Goal: Transaction & Acquisition: Book appointment/travel/reservation

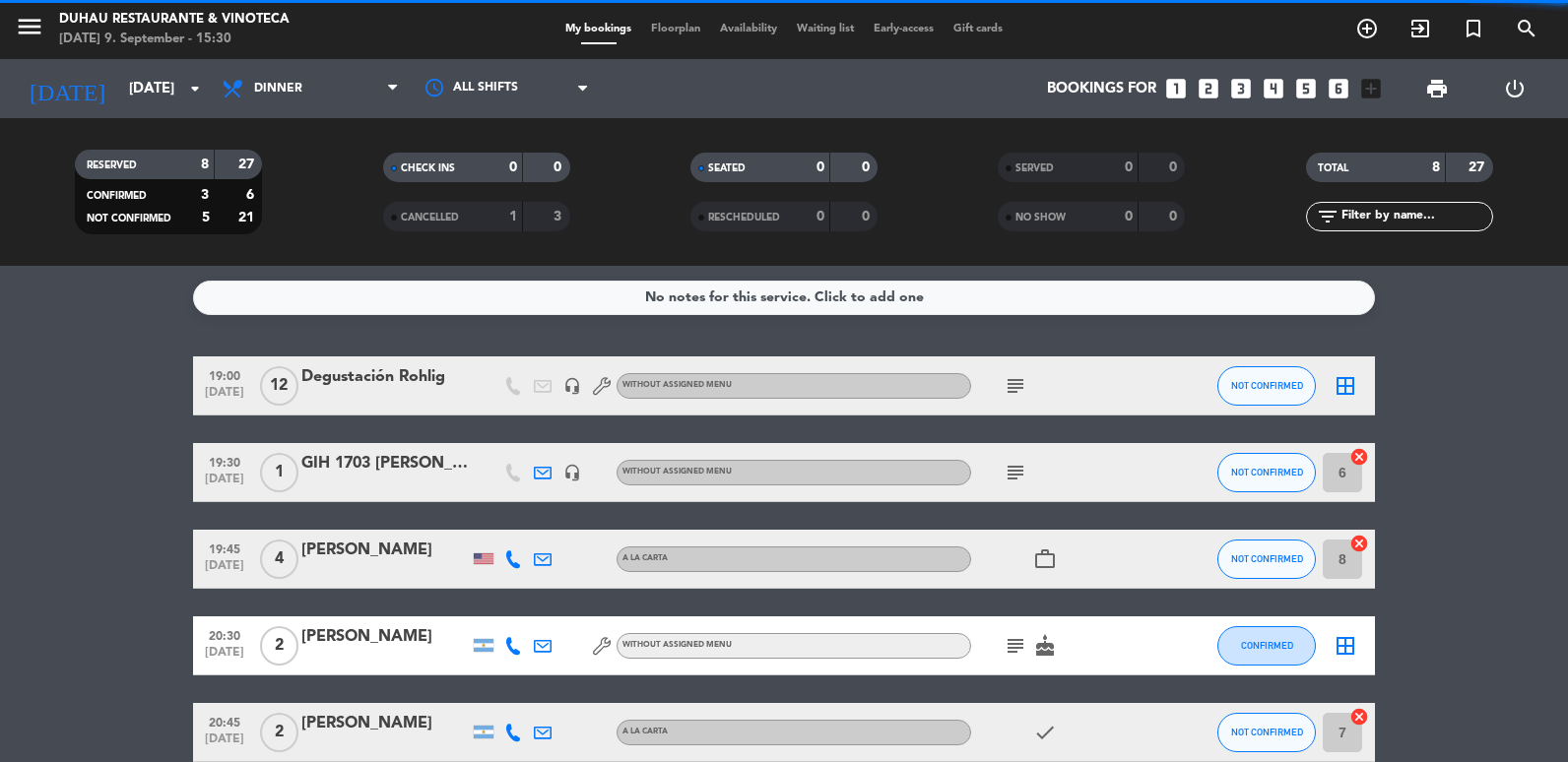
click at [27, 26] on icon "menu" at bounding box center [30, 27] width 30 height 30
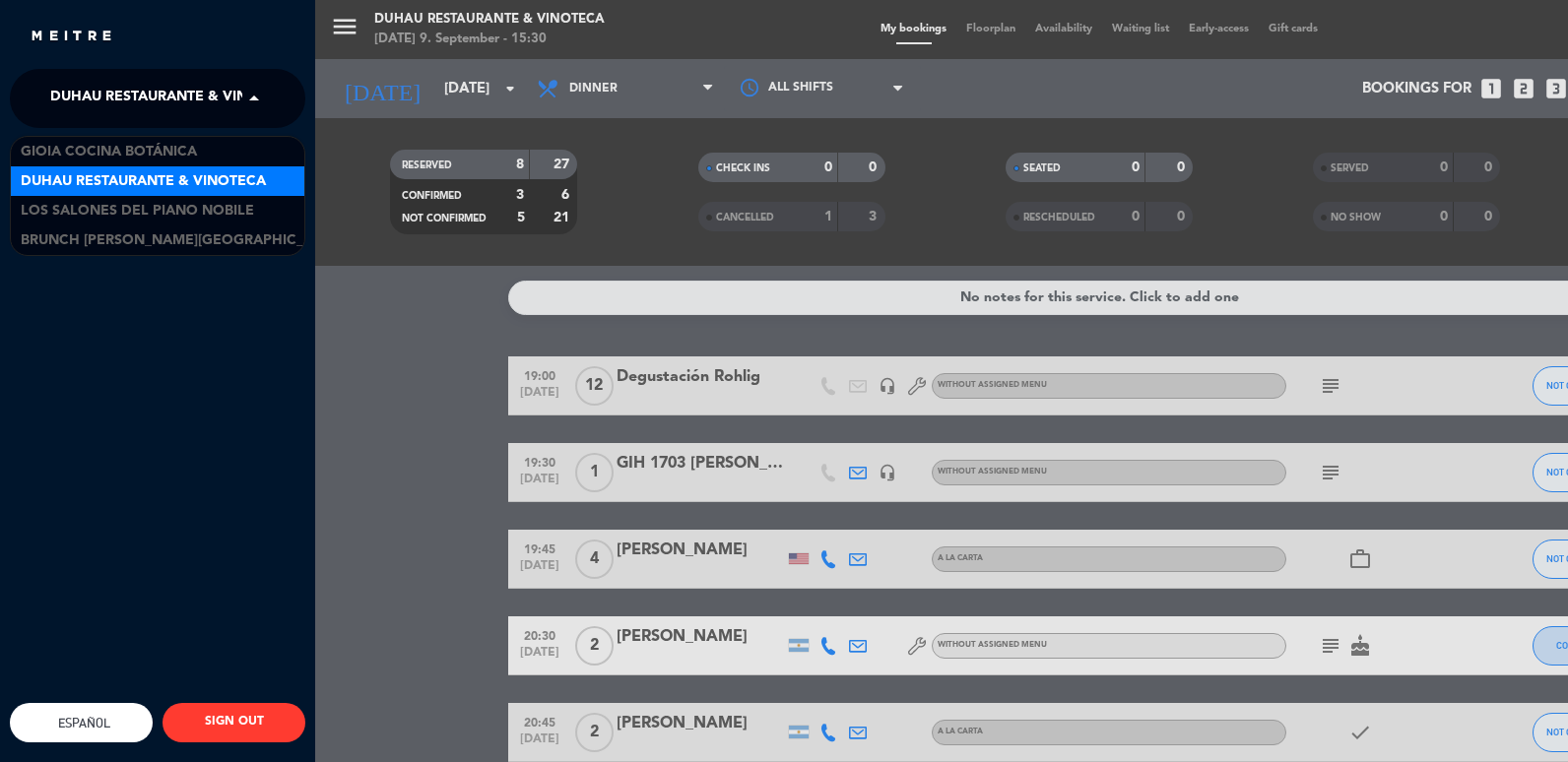
click at [241, 100] on span "Duhau Restaurante & Vinoteca" at bounding box center [173, 99] width 246 height 41
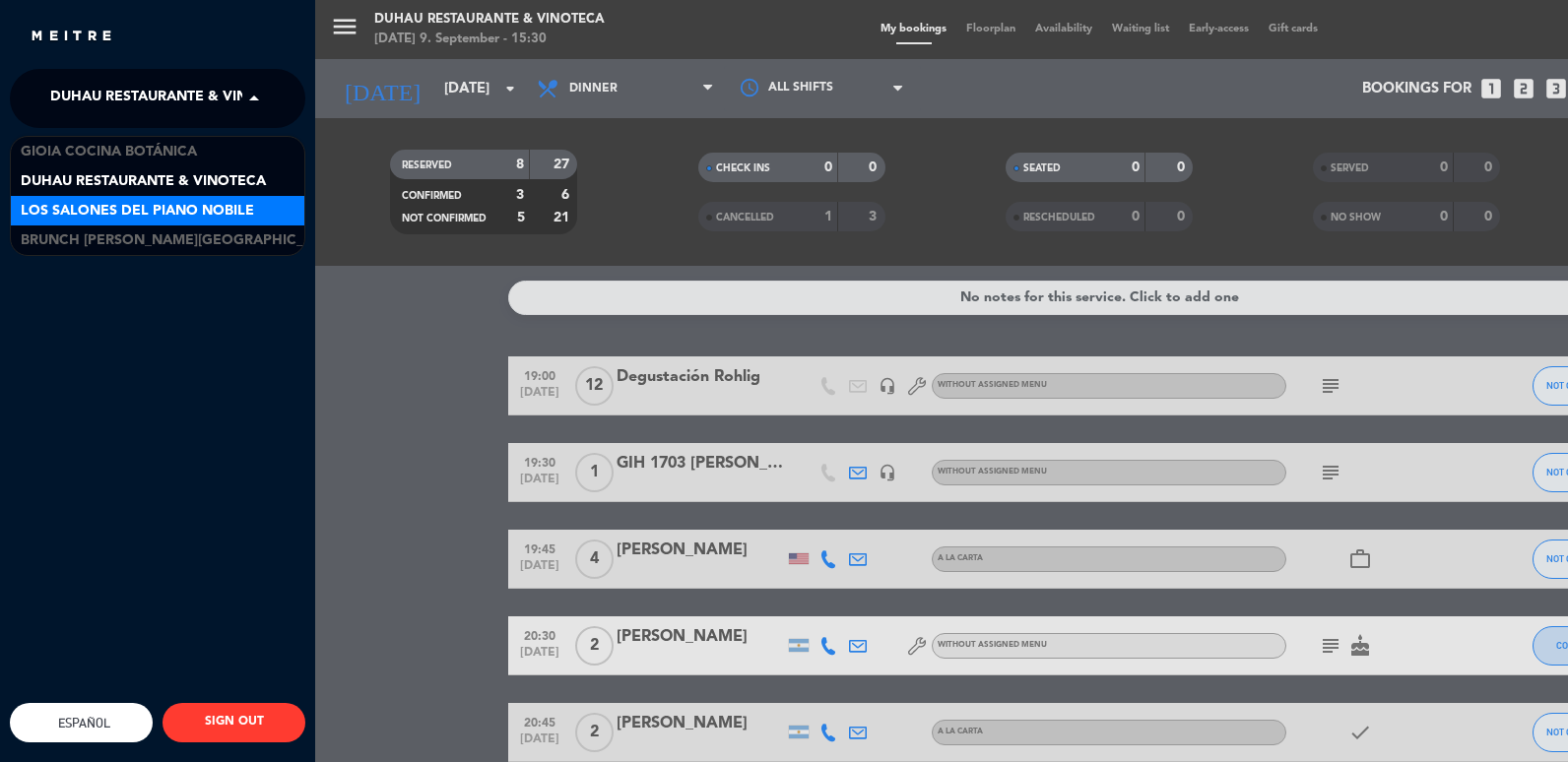
click at [160, 208] on span "Los Salones del Piano Nobile" at bounding box center [137, 211] width 234 height 23
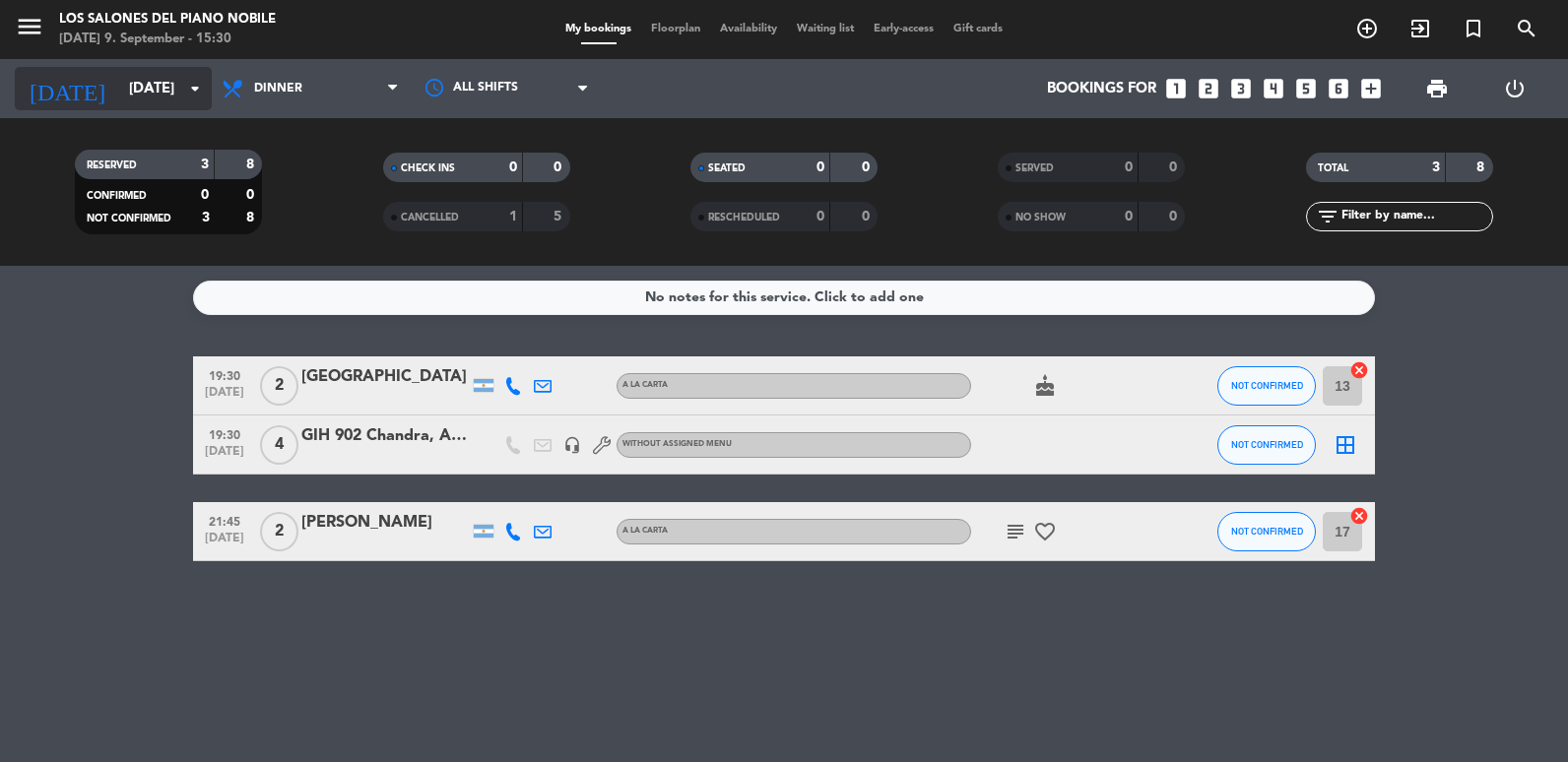
click at [190, 78] on icon "arrow_drop_down" at bounding box center [195, 89] width 24 height 24
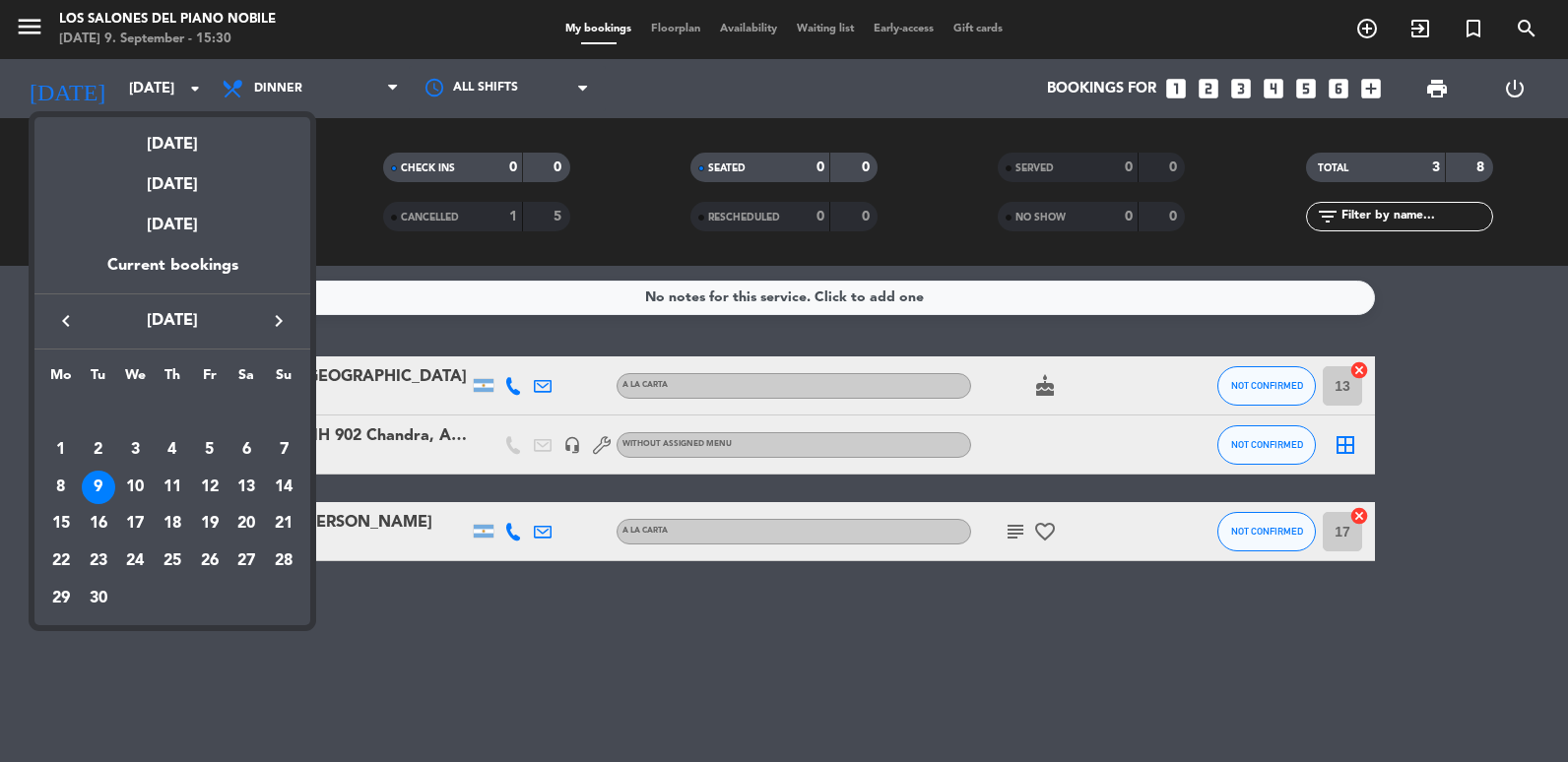
click at [298, 77] on div at bounding box center [784, 381] width 1568 height 762
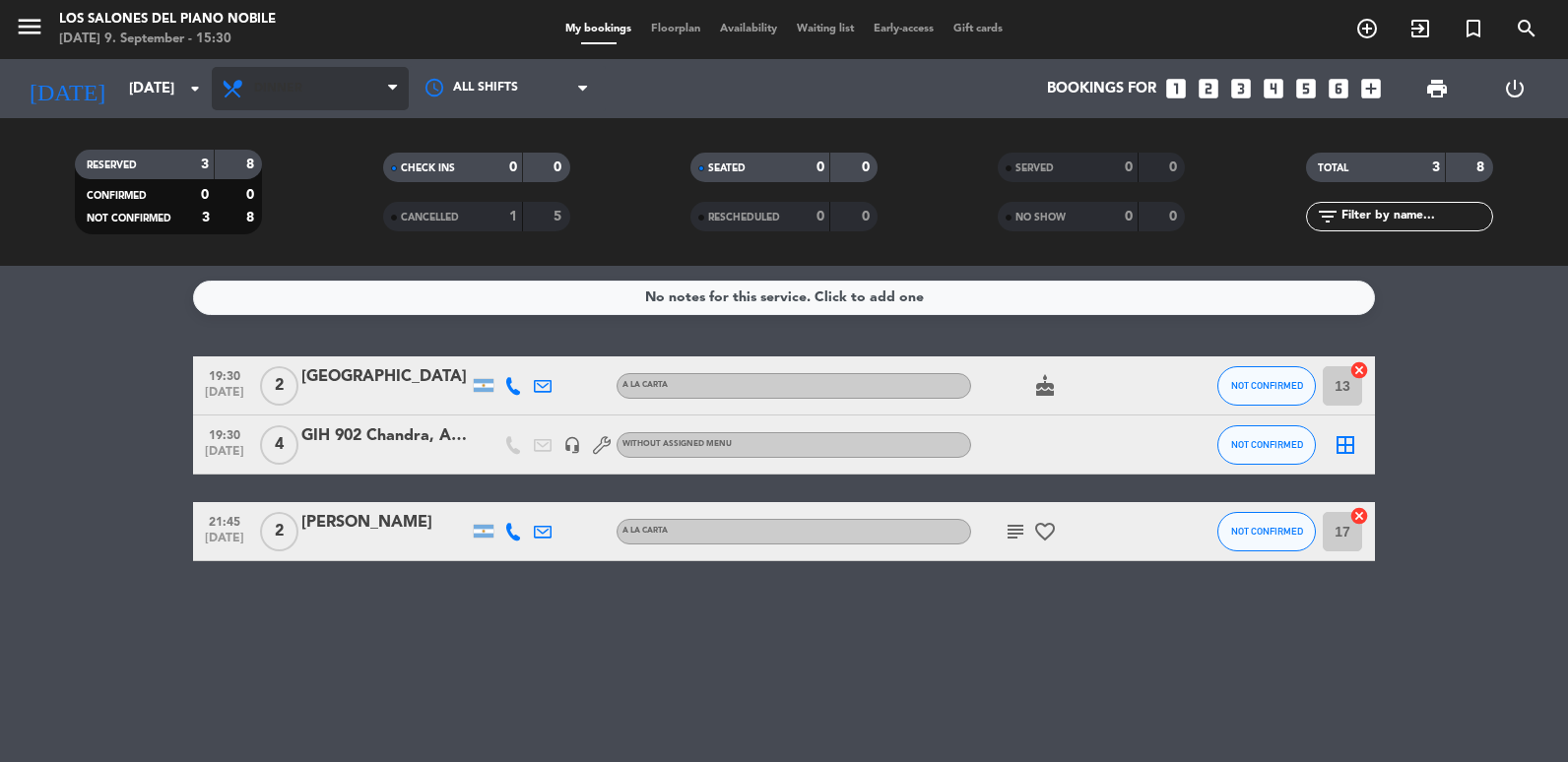
drag, startPoint x: 349, startPoint y: 117, endPoint x: 339, endPoint y: 97, distance: 22.4
click at [348, 116] on div "All services Breakfast Brunch Lunch Dinner Dinner All services Breakfast Brunch…" at bounding box center [311, 89] width 197 height 59
click at [339, 97] on span "Dinner" at bounding box center [311, 89] width 197 height 43
click at [304, 217] on div "menu Los Salones del Piano [PERSON_NAME] [DATE] 9. September - 15:30 My booking…" at bounding box center [784, 133] width 1568 height 266
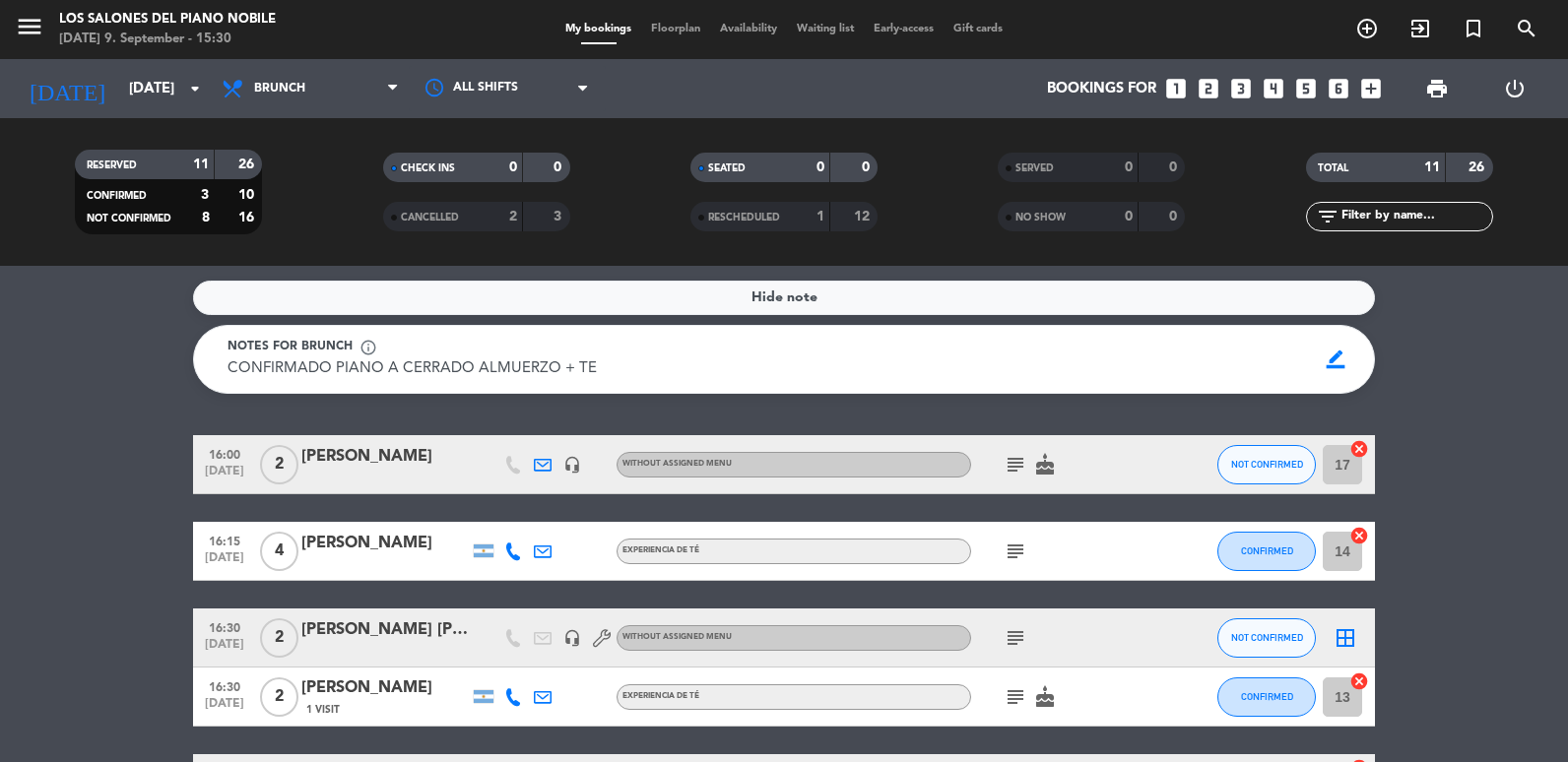
click at [1217, 94] on icon "looks_two" at bounding box center [1209, 89] width 26 height 26
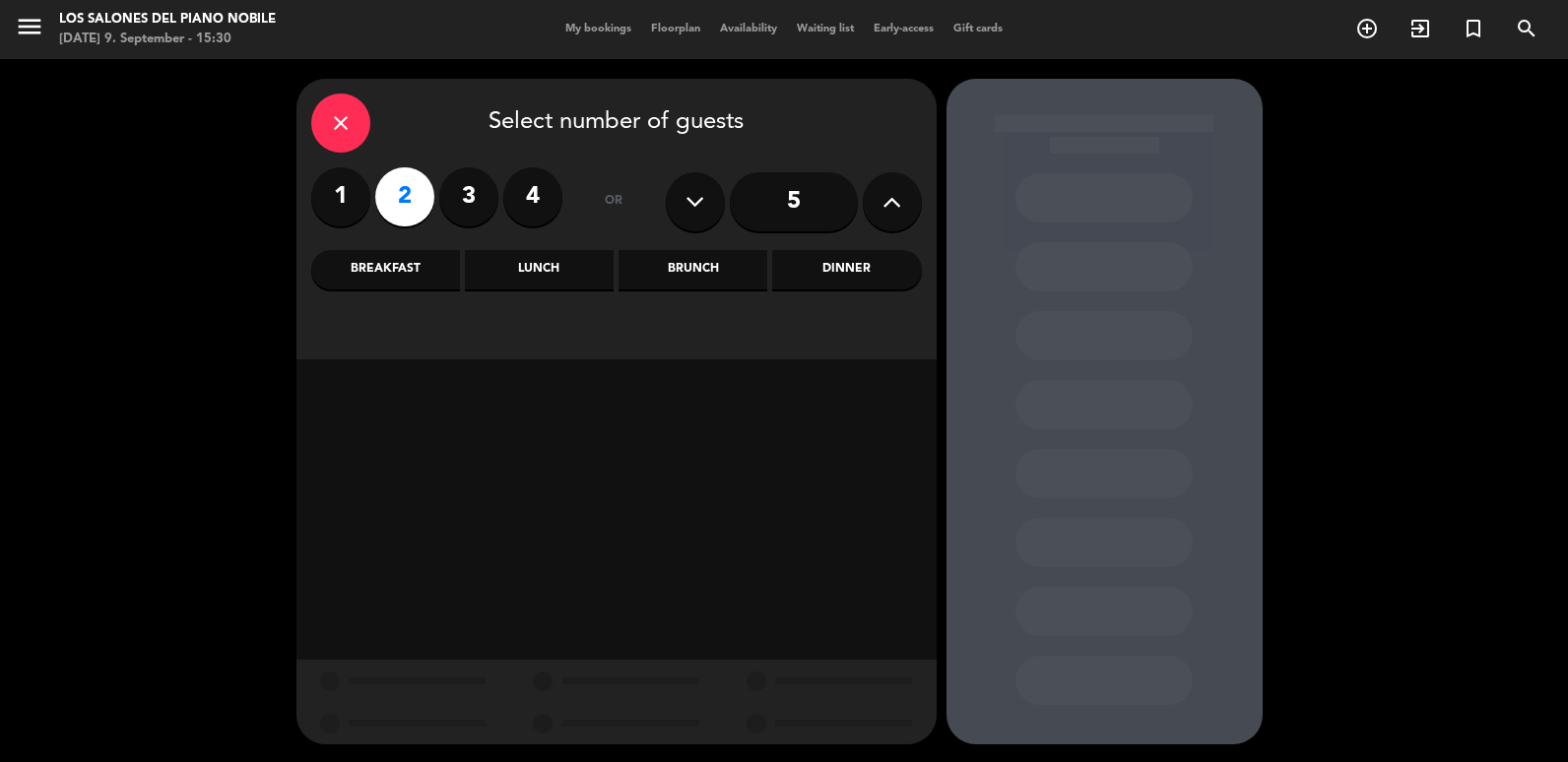
click at [735, 268] on div "Brunch" at bounding box center [692, 270] width 149 height 39
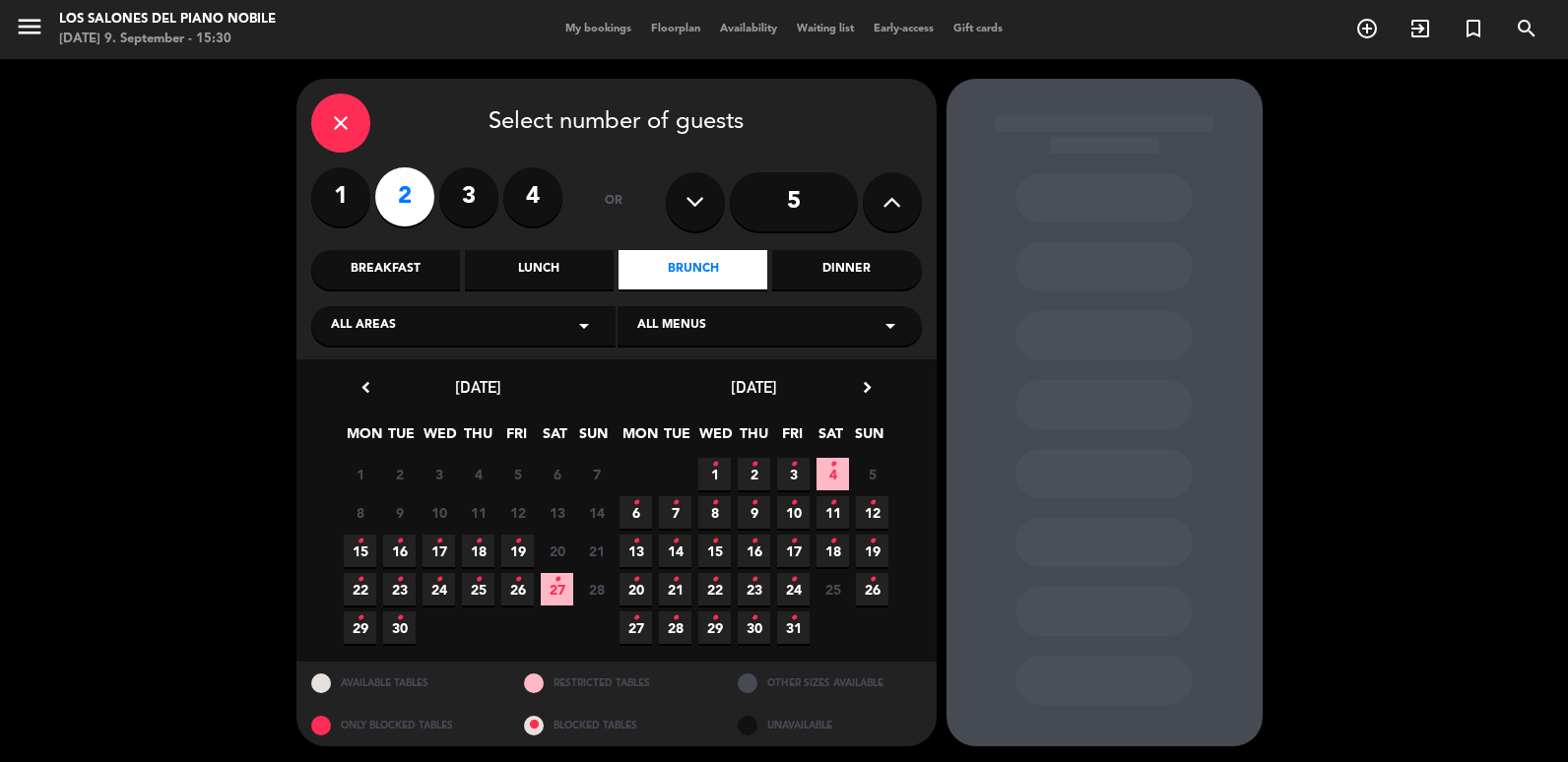
click at [342, 114] on icon "close" at bounding box center [341, 123] width 24 height 24
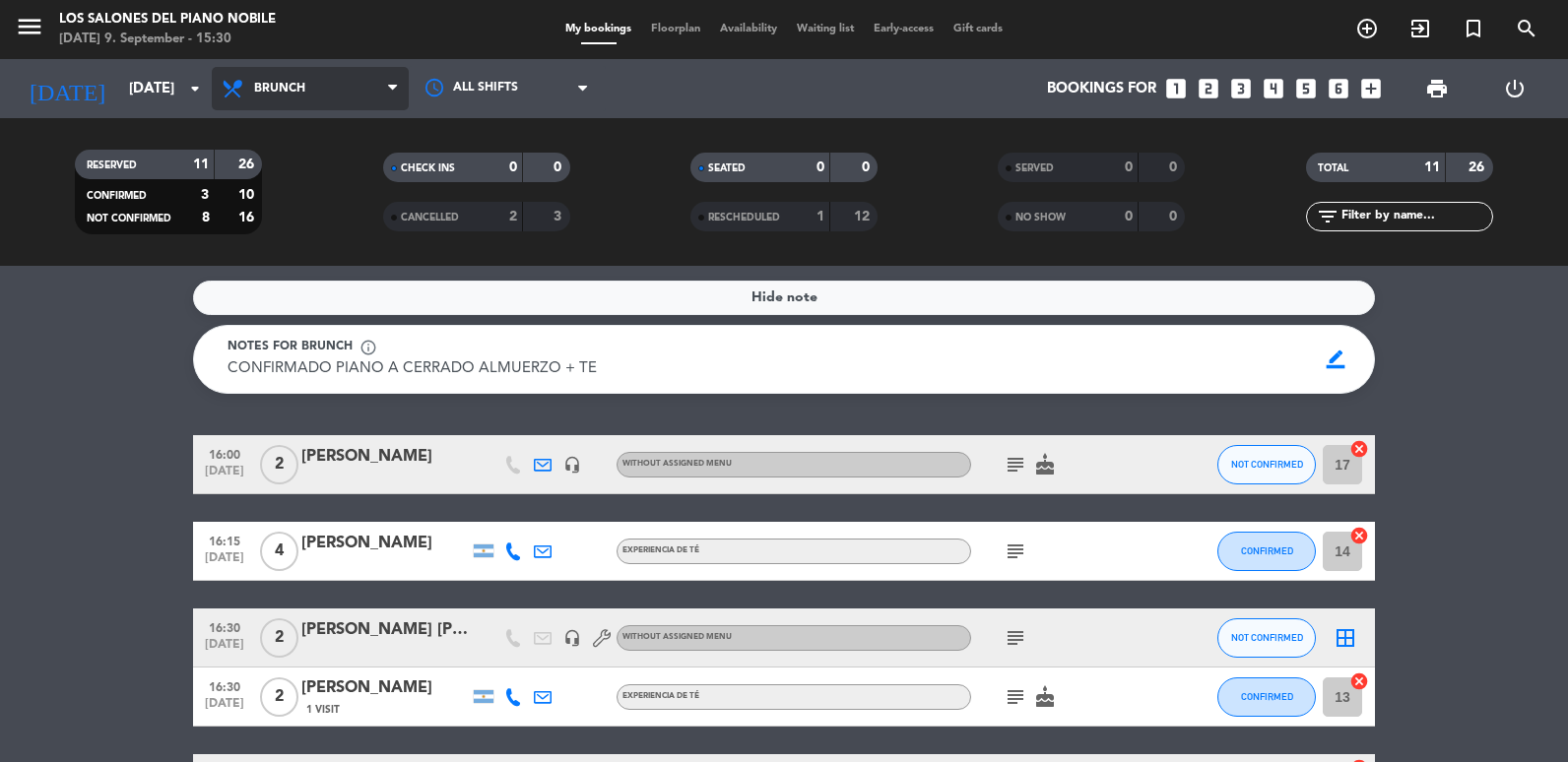
click at [293, 83] on span "Brunch" at bounding box center [280, 89] width 51 height 14
click at [324, 297] on ng-component "menu Los Salones del Piano [PERSON_NAME] [DATE] 9. September - 15:30 My booking…" at bounding box center [784, 381] width 1568 height 762
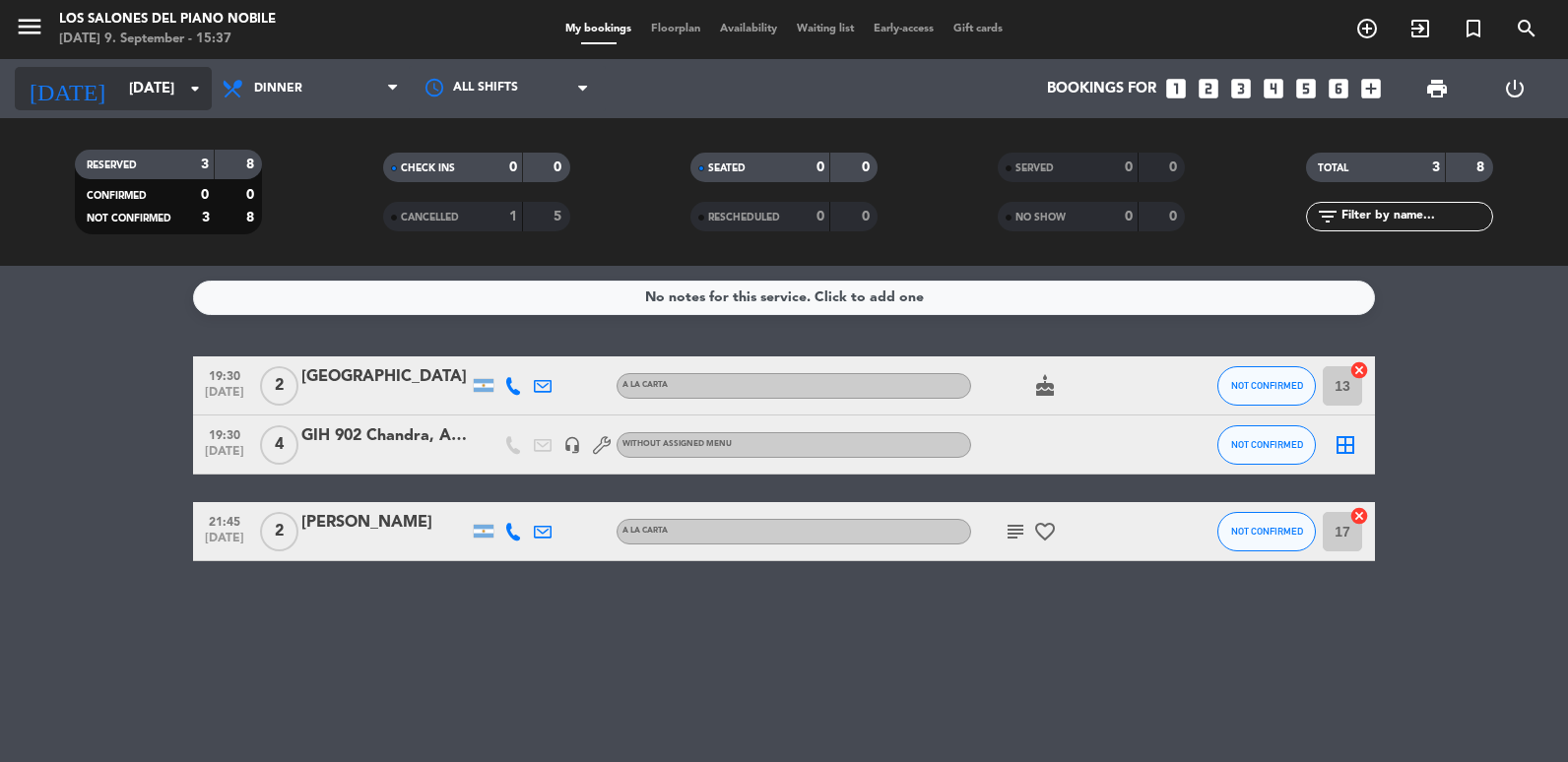
click at [167, 101] on input "[DATE]" at bounding box center [214, 89] width 189 height 36
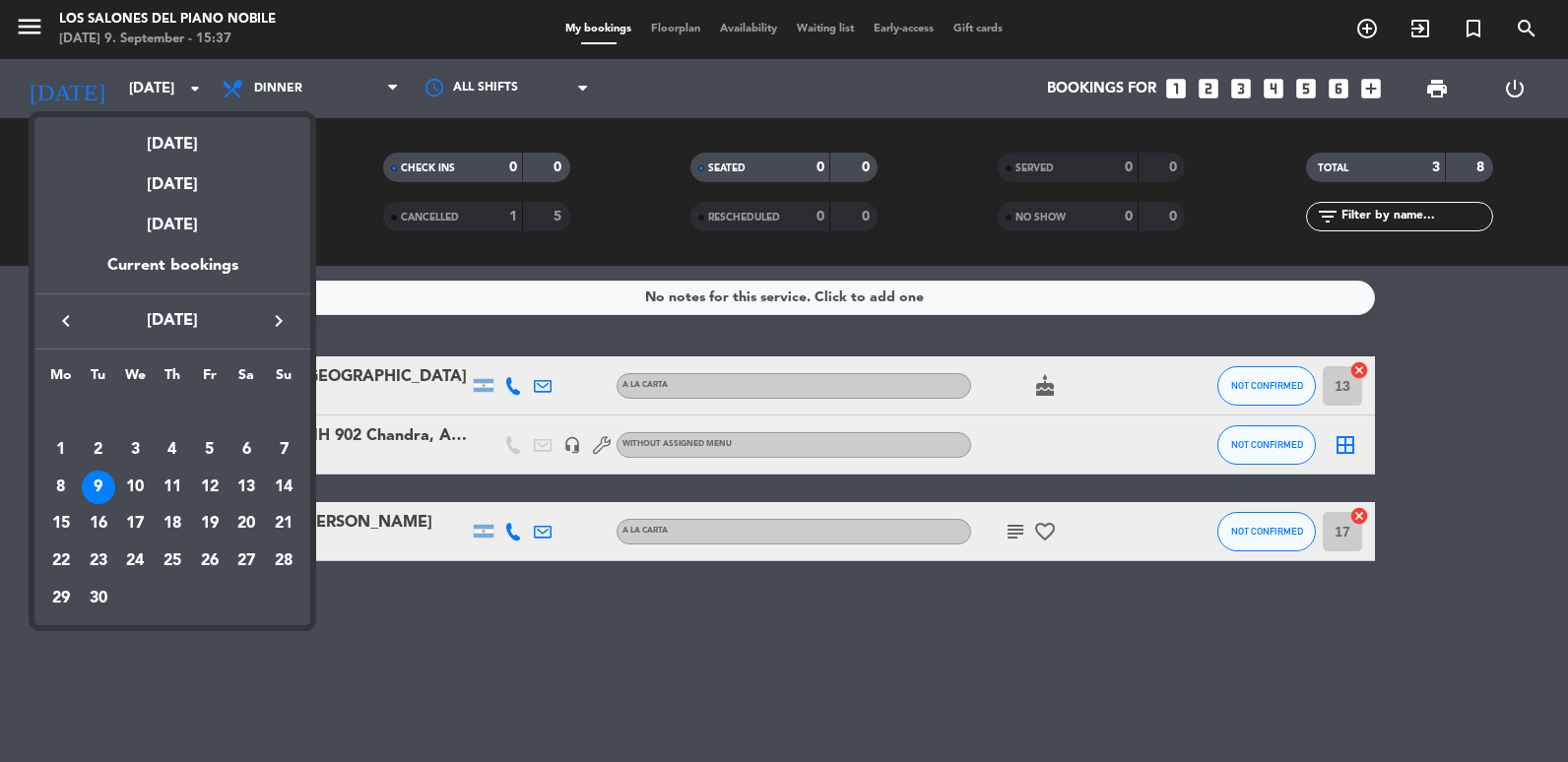
click at [280, 312] on icon "keyboard_arrow_right" at bounding box center [279, 321] width 24 height 24
click at [258, 492] on div "11" at bounding box center [247, 487] width 34 height 34
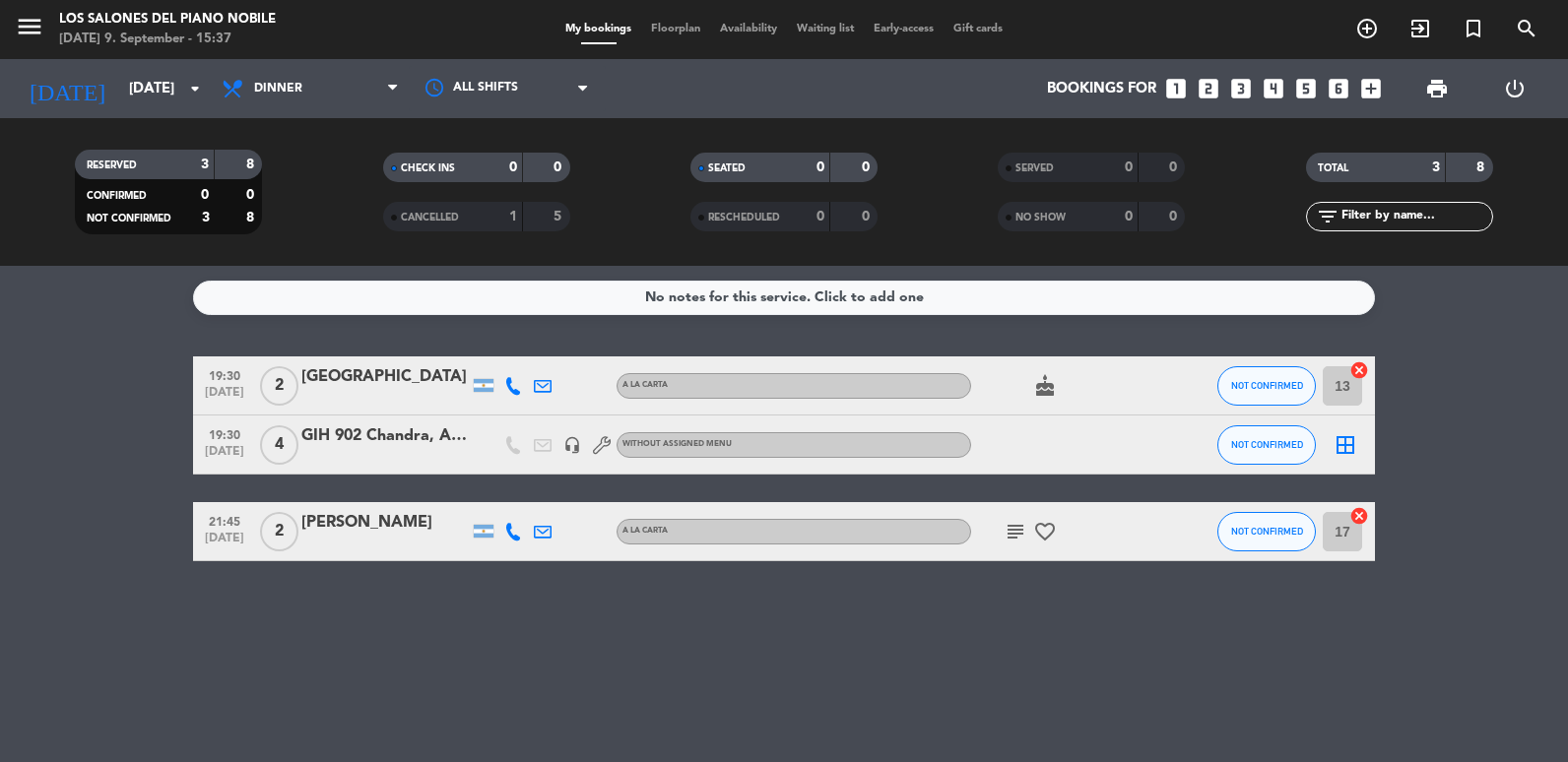
type input "[DATE]"
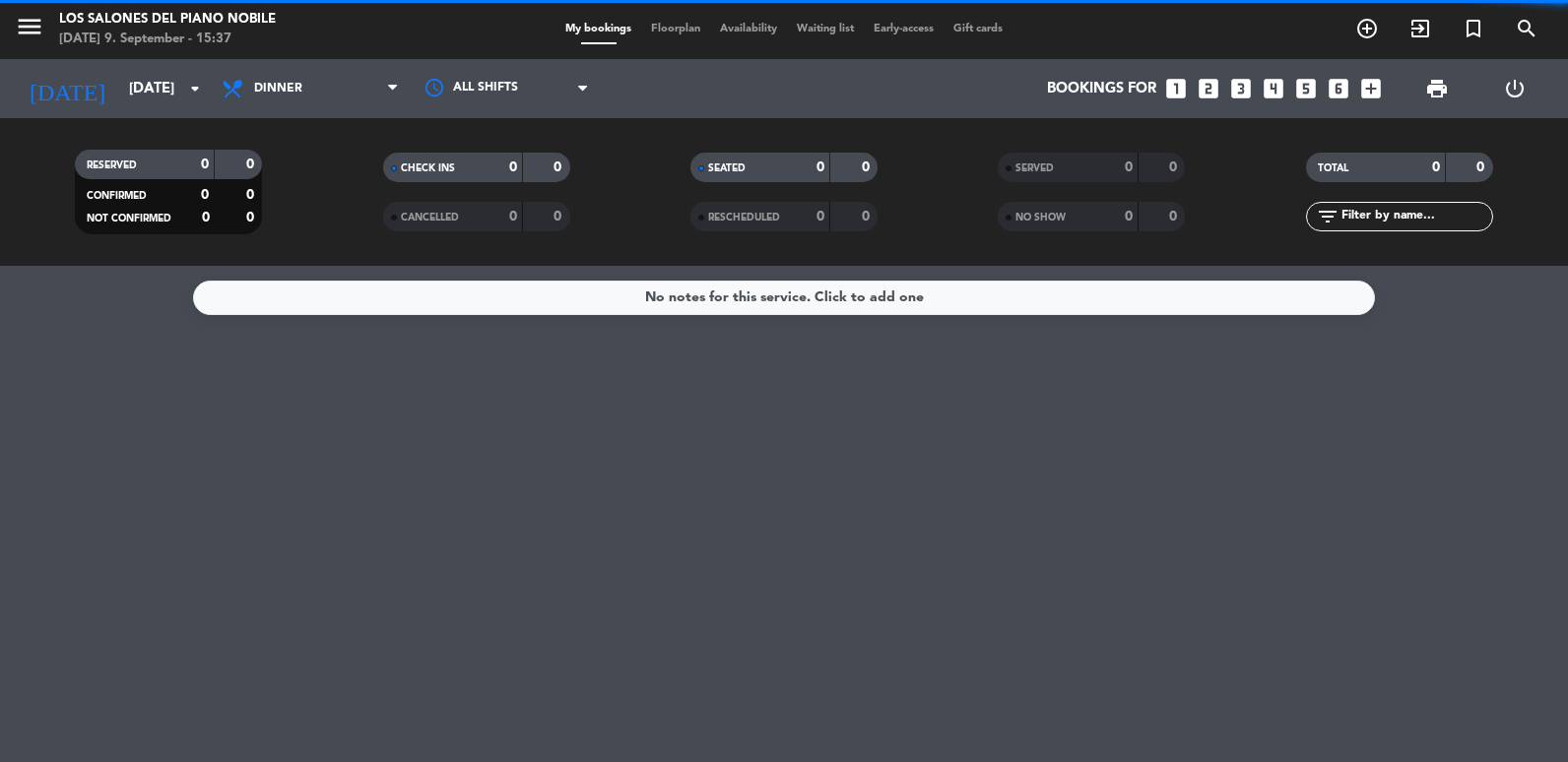
click at [256, 81] on span "Dinner" at bounding box center [311, 89] width 197 height 43
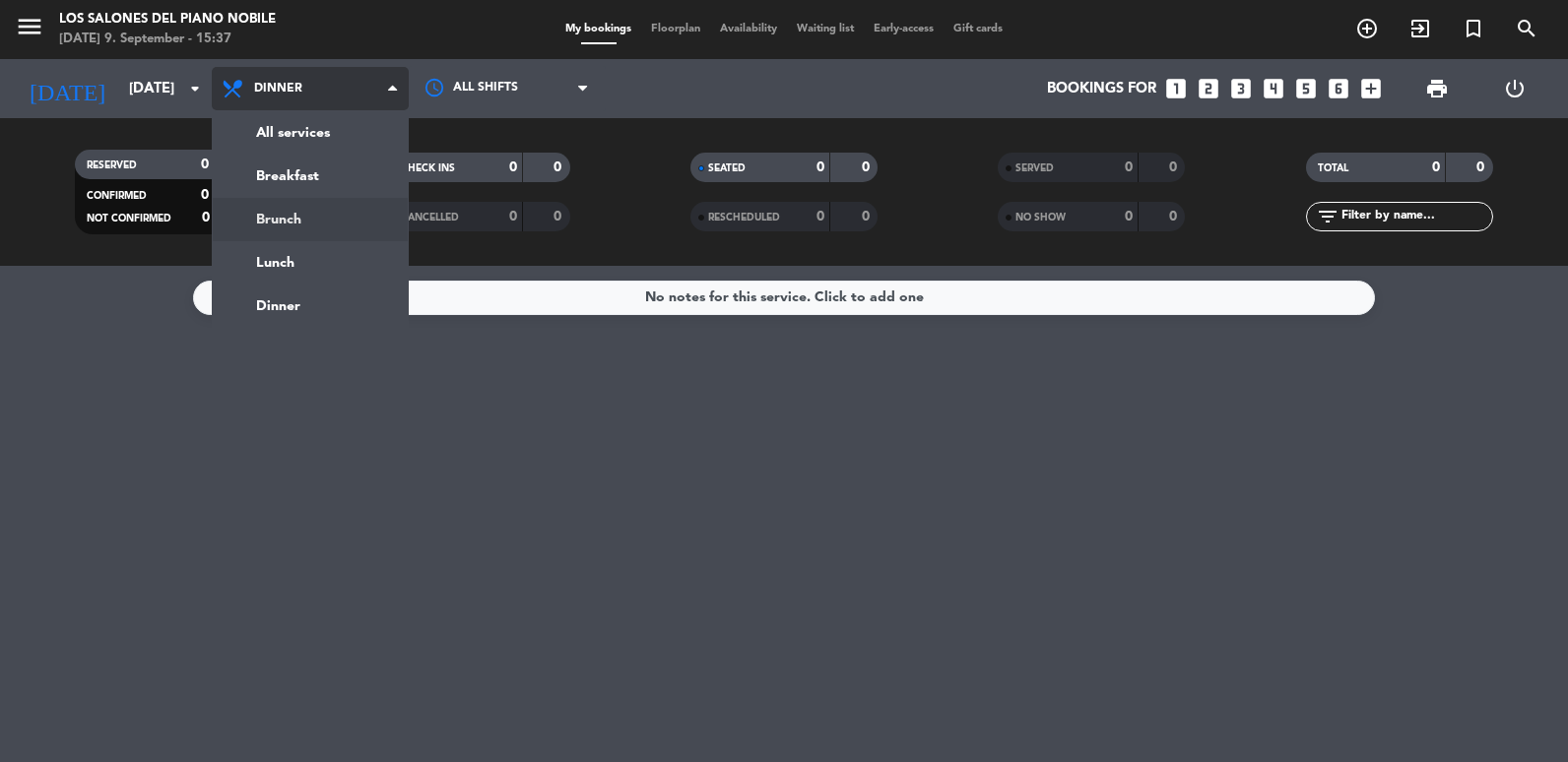
click at [305, 208] on div "menu Los Salones del Piano [PERSON_NAME] [DATE] 9. September - 15:37 My booking…" at bounding box center [784, 133] width 1568 height 266
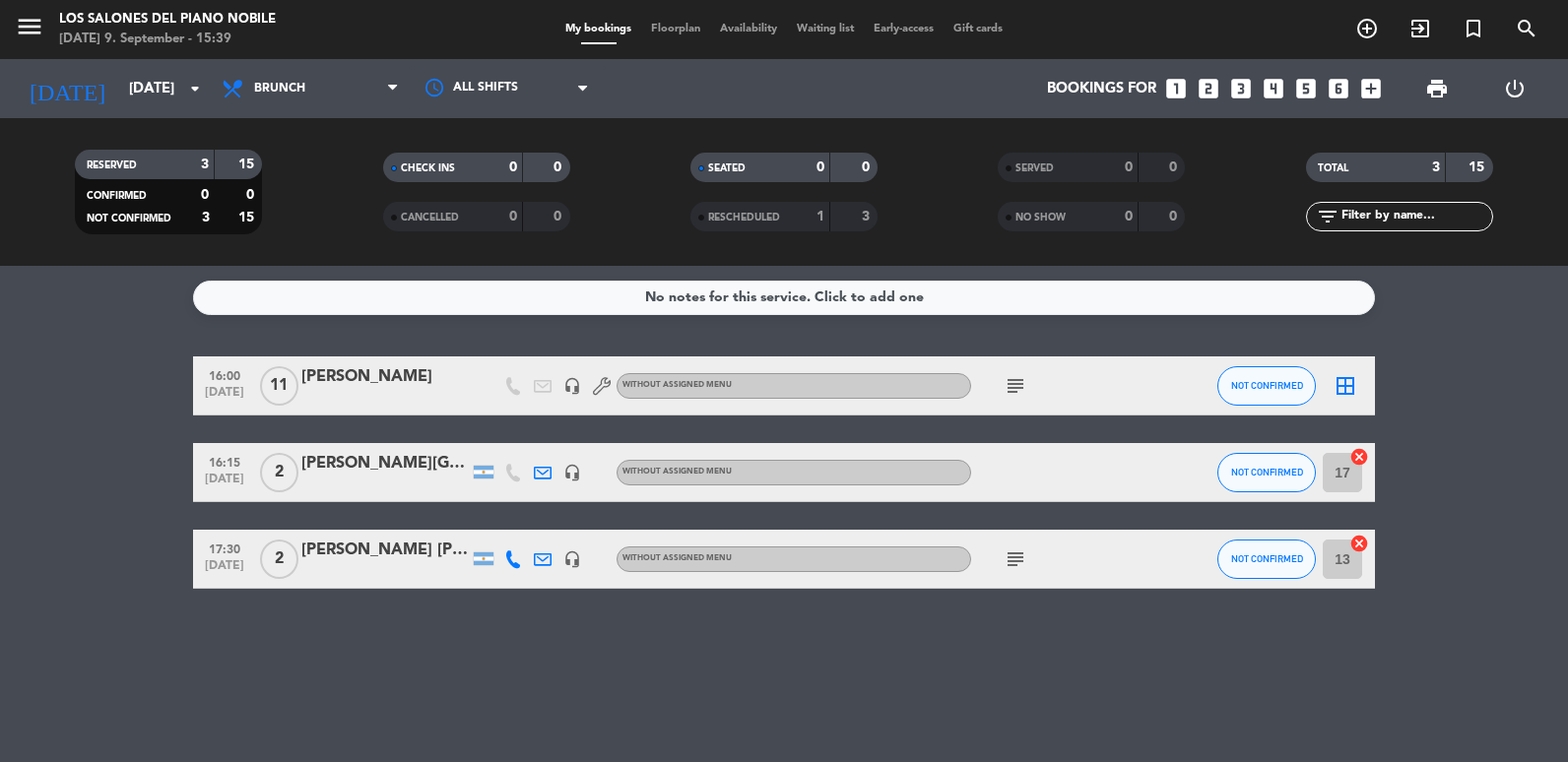
click at [1215, 91] on icon "looks_two" at bounding box center [1209, 89] width 26 height 26
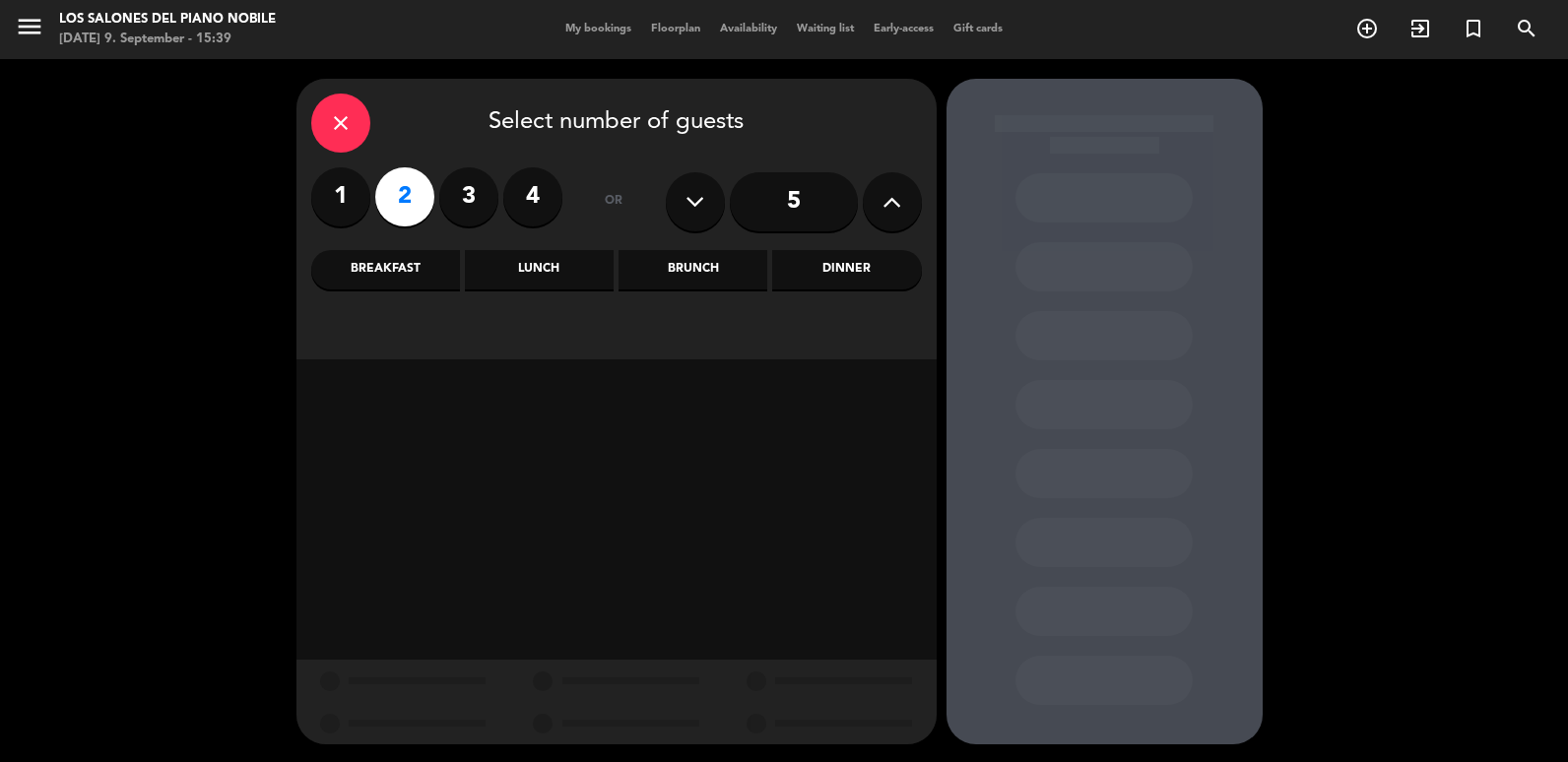
click at [662, 267] on div "Brunch" at bounding box center [692, 270] width 149 height 39
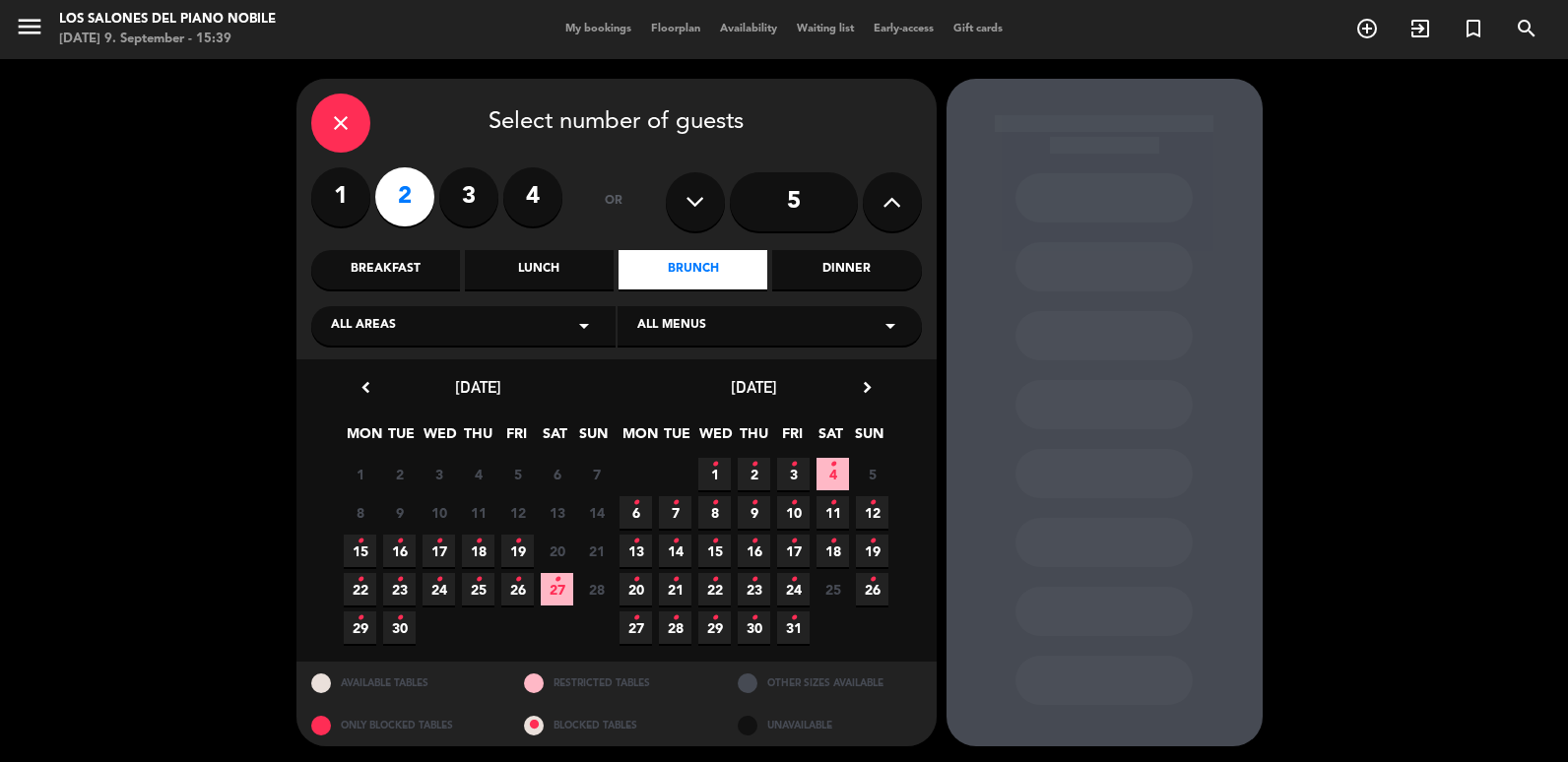
click at [833, 514] on icon "•" at bounding box center [832, 503] width 7 height 32
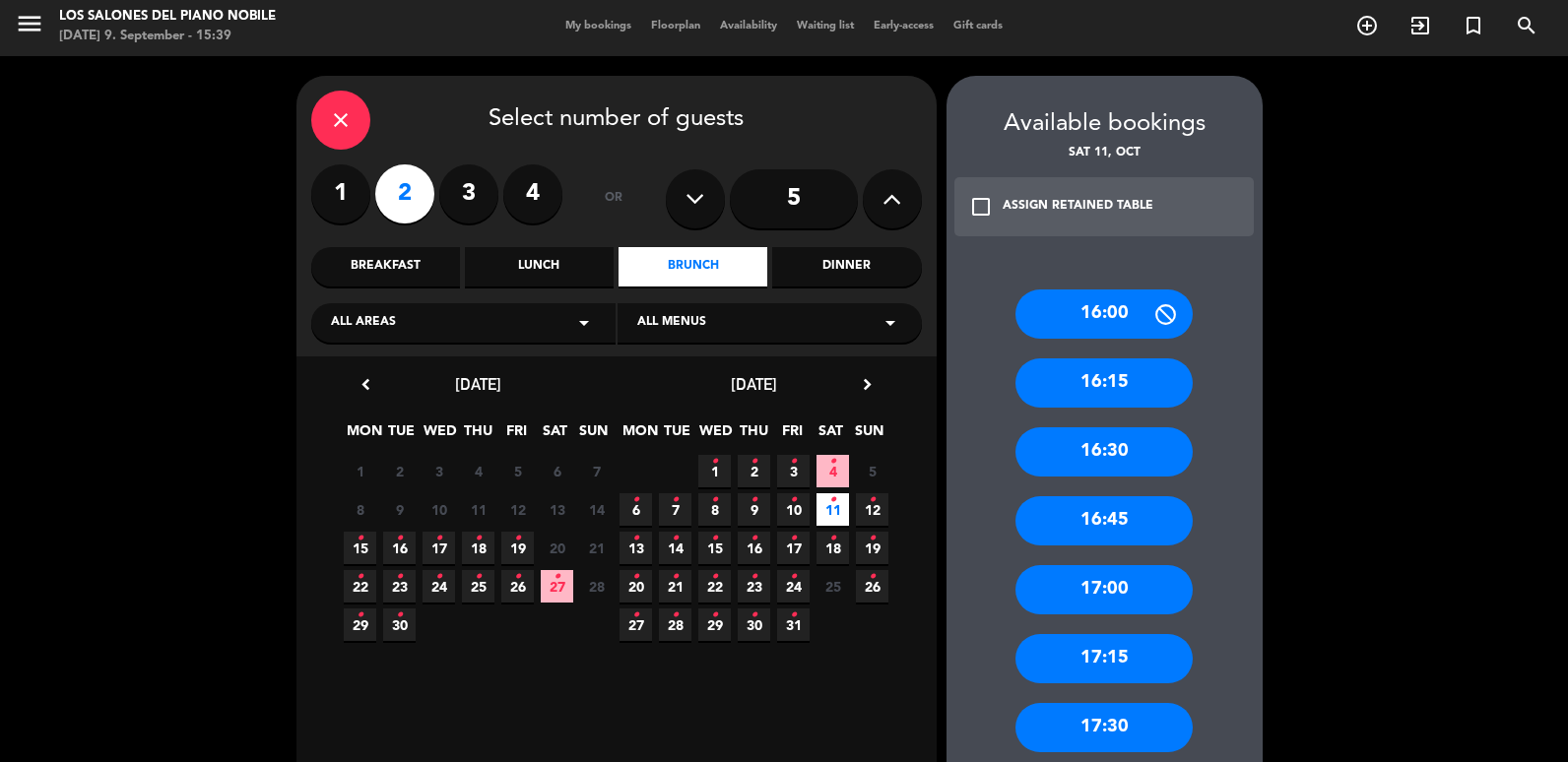
click at [1133, 606] on div "17:00" at bounding box center [1105, 589] width 178 height 49
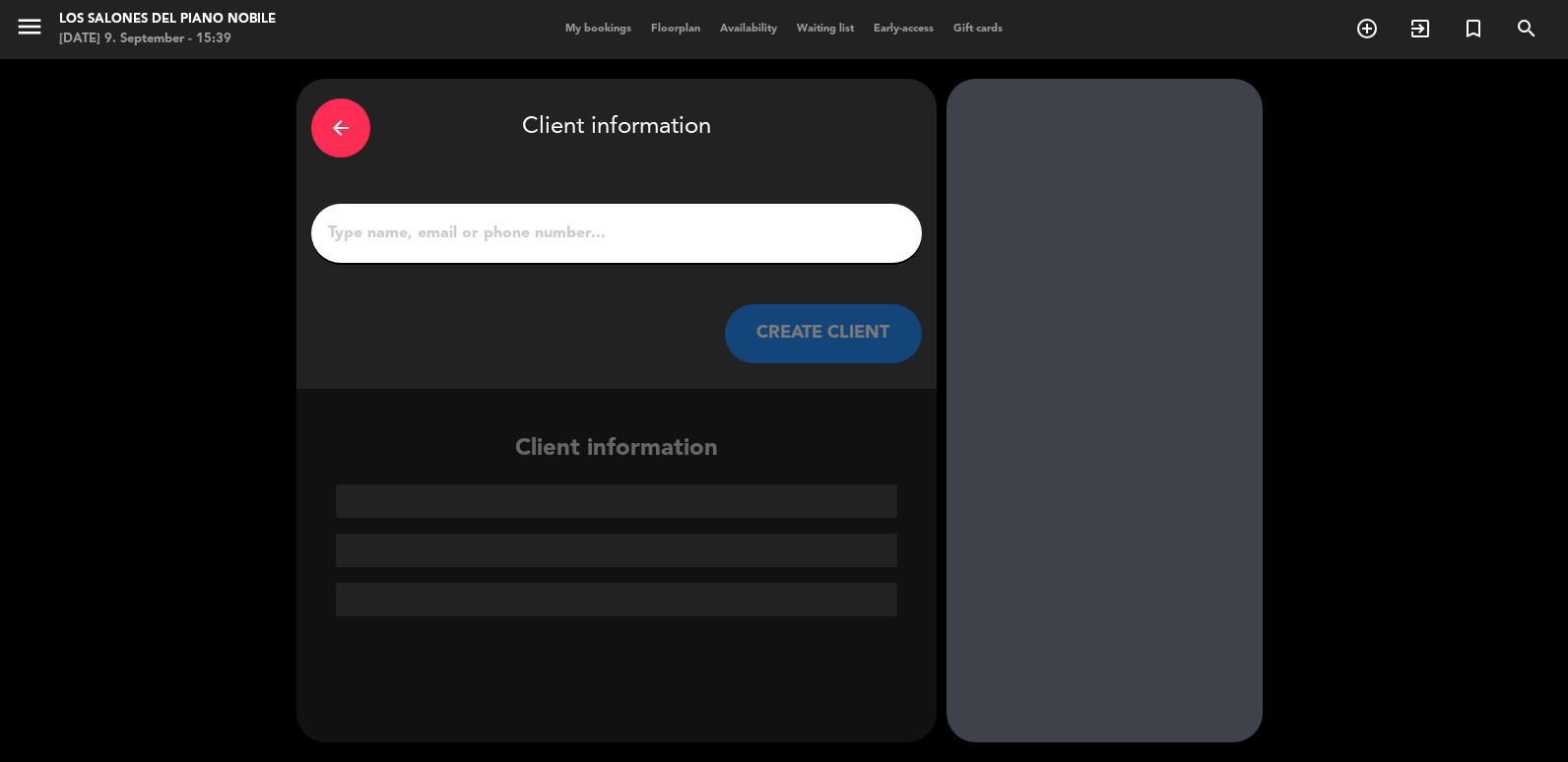
scroll to position [0, 0]
click at [446, 243] on input "1" at bounding box center [616, 234] width 581 height 28
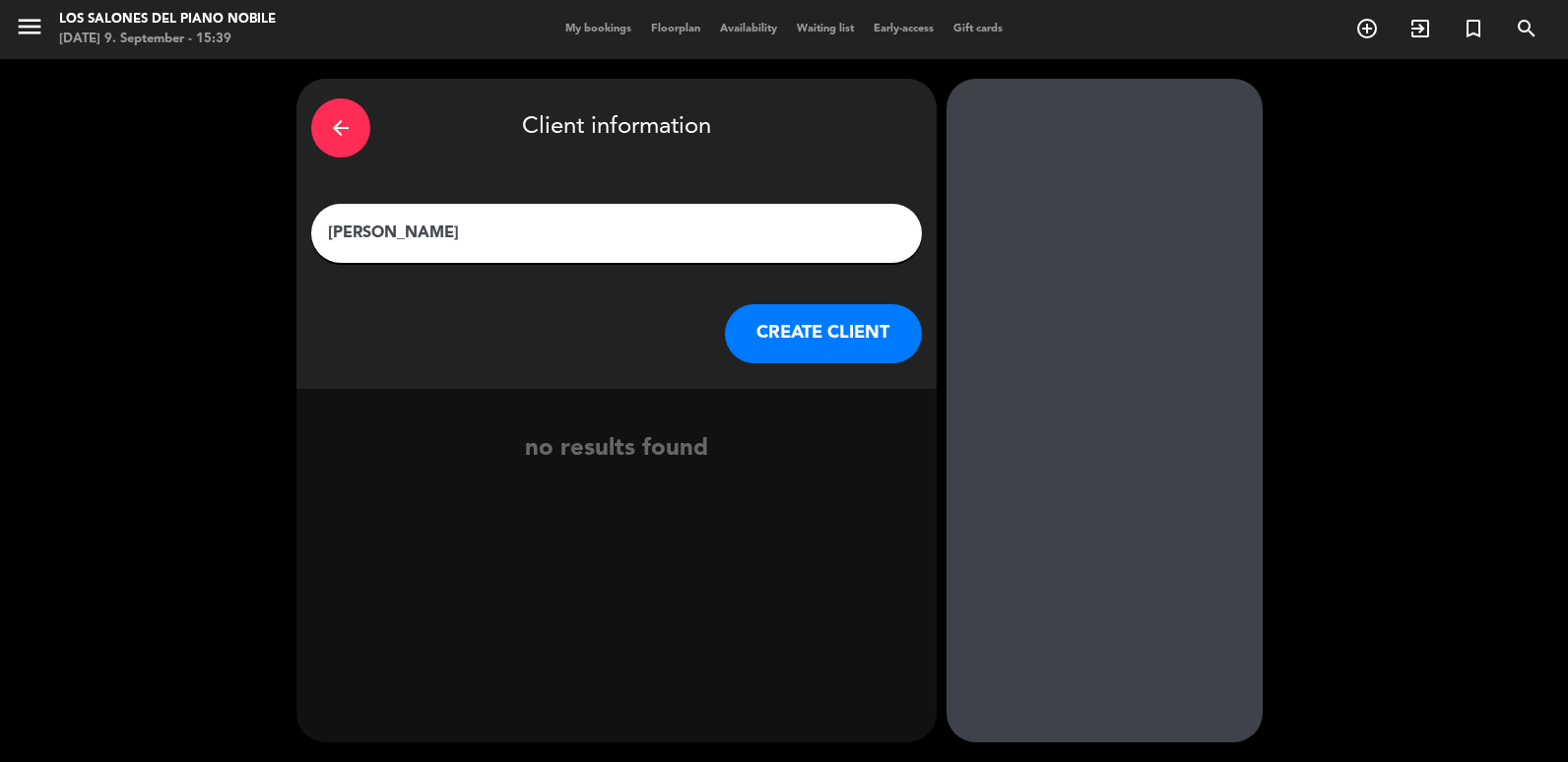
type input "[PERSON_NAME]"
click at [787, 343] on button "CREATE CLIENT" at bounding box center [823, 334] width 197 height 59
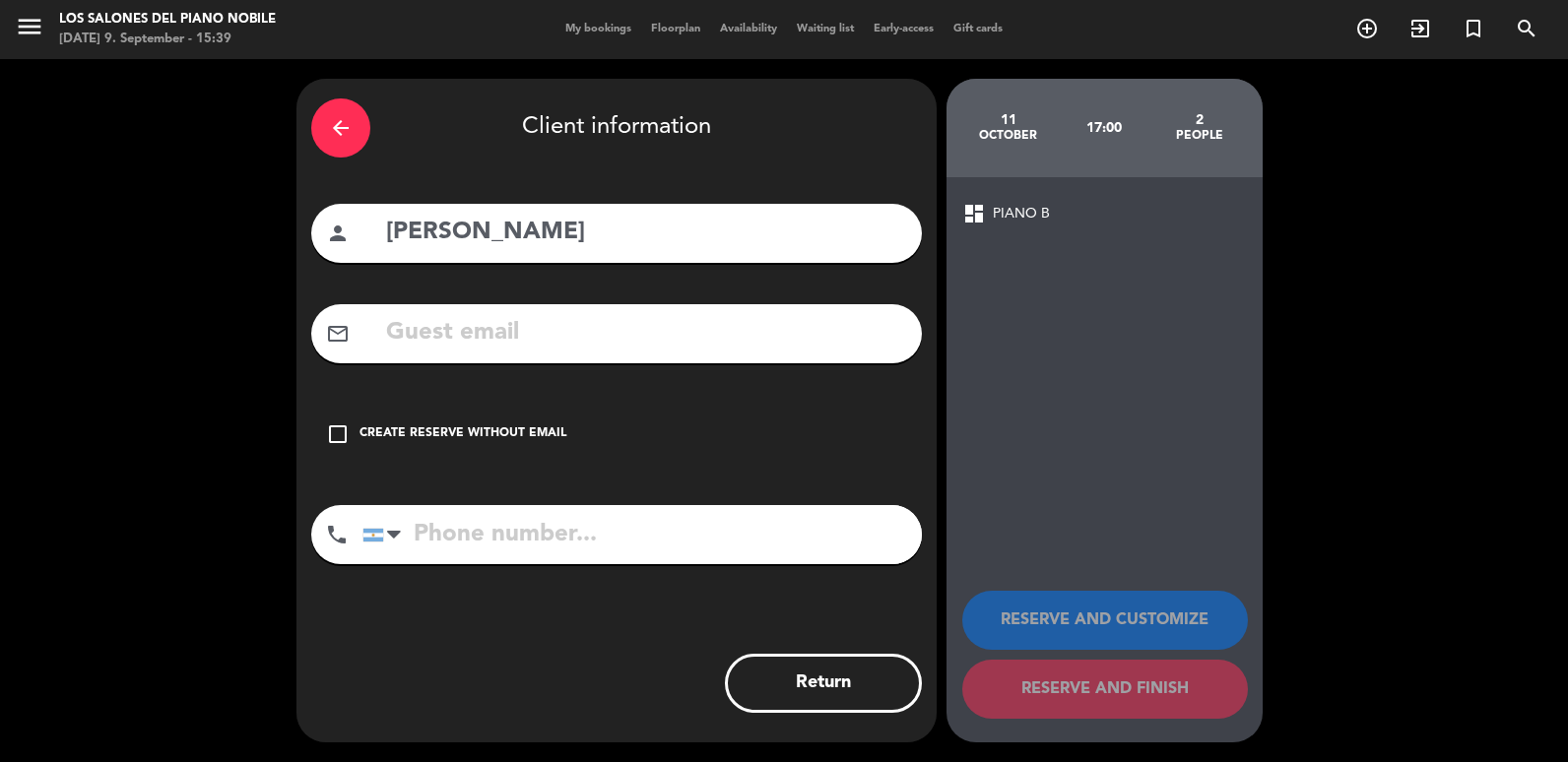
click at [484, 327] on input "text" at bounding box center [646, 333] width 523 height 40
type input "[EMAIL_ADDRESS]"
click at [453, 541] on input "tel" at bounding box center [642, 534] width 559 height 59
type input "2215423906"
click at [390, 242] on input "[PERSON_NAME]" at bounding box center [646, 233] width 523 height 40
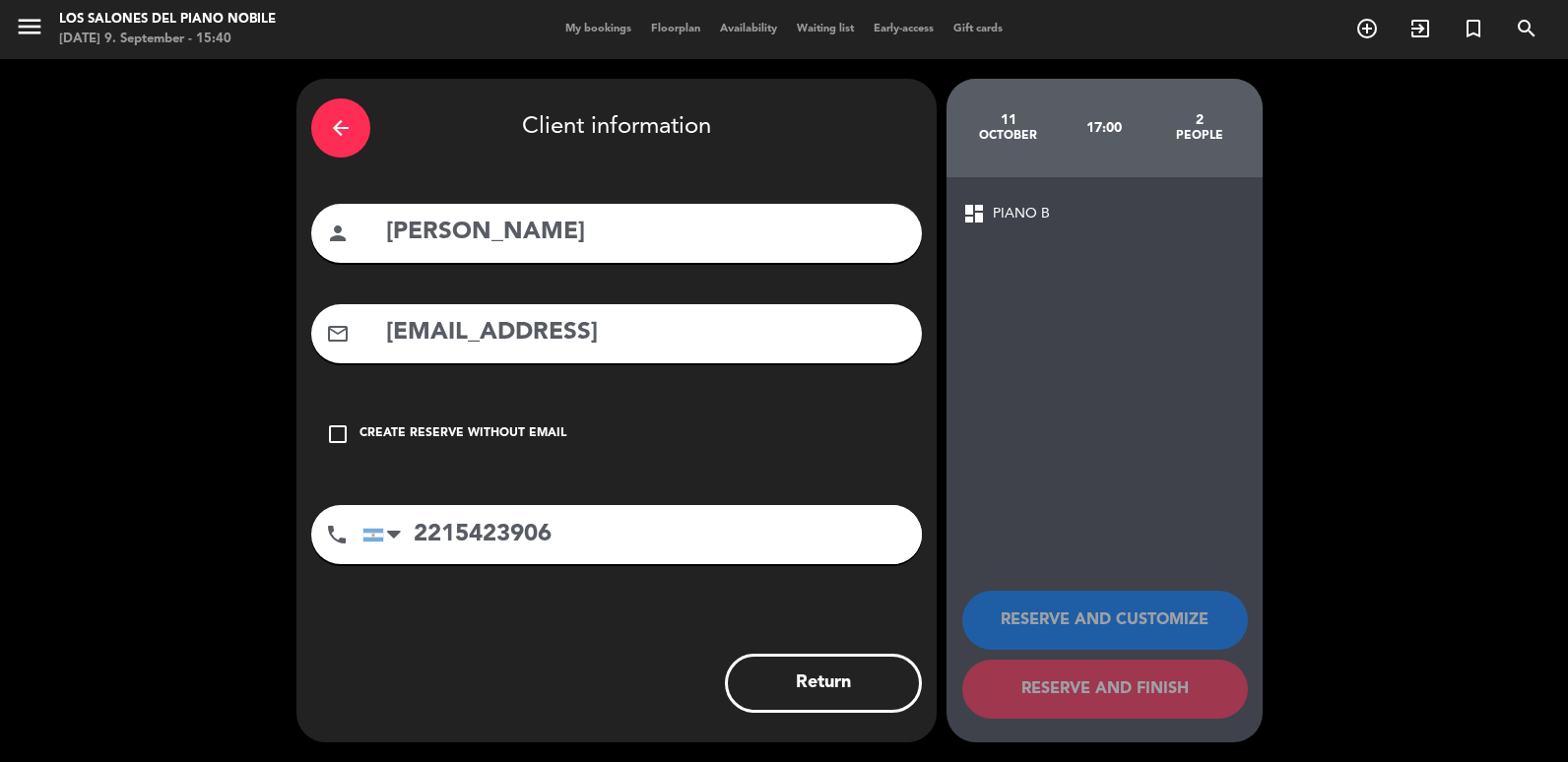
type input "[PERSON_NAME]"
click at [747, 522] on input "2215423906" at bounding box center [642, 534] width 559 height 59
click at [633, 516] on input "2215423906" at bounding box center [642, 534] width 559 height 59
click at [606, 537] on input "2215423906" at bounding box center [642, 534] width 559 height 59
type input "2215423906"
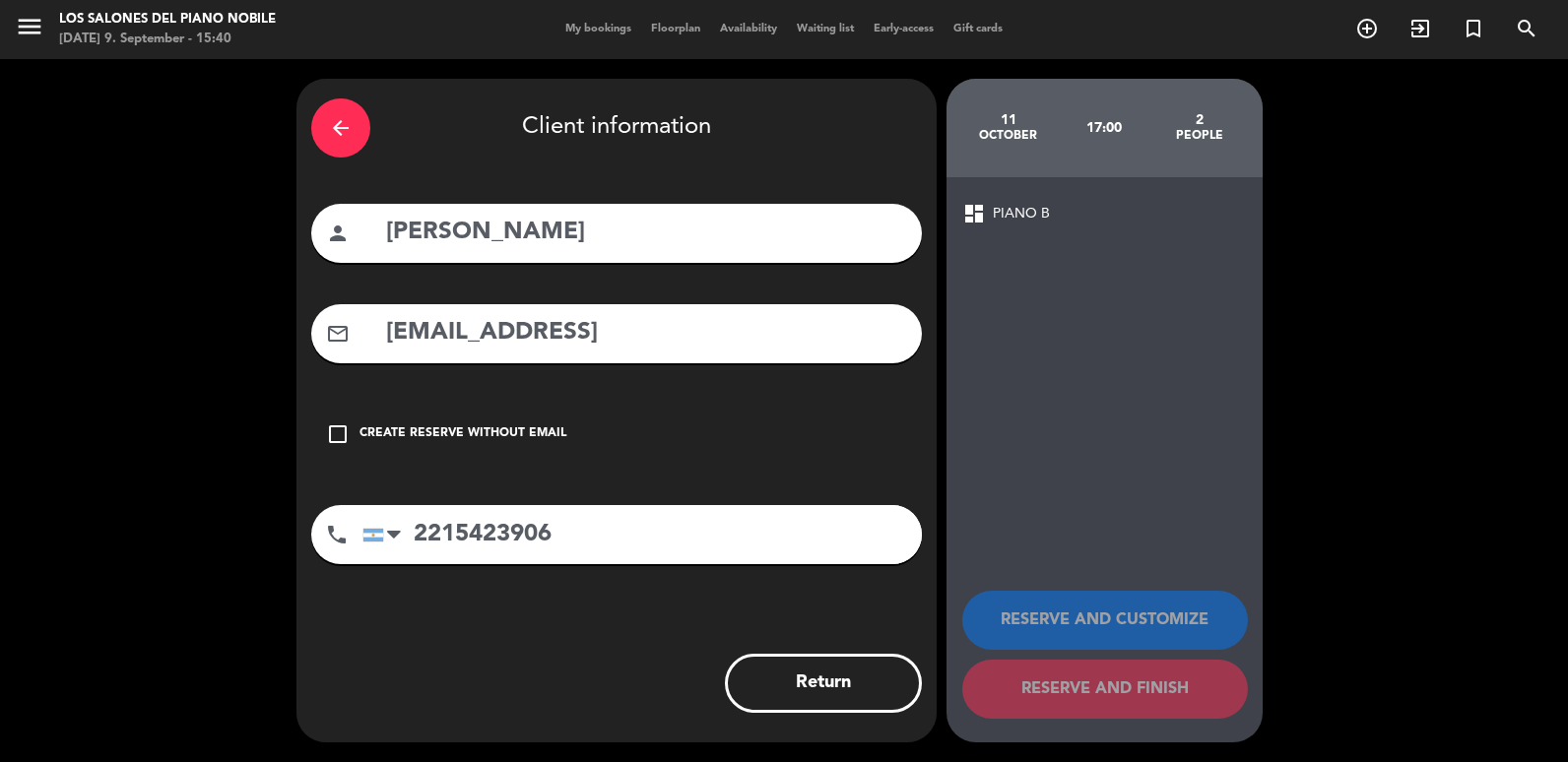
click at [474, 238] on input "[PERSON_NAME]" at bounding box center [646, 233] width 523 height 40
click at [469, 231] on input "[PERSON_NAME]" at bounding box center [646, 233] width 523 height 40
type input "[PERSON_NAME]"
drag, startPoint x: 962, startPoint y: 475, endPoint x: 1071, endPoint y: 560, distance: 138.2
click at [998, 497] on div "dashboard PIANO B RESERVE AND CUSTOMIZE RESERVE AND FINISH" at bounding box center [1105, 459] width 317 height 565
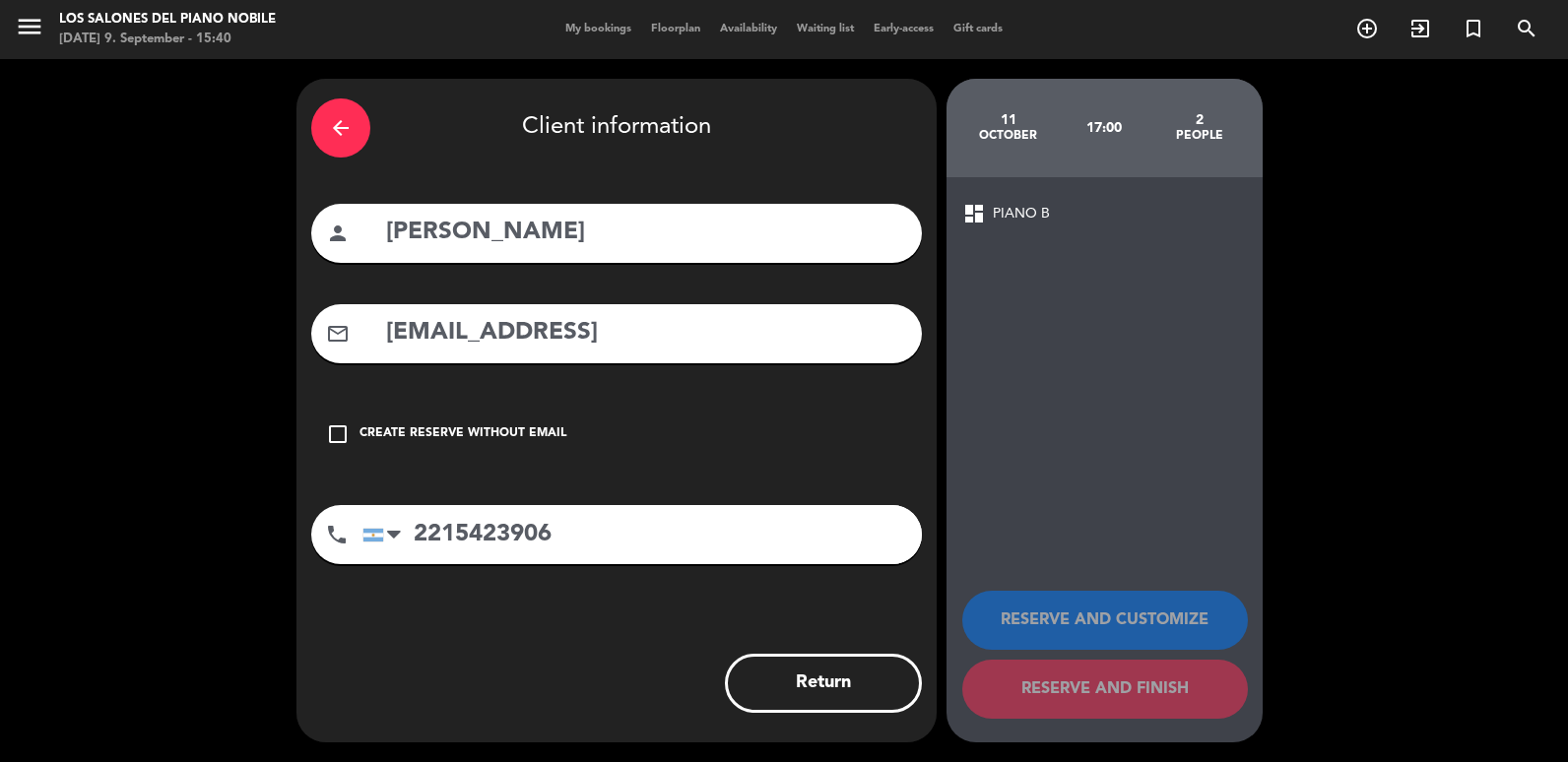
click at [342, 119] on icon "arrow_back" at bounding box center [341, 128] width 24 height 24
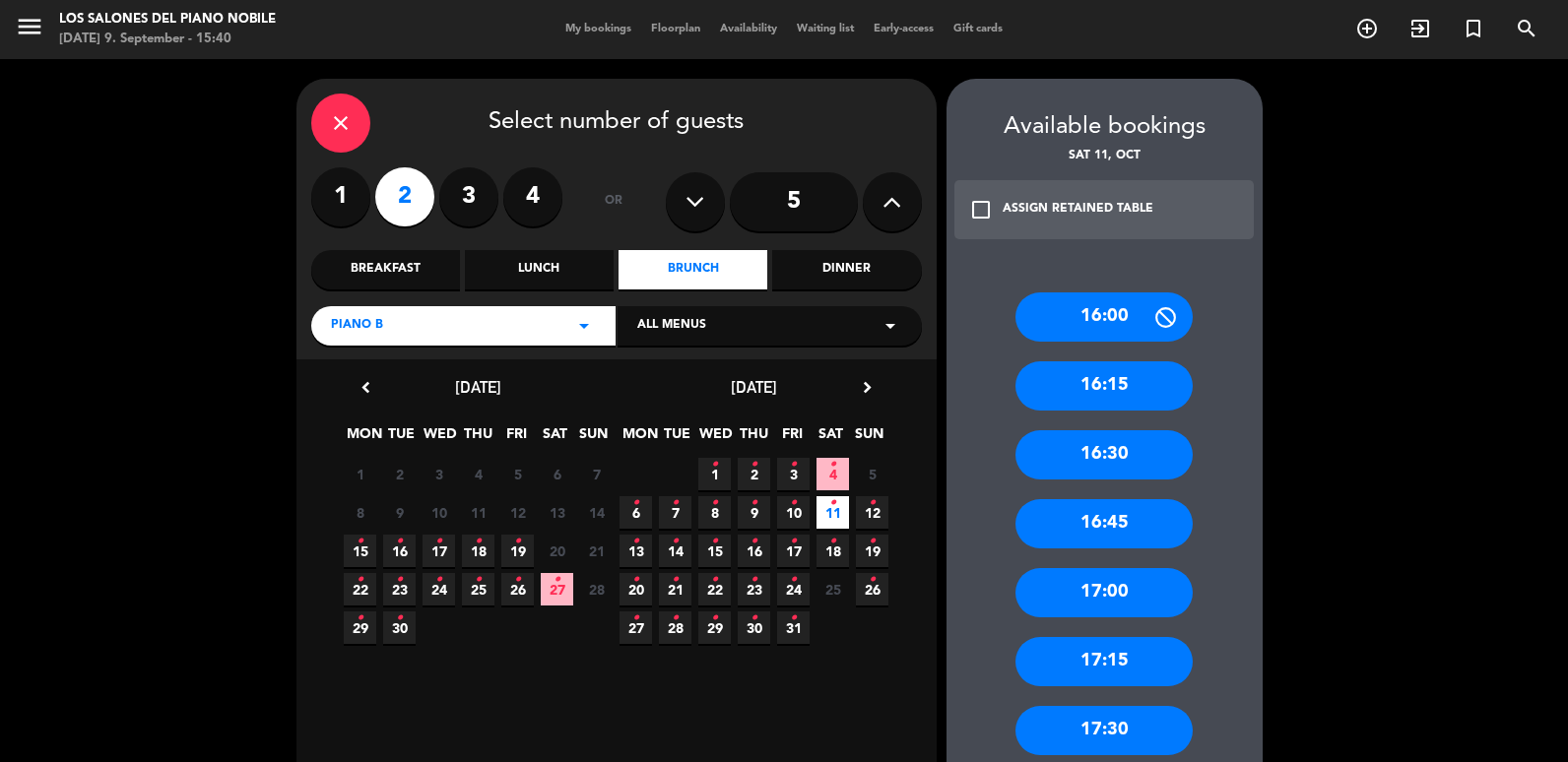
scroll to position [186, 0]
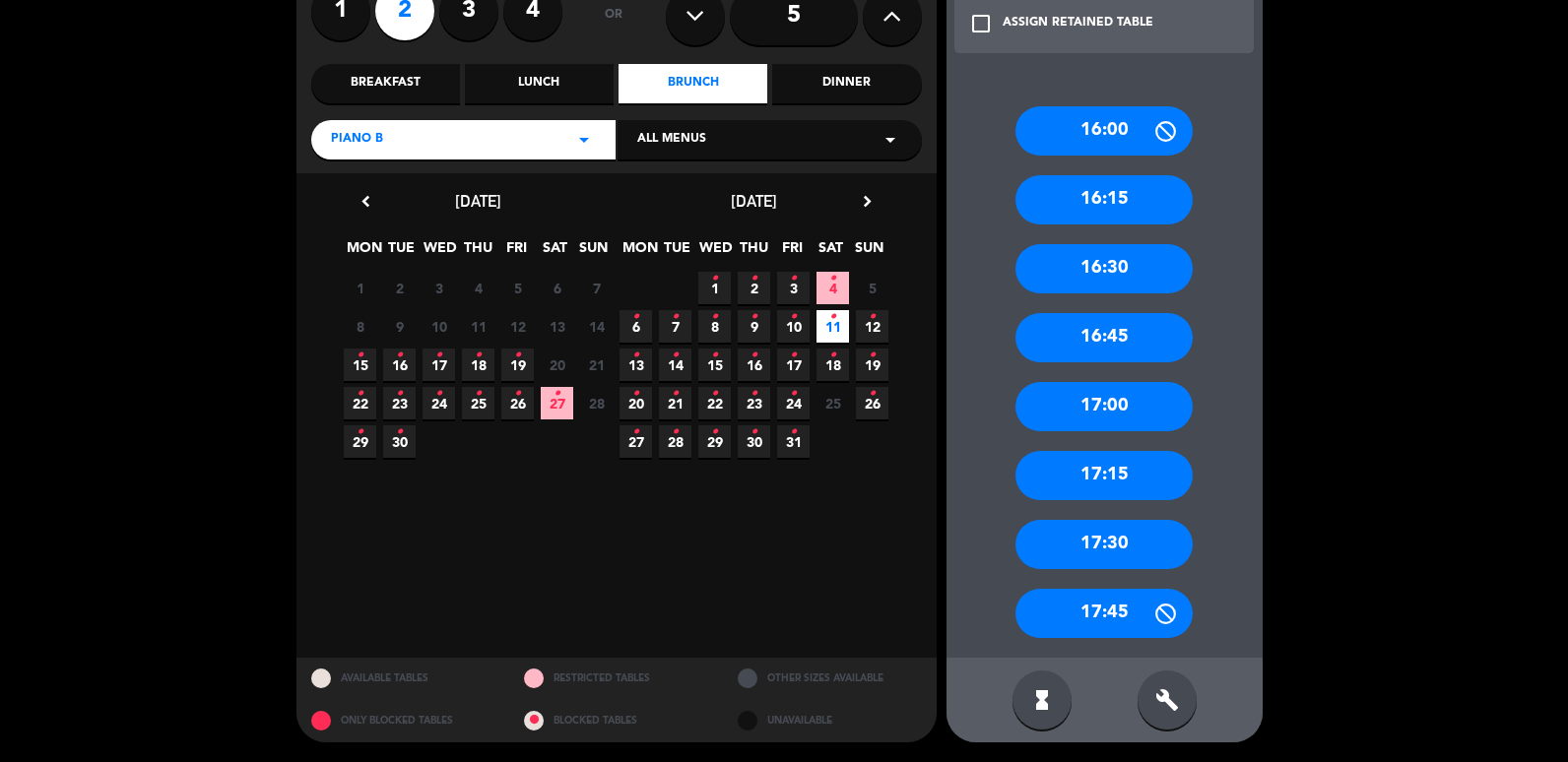
click at [1174, 708] on icon "build" at bounding box center [1168, 700] width 24 height 24
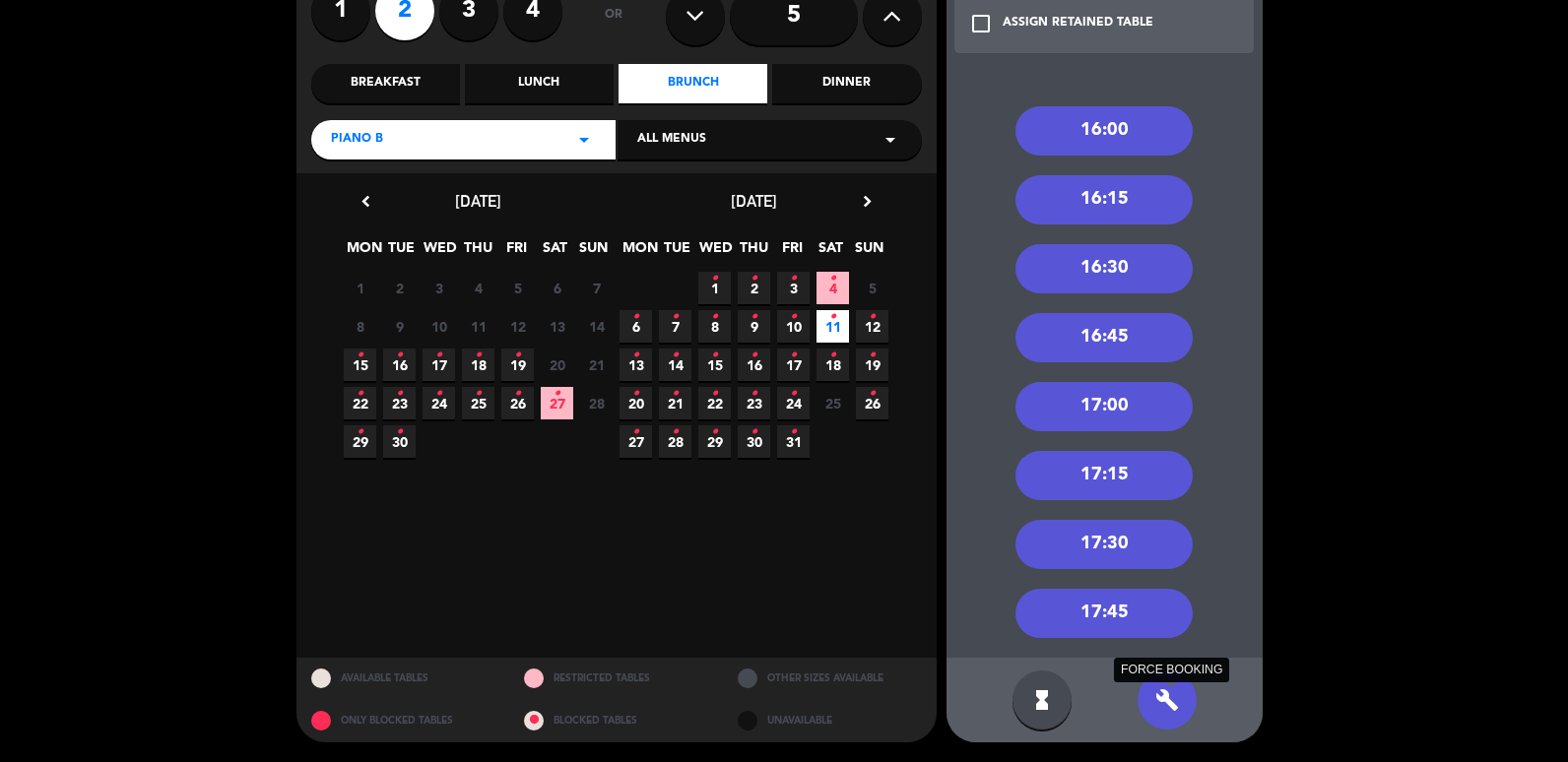
click at [1165, 698] on icon "build" at bounding box center [1168, 700] width 24 height 24
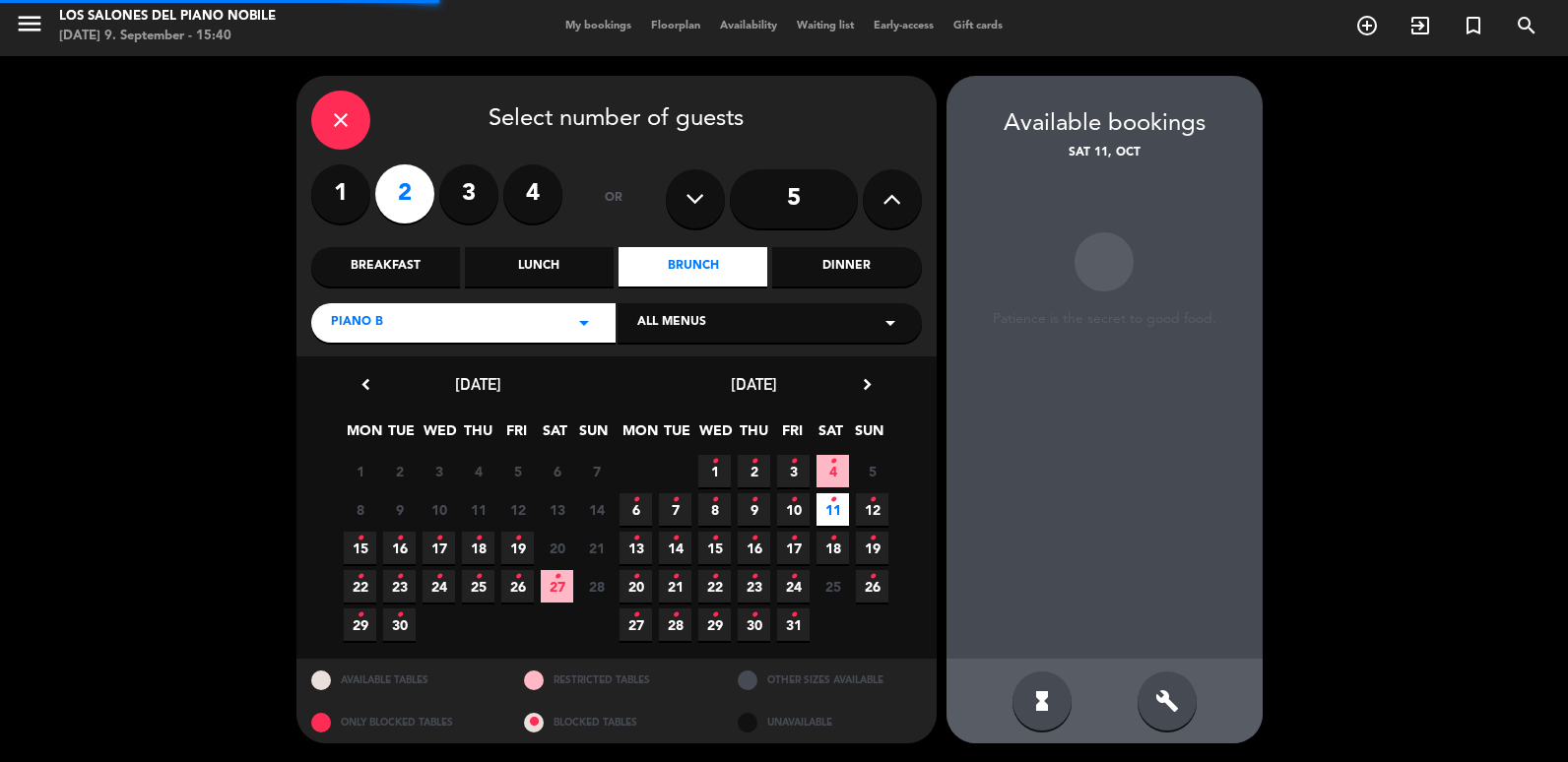
scroll to position [100, 0]
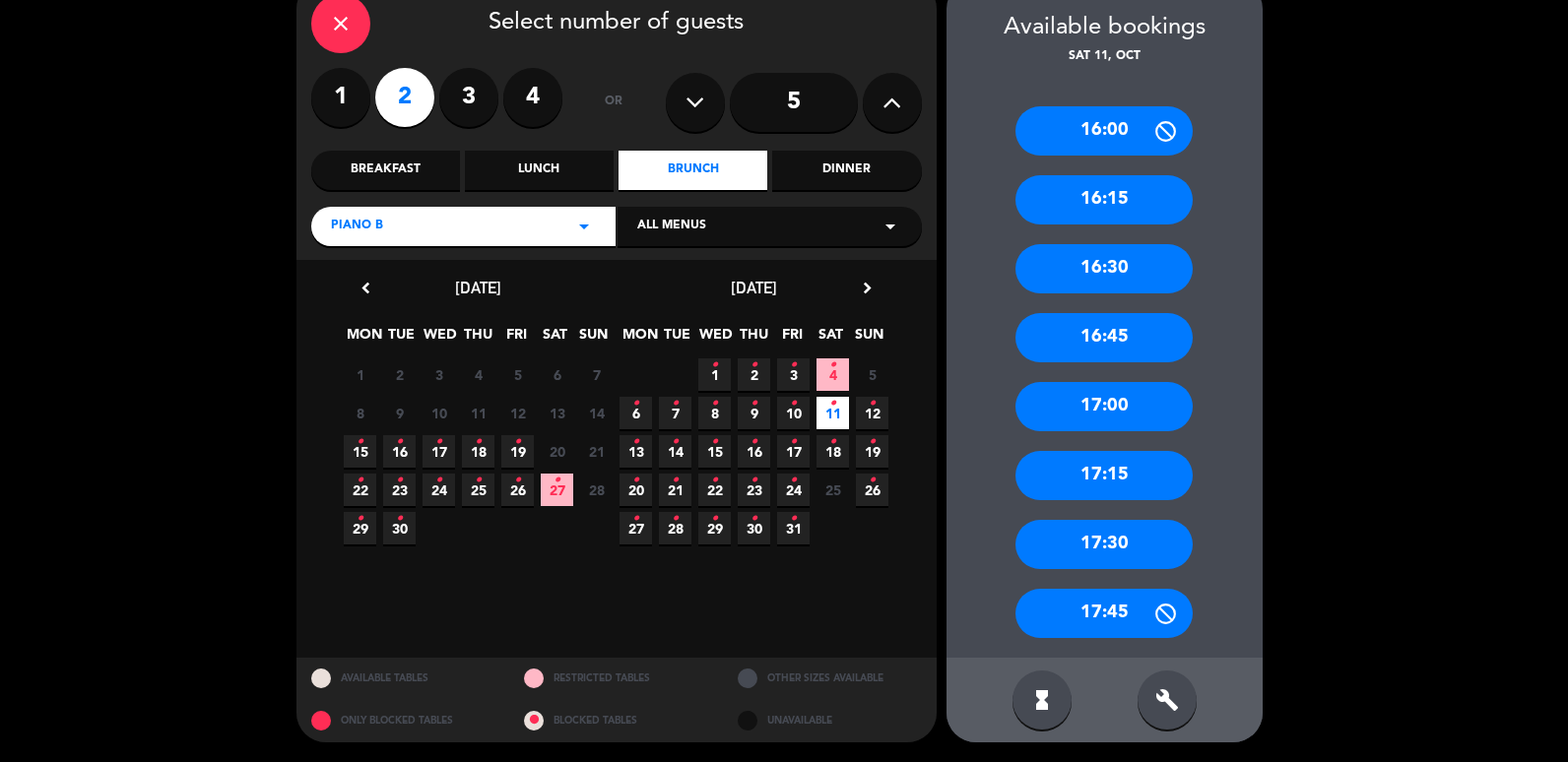
click at [1122, 398] on div "17:00" at bounding box center [1105, 407] width 178 height 49
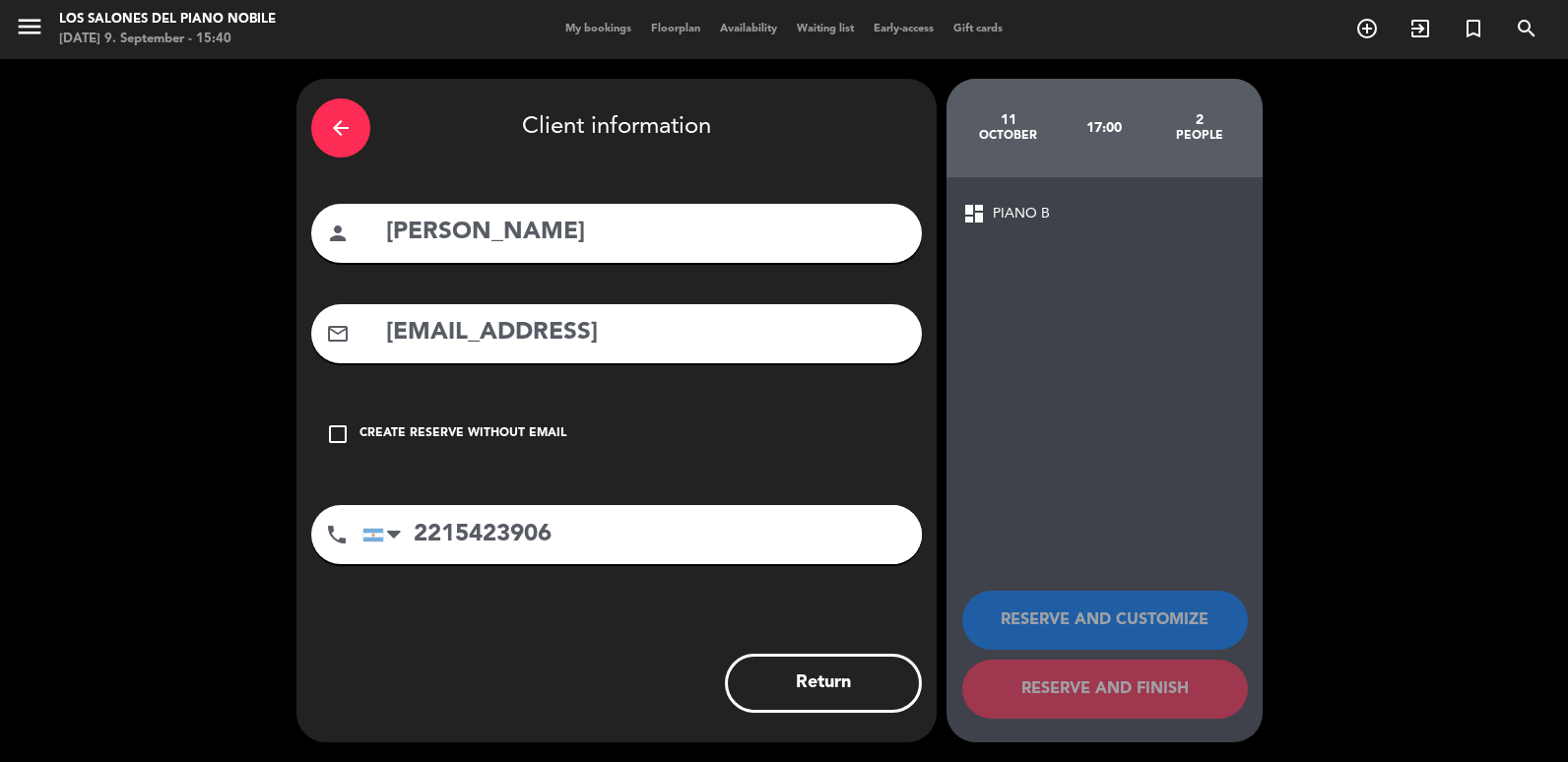
scroll to position [0, 0]
click at [678, 488] on div "arrow_back Client information person [PERSON_NAME] mail_outline [EMAIL_ADDRESS]…" at bounding box center [616, 410] width 640 height 663
click at [666, 512] on input "2215423906" at bounding box center [642, 534] width 559 height 59
click at [586, 505] on input "2215423906" at bounding box center [642, 534] width 559 height 59
click at [682, 341] on input "[EMAIL_ADDRESS]" at bounding box center [646, 333] width 523 height 40
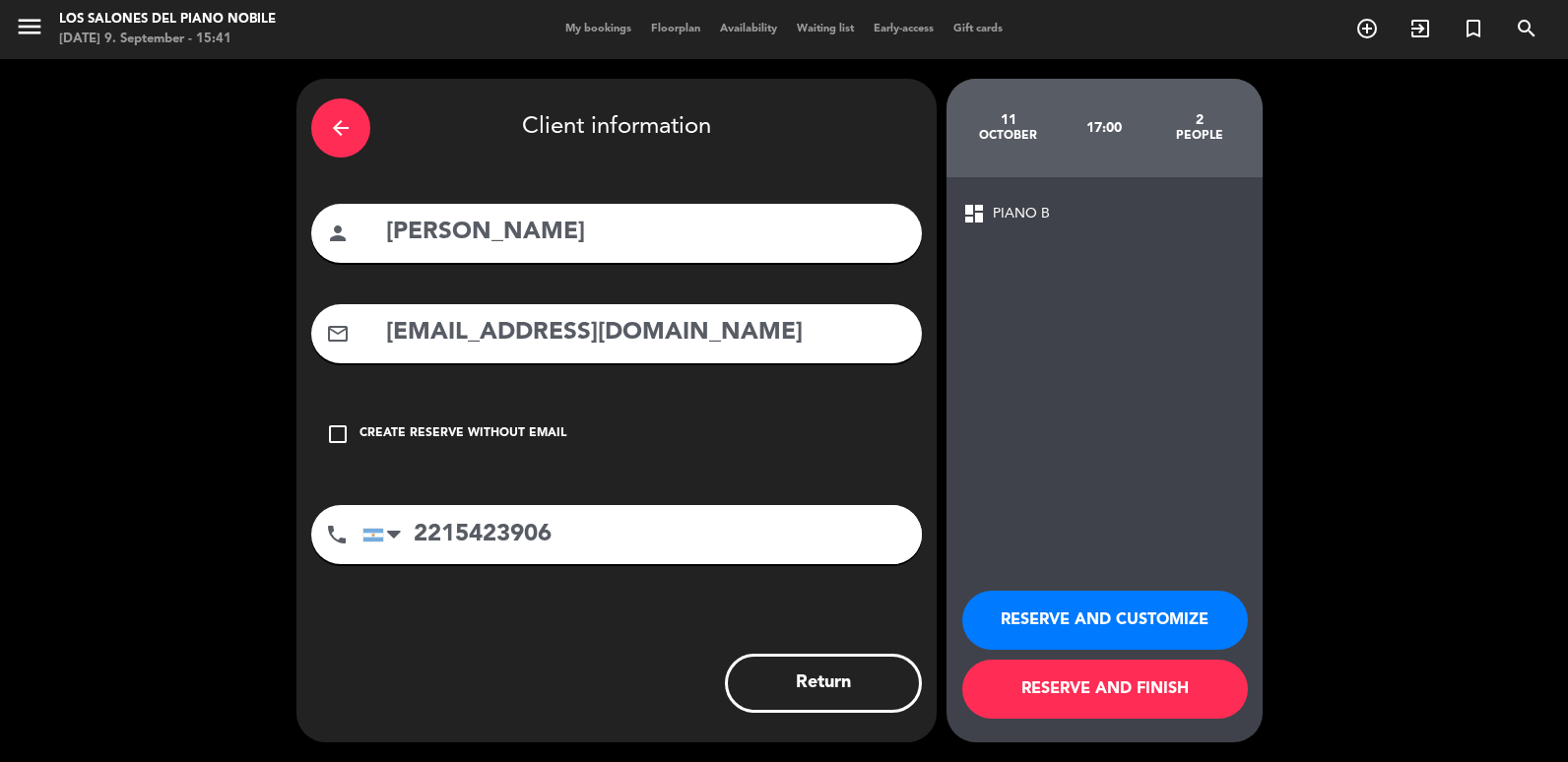
type input "[EMAIL_ADDRESS][DOMAIN_NAME]"
click at [1045, 685] on button "RESERVE AND FINISH" at bounding box center [1105, 689] width 286 height 59
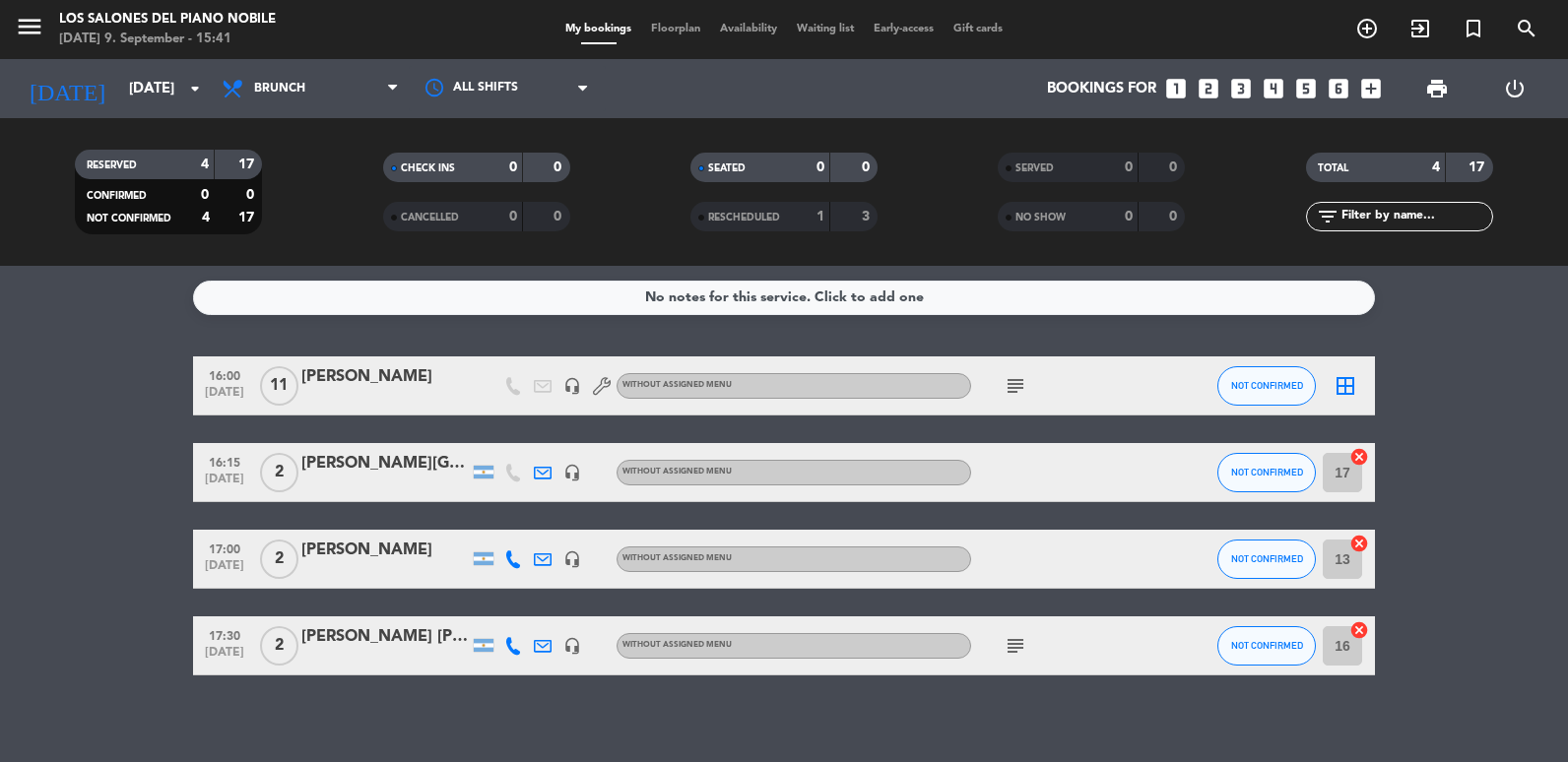
click at [384, 551] on div "[PERSON_NAME]" at bounding box center [386, 550] width 168 height 26
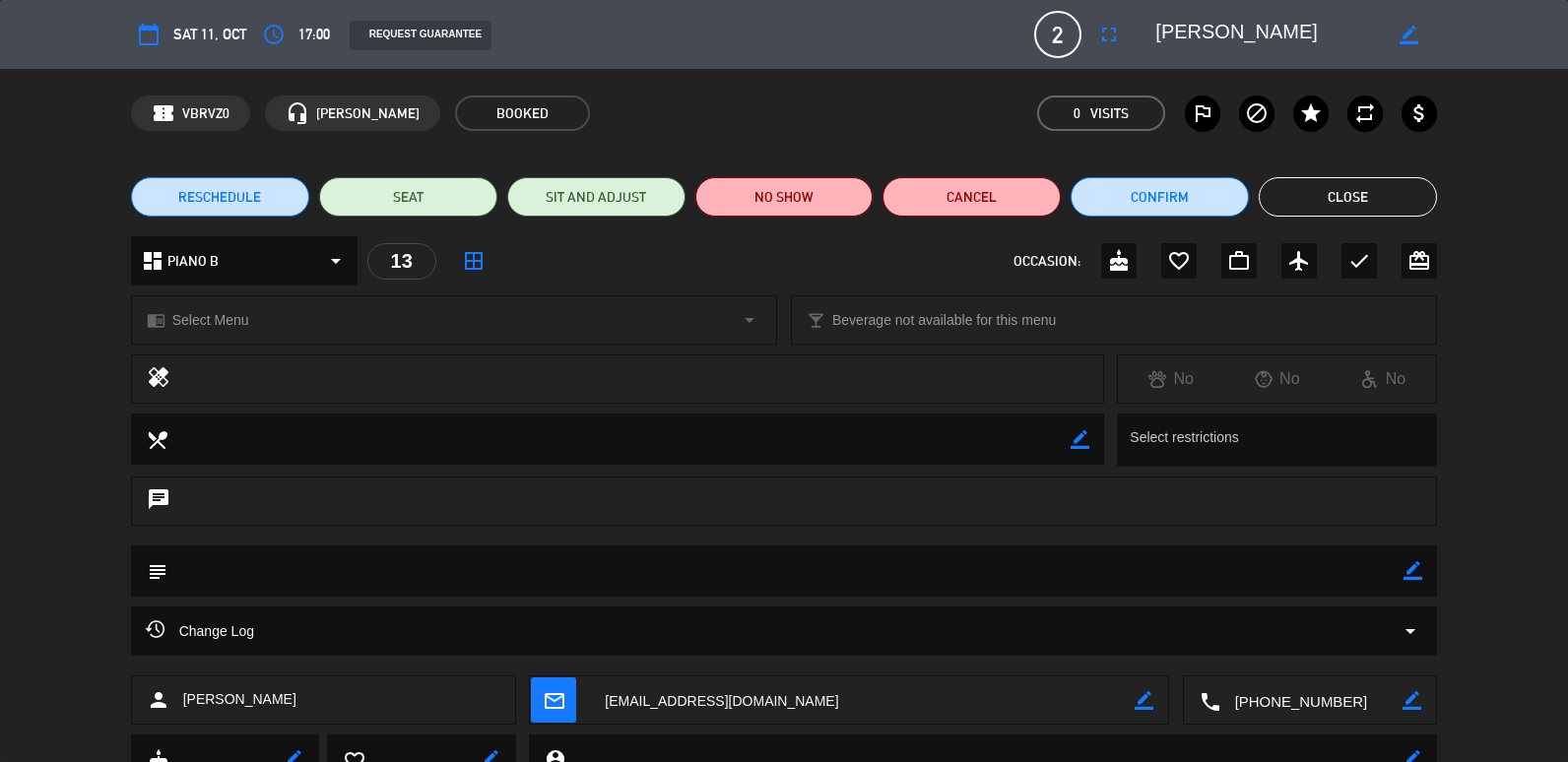
click at [1414, 576] on icon "border_color" at bounding box center [1412, 570] width 19 height 19
click at [258, 575] on textarea at bounding box center [786, 570] width 1238 height 50
paste textarea "V5486IIN"
type textarea "BB: V5486IIN"
click at [1419, 565] on icon at bounding box center [1412, 570] width 19 height 19
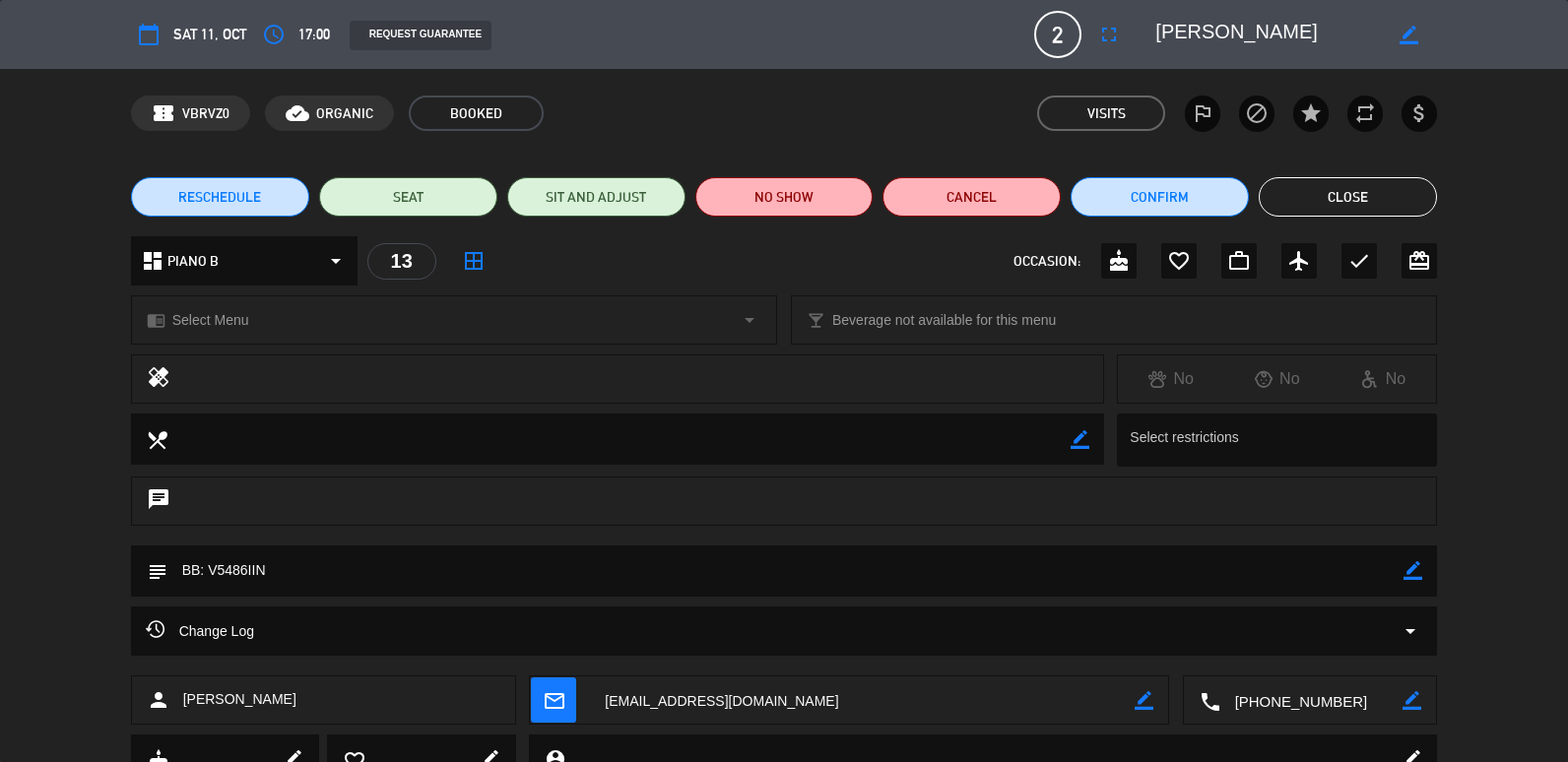
click at [1362, 197] on button "Close" at bounding box center [1348, 197] width 178 height 39
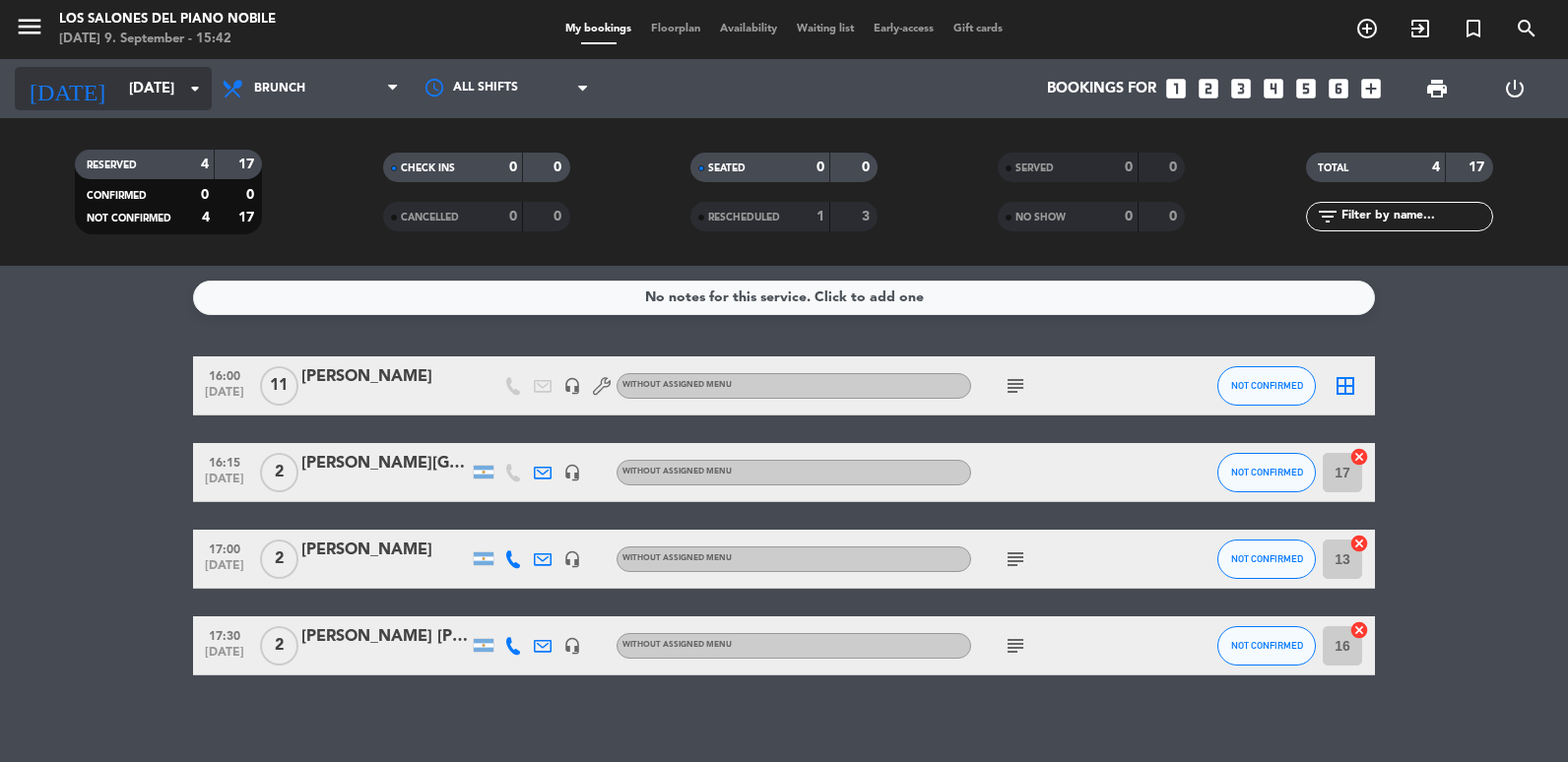
click at [119, 76] on input "[DATE]" at bounding box center [214, 89] width 189 height 36
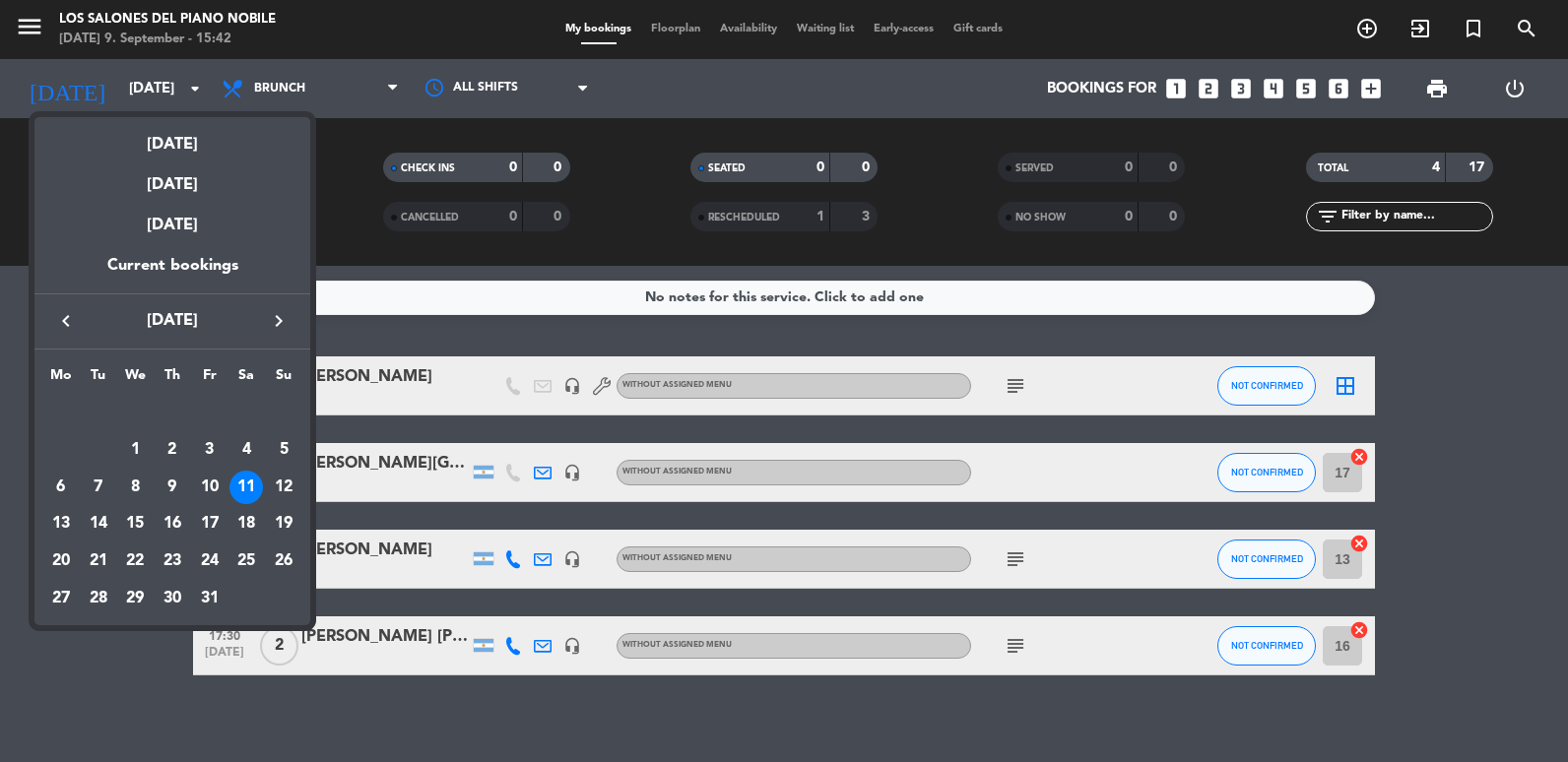
click at [57, 335] on div "keyboard_arrow_left [DATE] keyboard_arrow_right" at bounding box center [173, 321] width 276 height 55
click at [61, 324] on icon "keyboard_arrow_left" at bounding box center [66, 321] width 24 height 24
click at [178, 480] on div "11" at bounding box center [173, 487] width 34 height 34
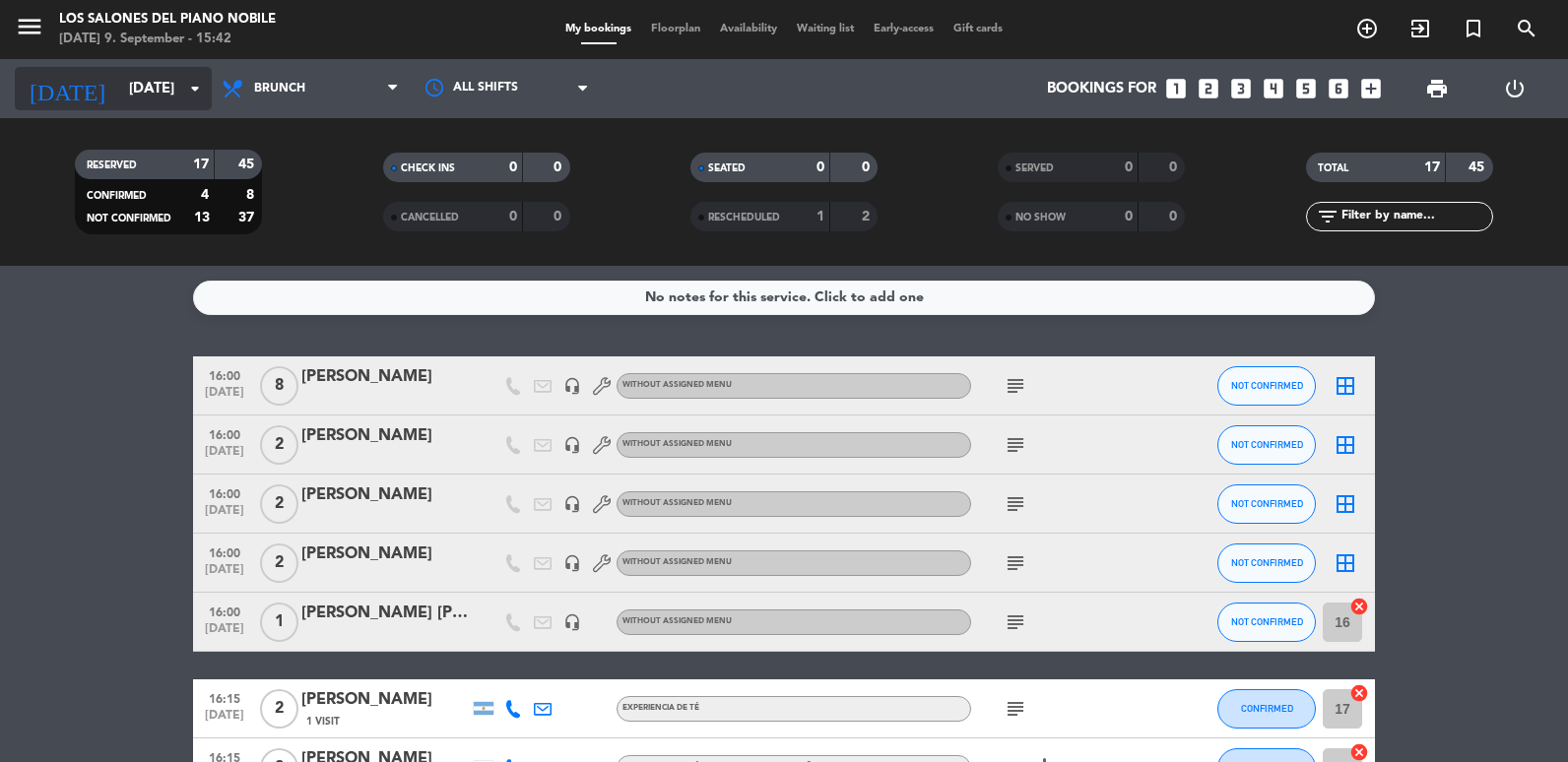
click at [146, 85] on input "[DATE]" at bounding box center [214, 89] width 189 height 36
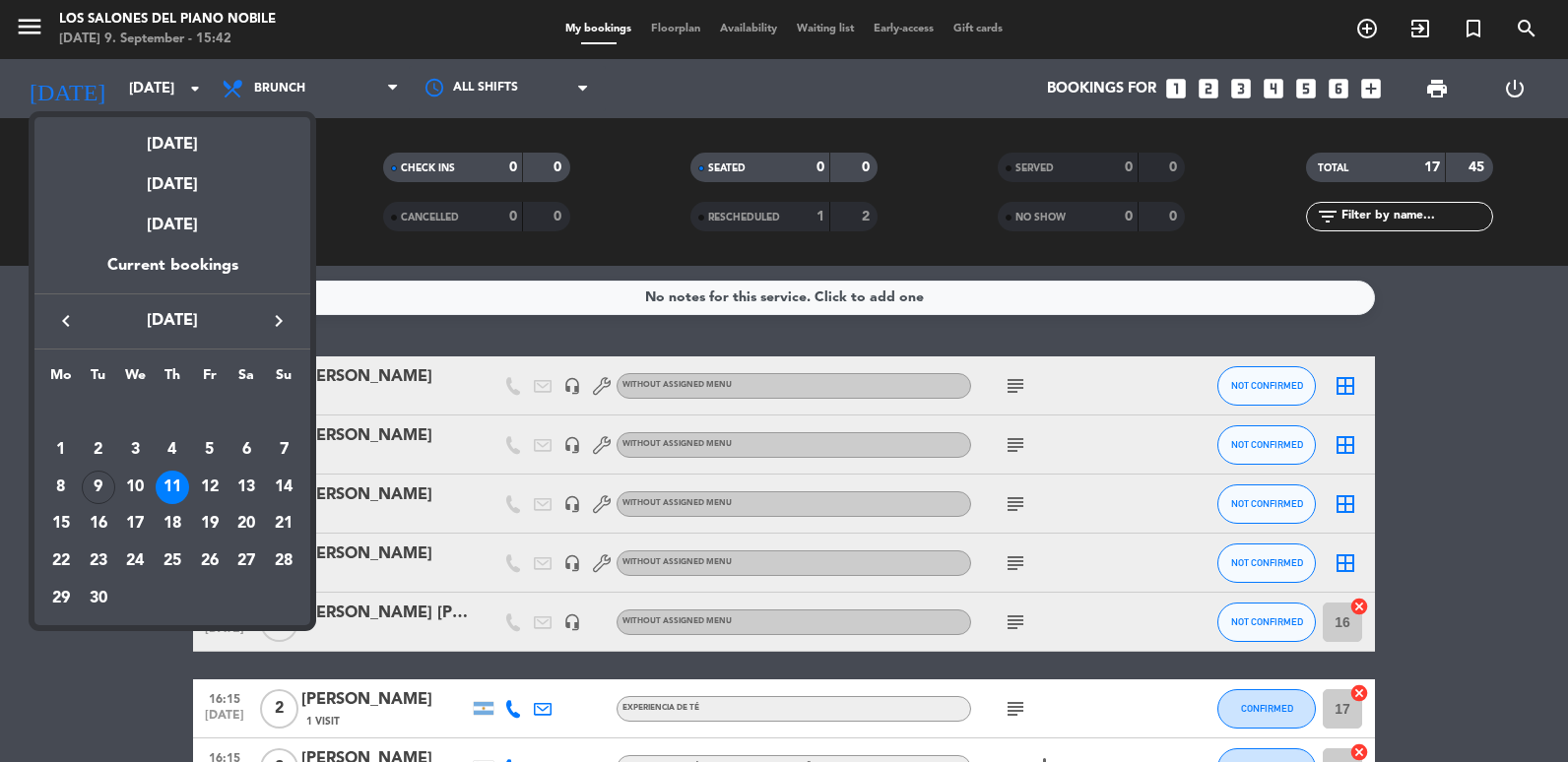
click at [173, 485] on div "11" at bounding box center [173, 487] width 34 height 34
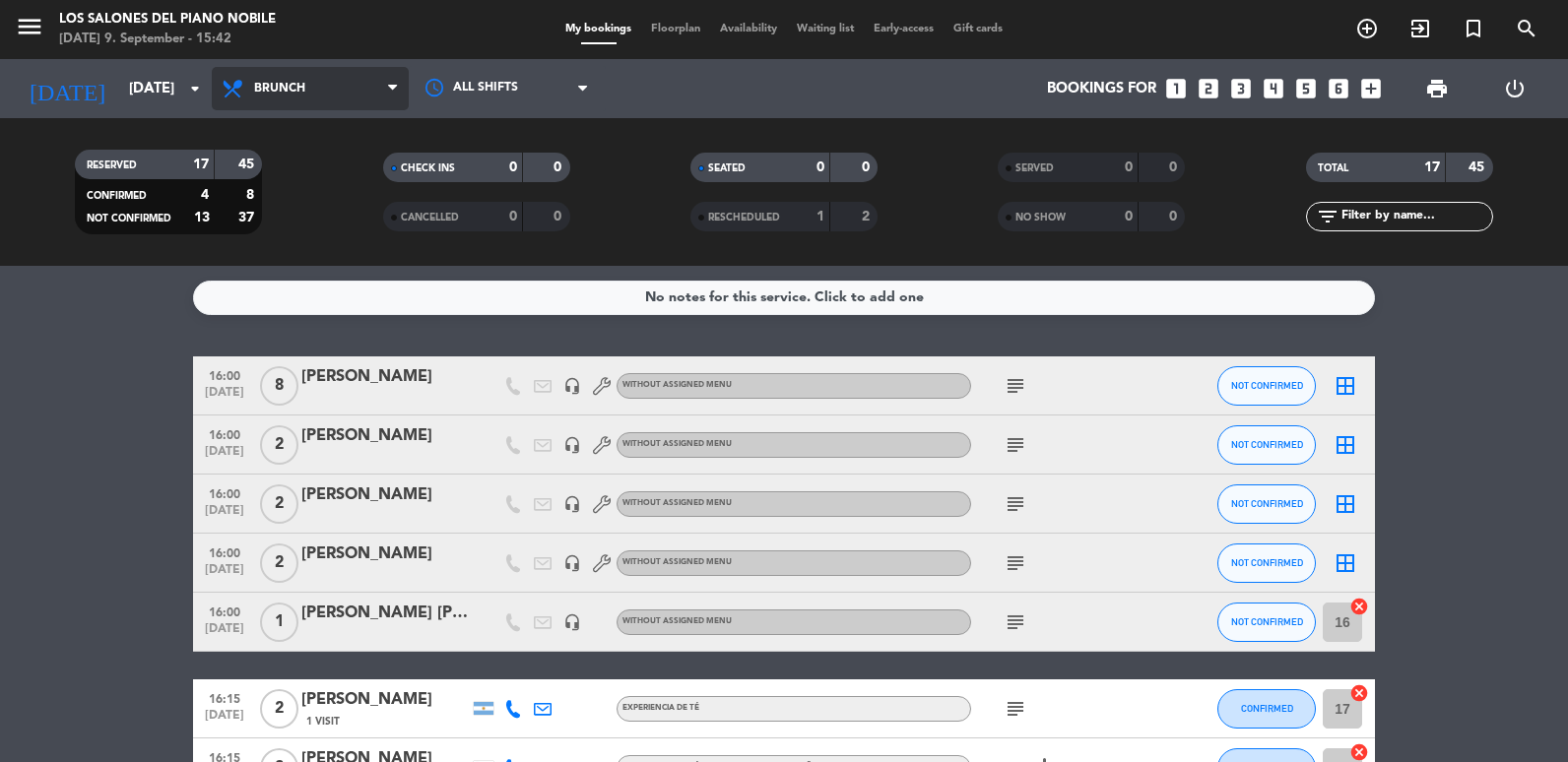
click at [275, 81] on span "Brunch" at bounding box center [311, 89] width 197 height 43
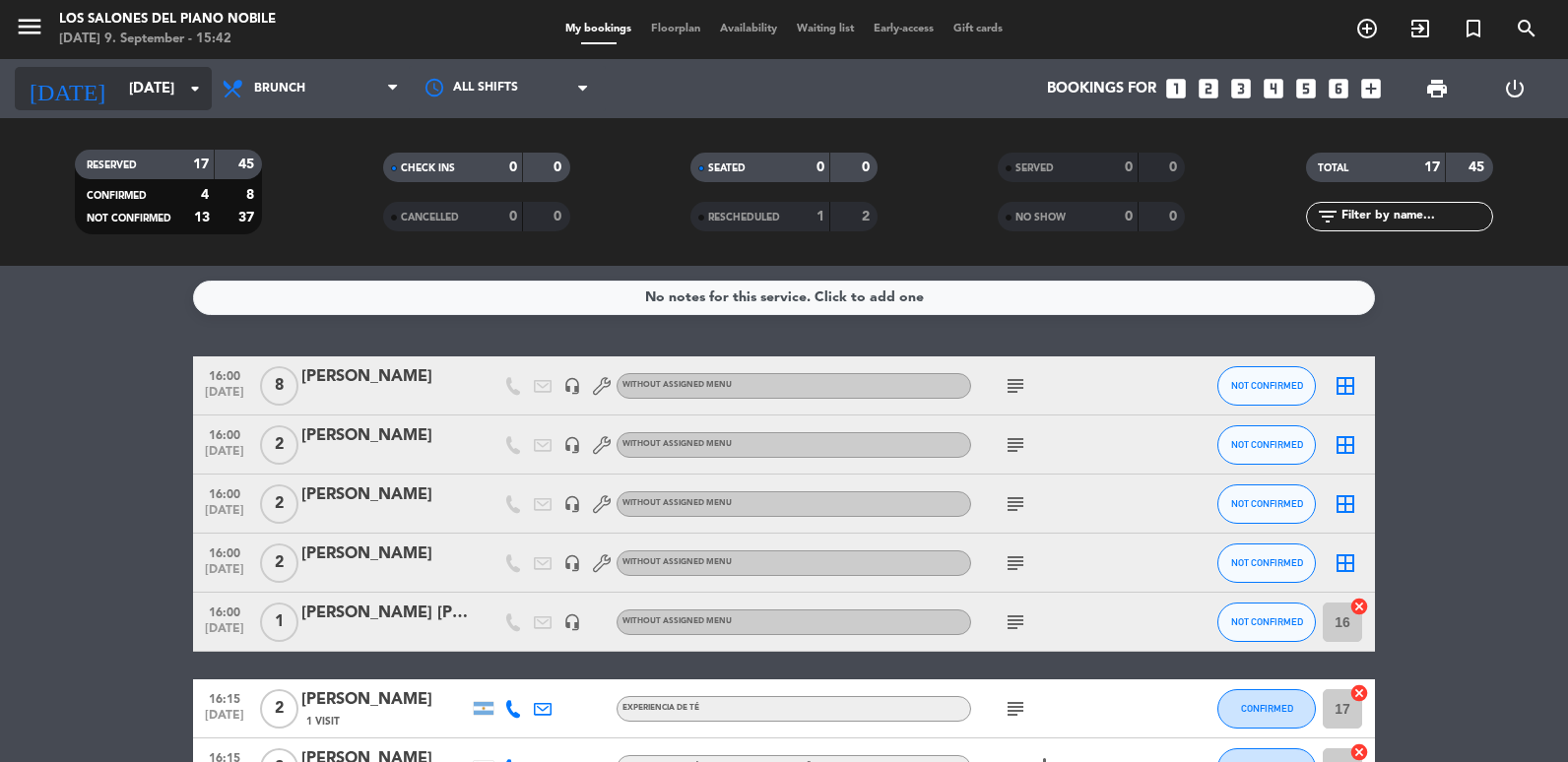
click at [119, 99] on input "[DATE]" at bounding box center [214, 89] width 189 height 36
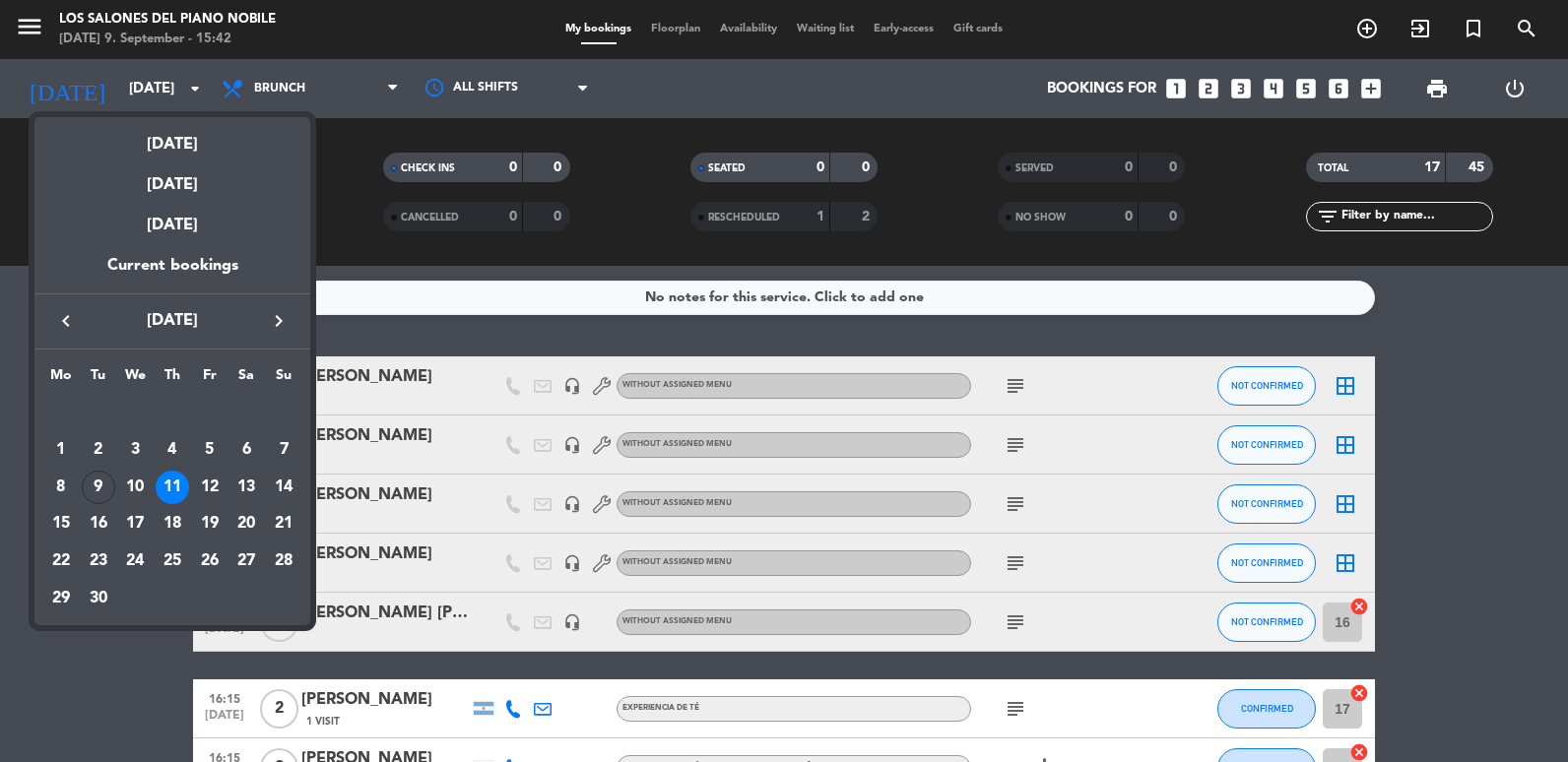
click at [246, 81] on div at bounding box center [784, 381] width 1568 height 762
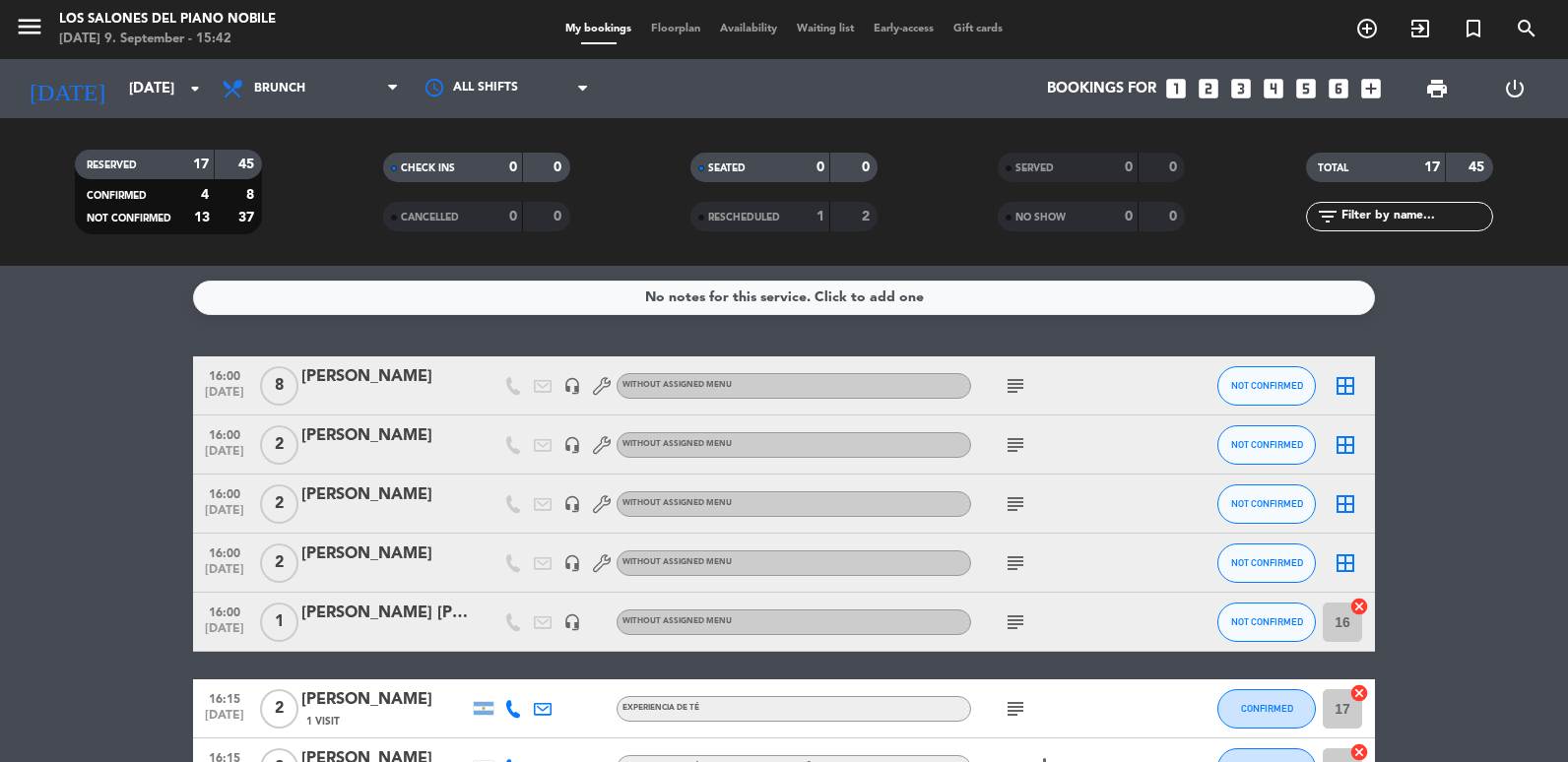
click at [246, 81] on icon at bounding box center [235, 89] width 29 height 24
click at [289, 265] on div "menu Los Salones del Piano [PERSON_NAME] [DATE] 9. September - 15:42 My booking…" at bounding box center [784, 133] width 1568 height 266
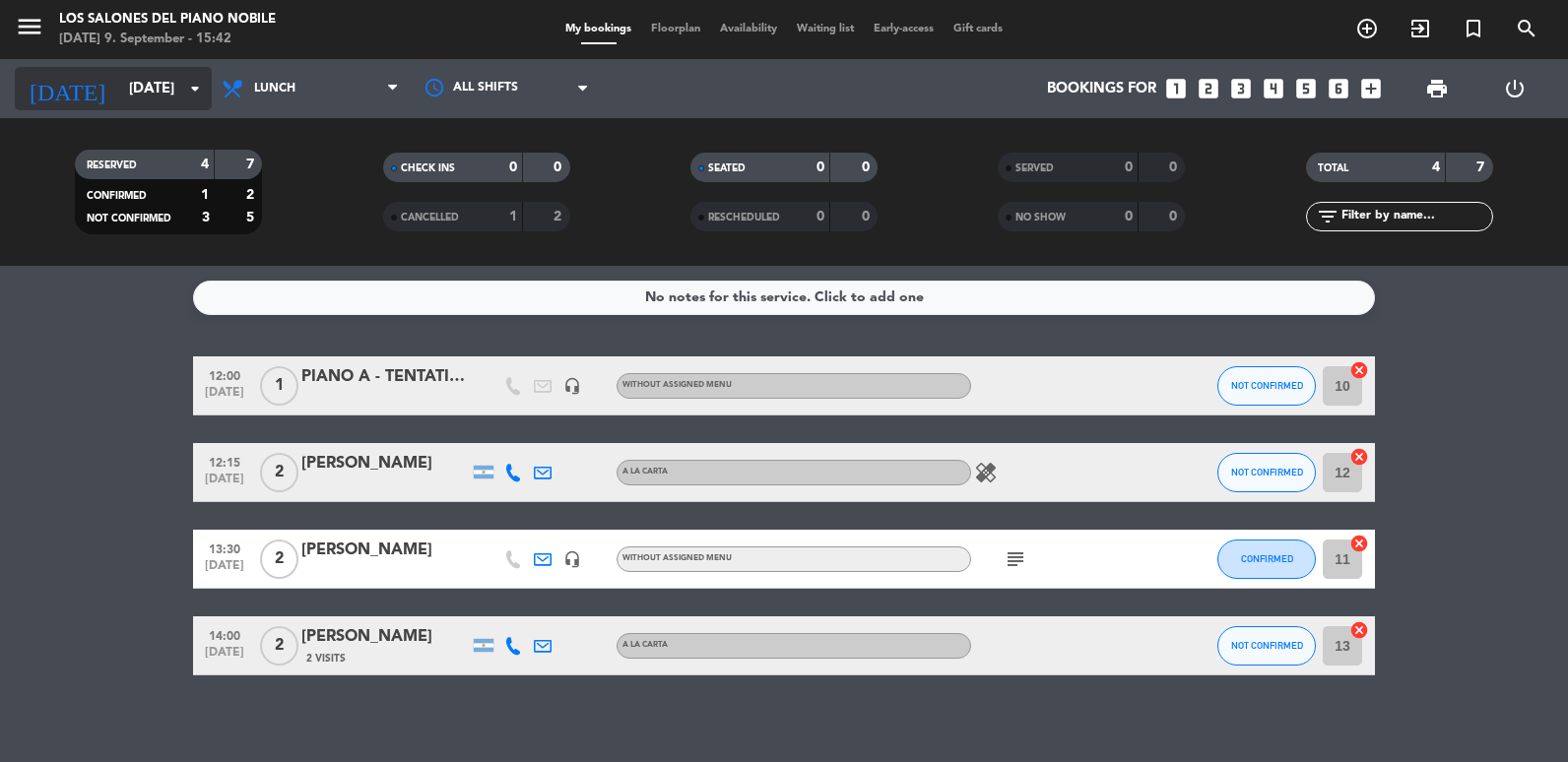
click at [157, 89] on input "[DATE]" at bounding box center [214, 89] width 189 height 36
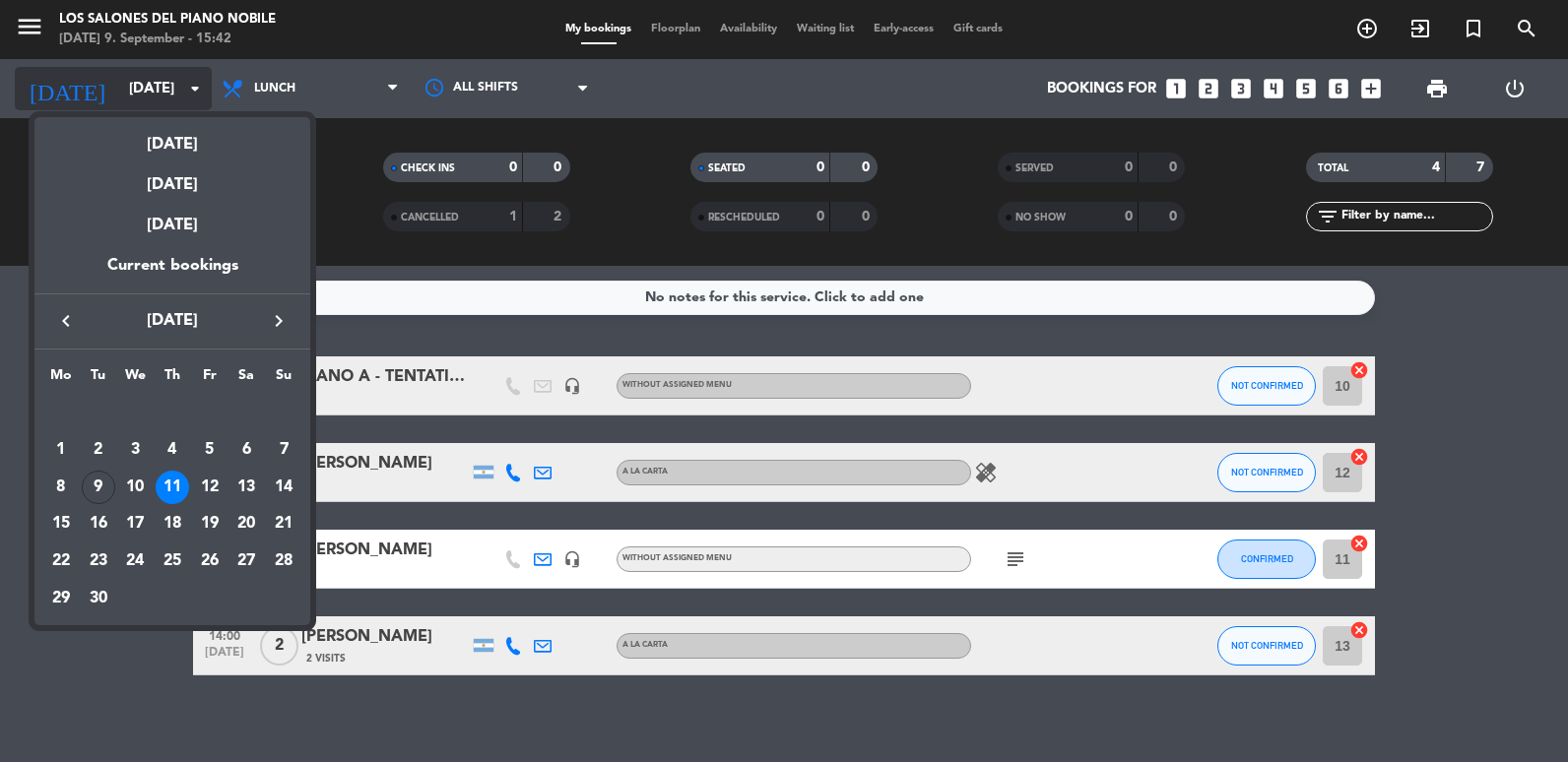
click at [157, 89] on div at bounding box center [784, 381] width 1568 height 762
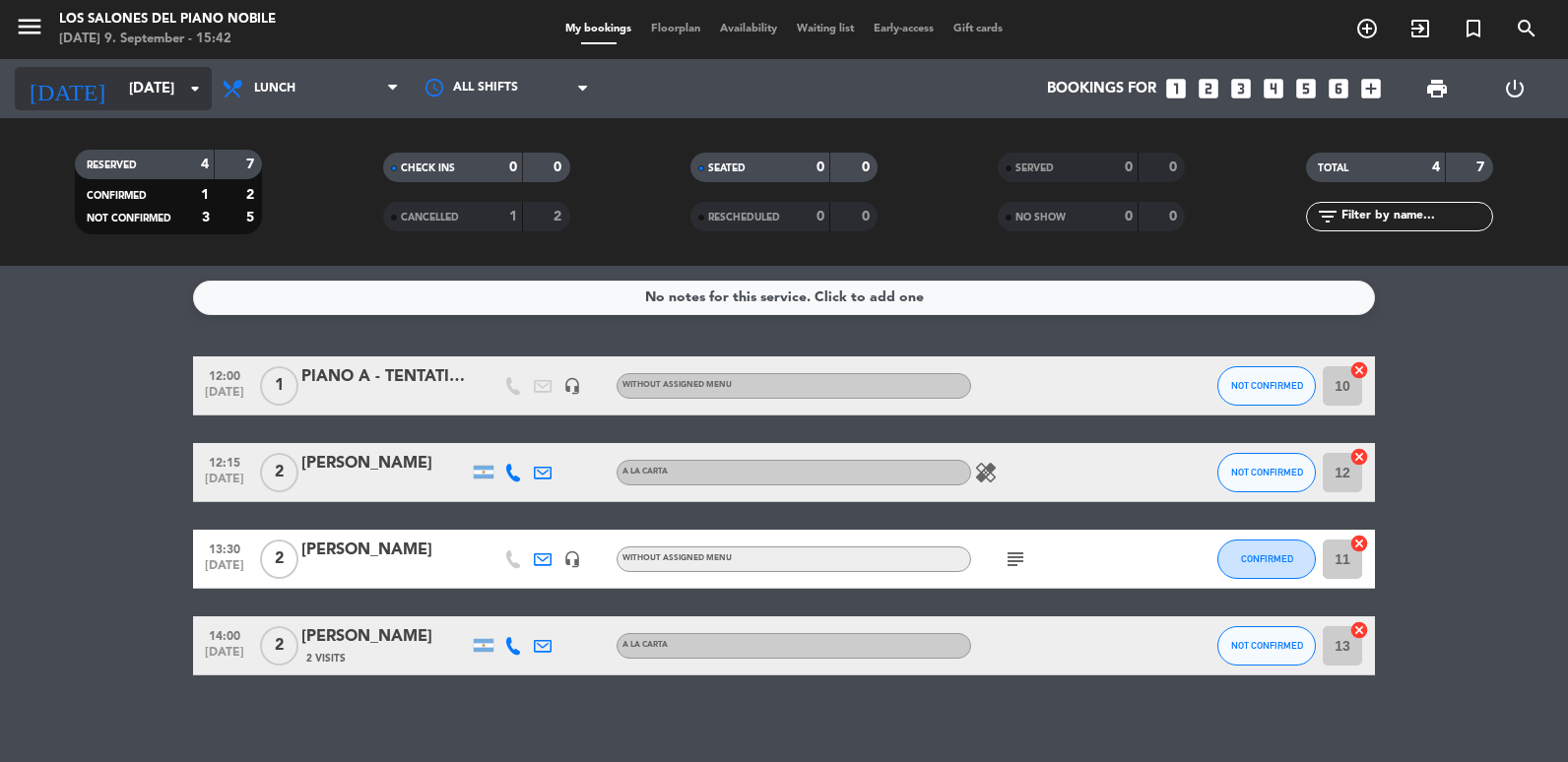
click at [157, 89] on input "[DATE]" at bounding box center [214, 89] width 189 height 36
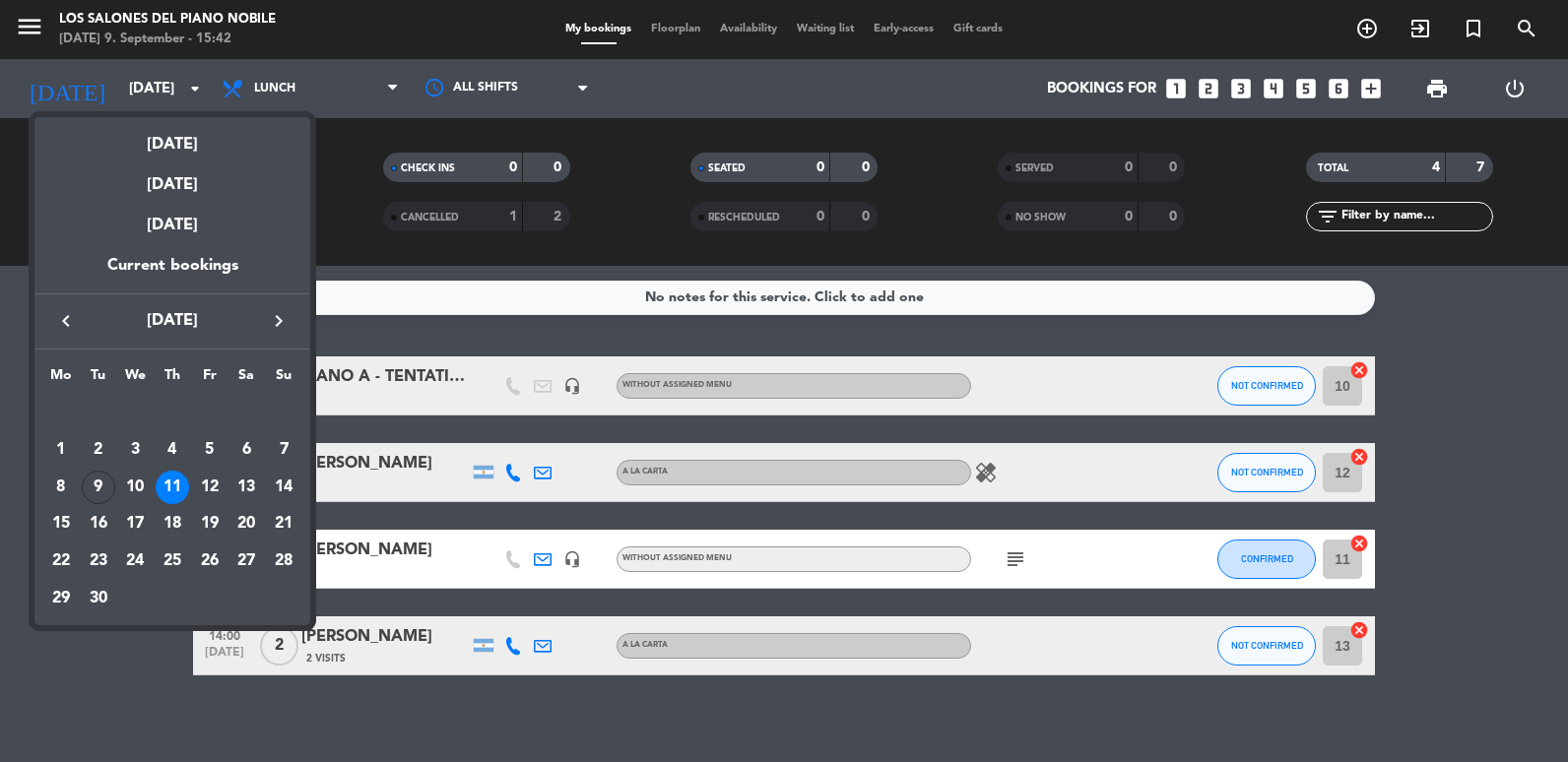
click at [292, 89] on div at bounding box center [784, 381] width 1568 height 762
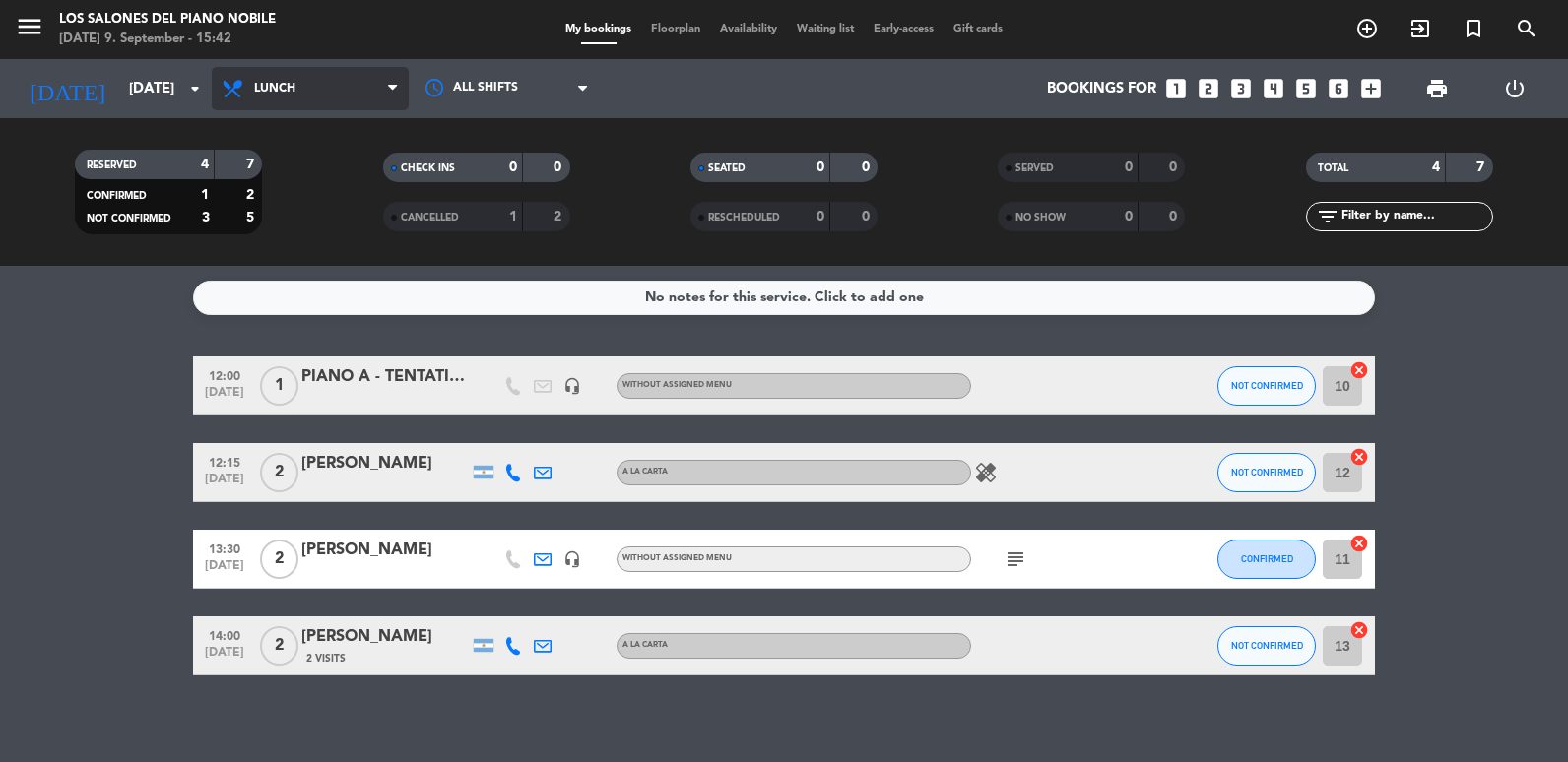
click at [283, 82] on span "Lunch" at bounding box center [275, 89] width 41 height 14
click at [320, 316] on ng-component "menu Los Salones del Piano [PERSON_NAME] [DATE] 9. September - 15:42 My booking…" at bounding box center [784, 381] width 1568 height 762
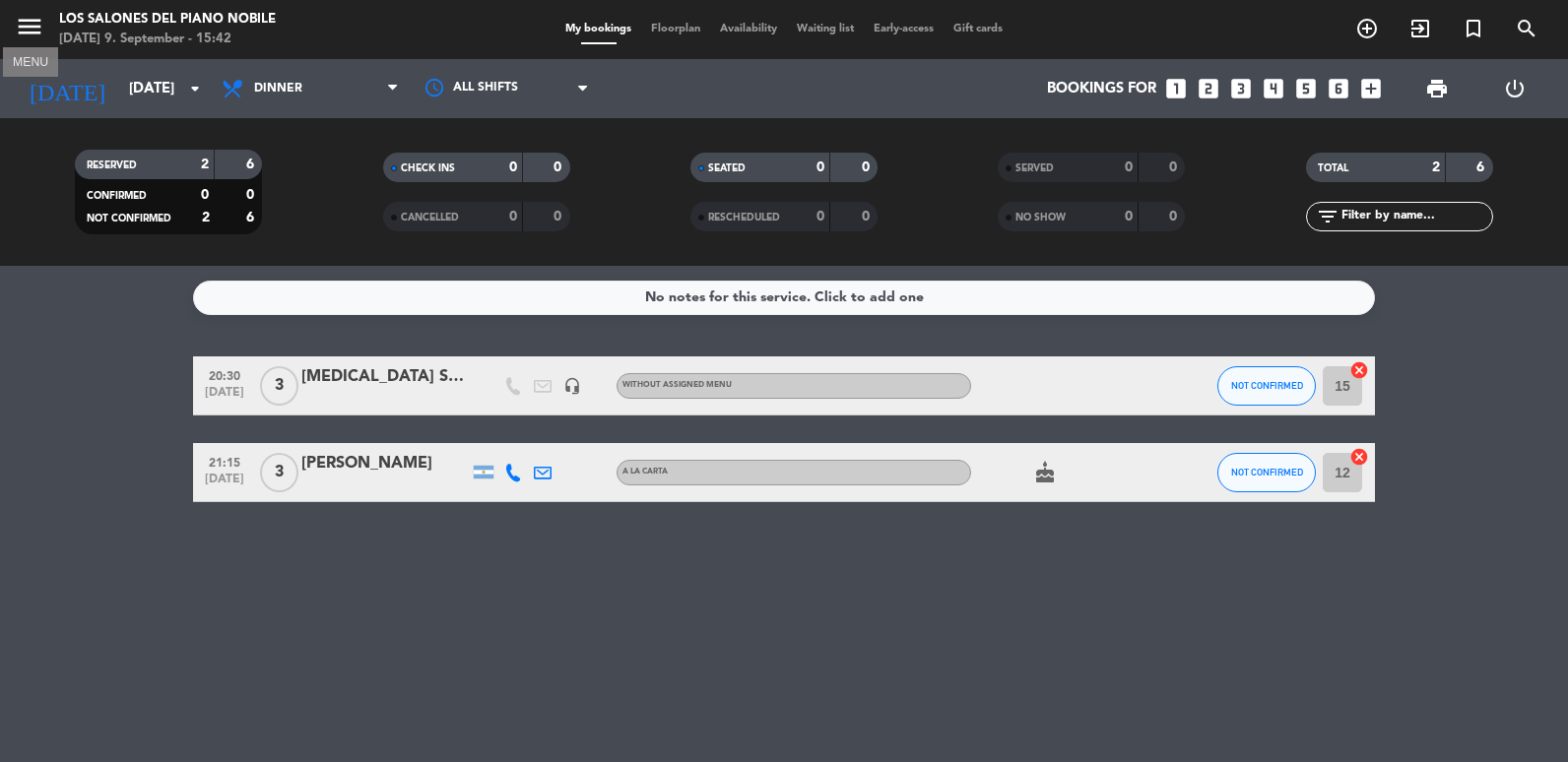
click at [28, 20] on icon "menu" at bounding box center [30, 27] width 30 height 30
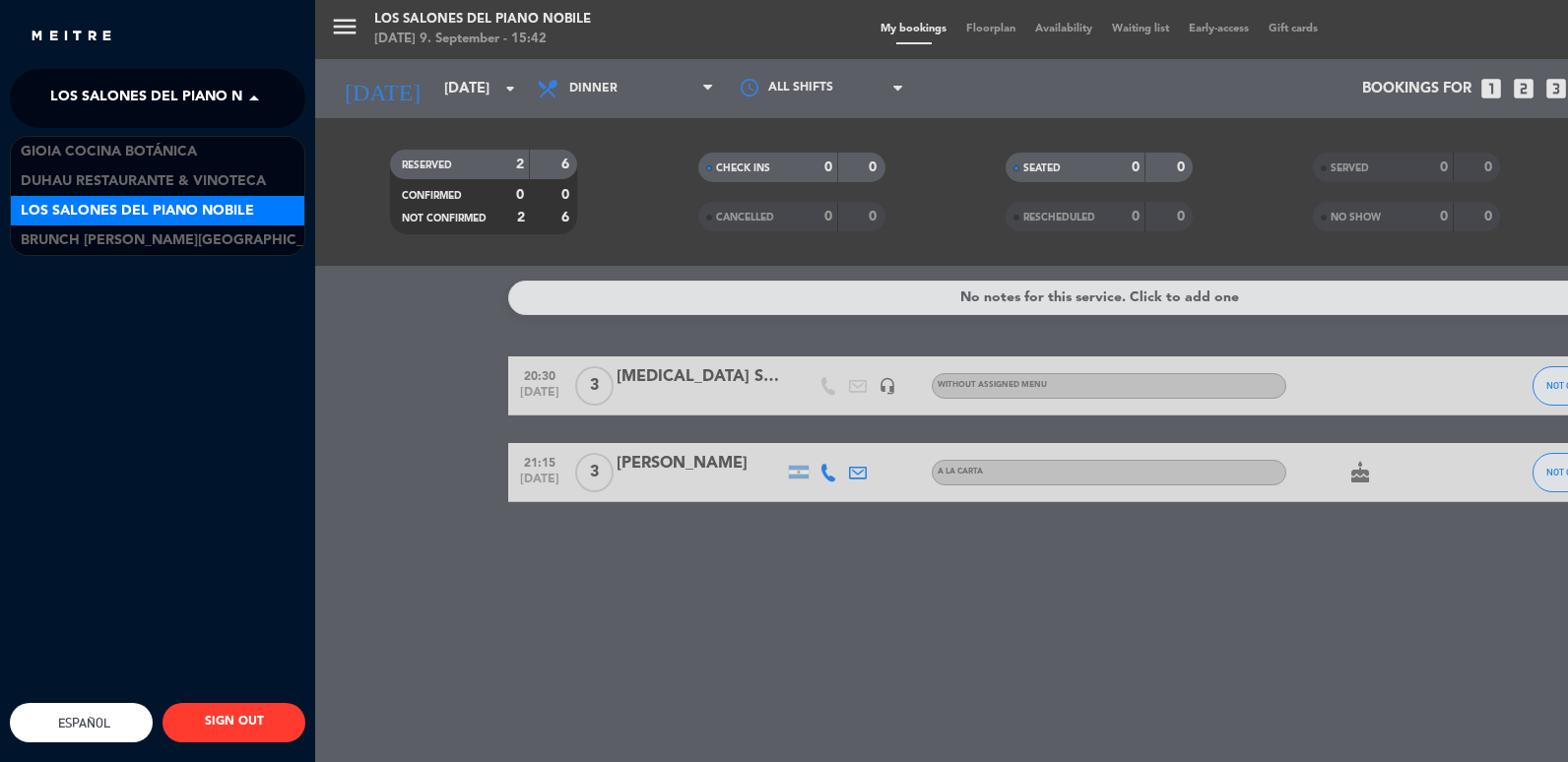
click at [244, 96] on span at bounding box center [259, 99] width 34 height 41
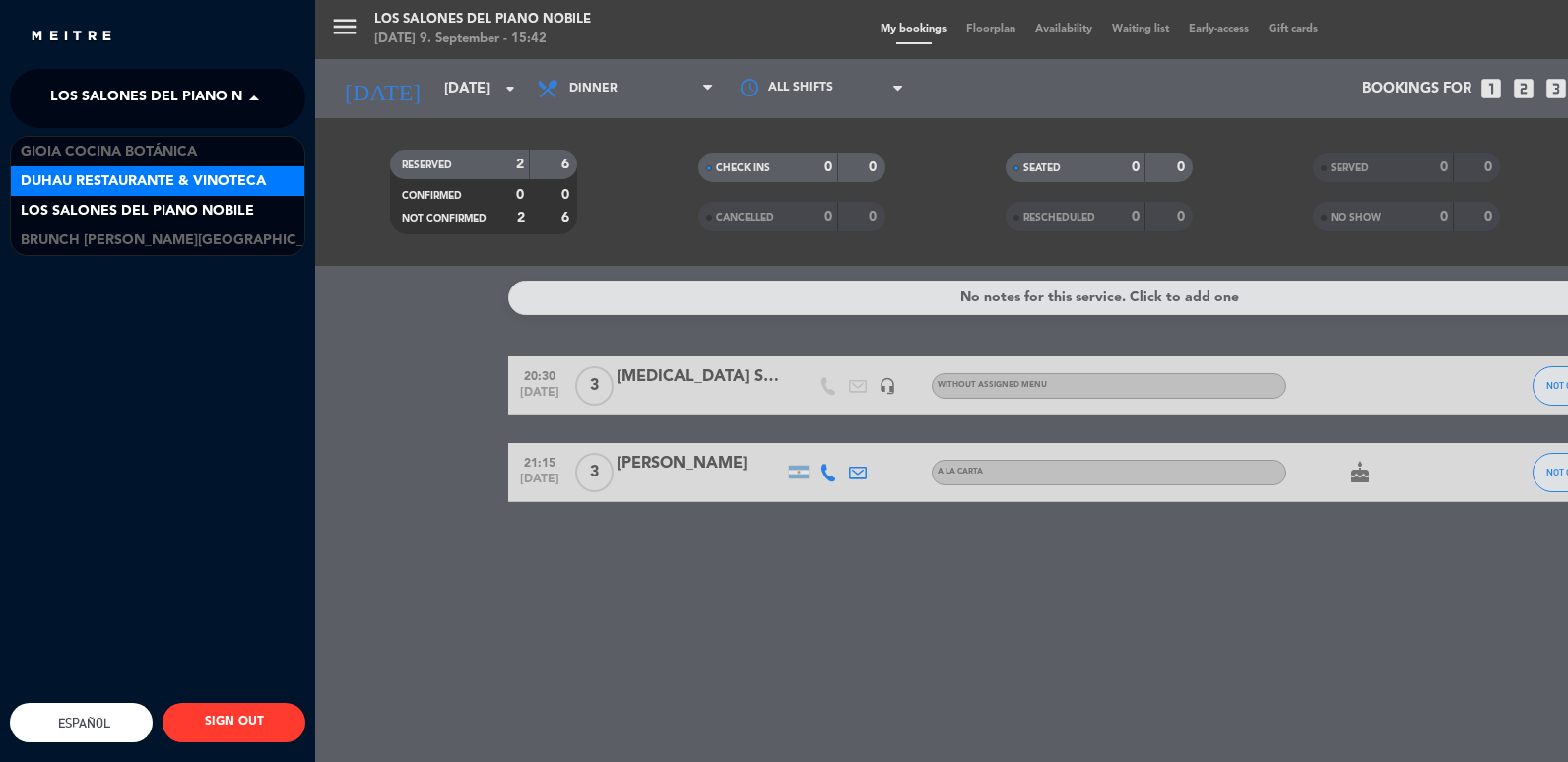
click at [157, 188] on span "Duhau Restaurante & Vinoteca" at bounding box center [143, 181] width 246 height 23
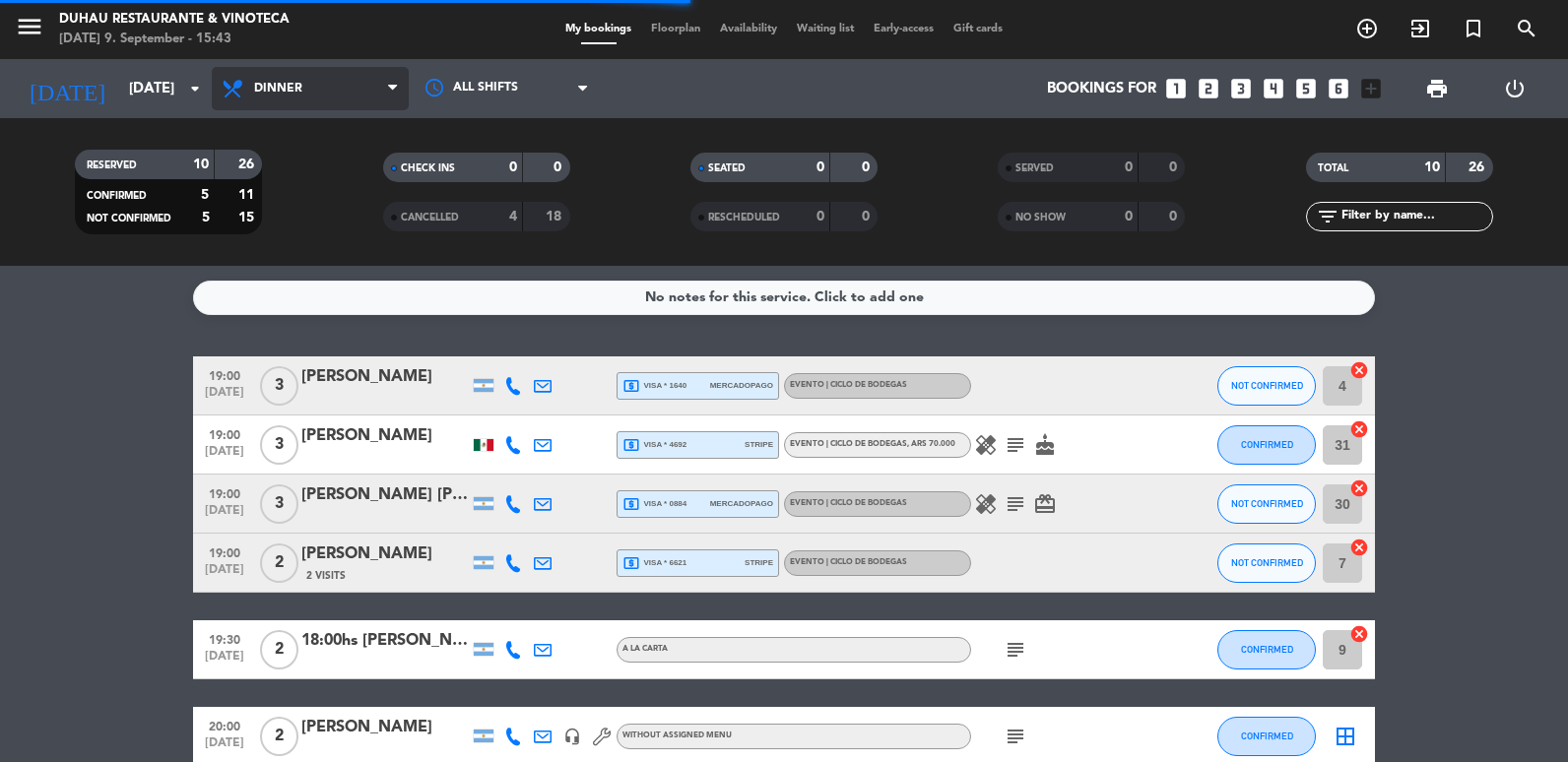
click at [284, 89] on span "Dinner" at bounding box center [278, 89] width 48 height 14
click at [302, 222] on div "menu Duhau Restaurante & Vinoteca [DATE] 9. September - 15:43 My bookings Floor…" at bounding box center [784, 133] width 1568 height 266
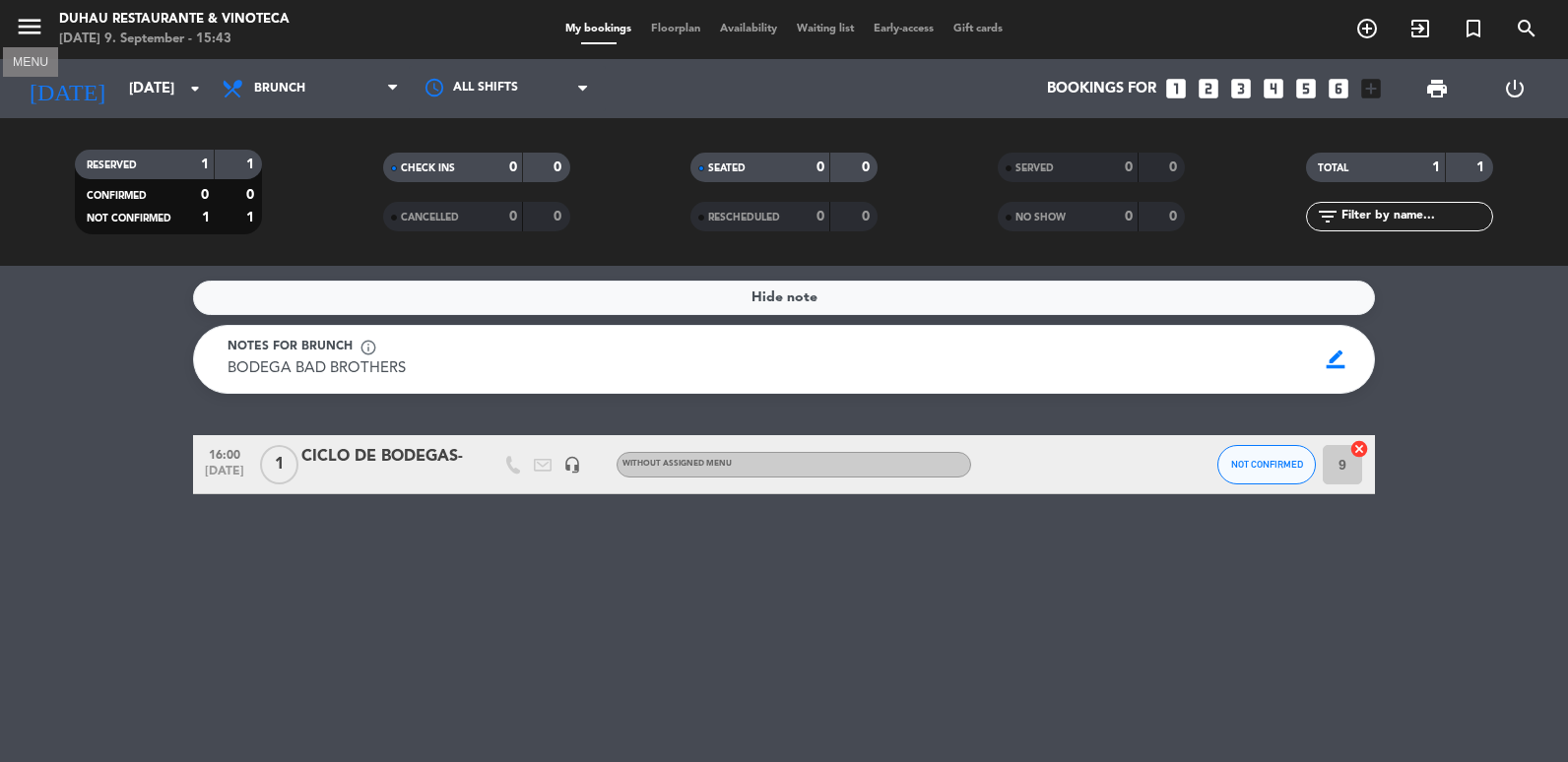
click at [33, 35] on icon "menu" at bounding box center [30, 27] width 30 height 30
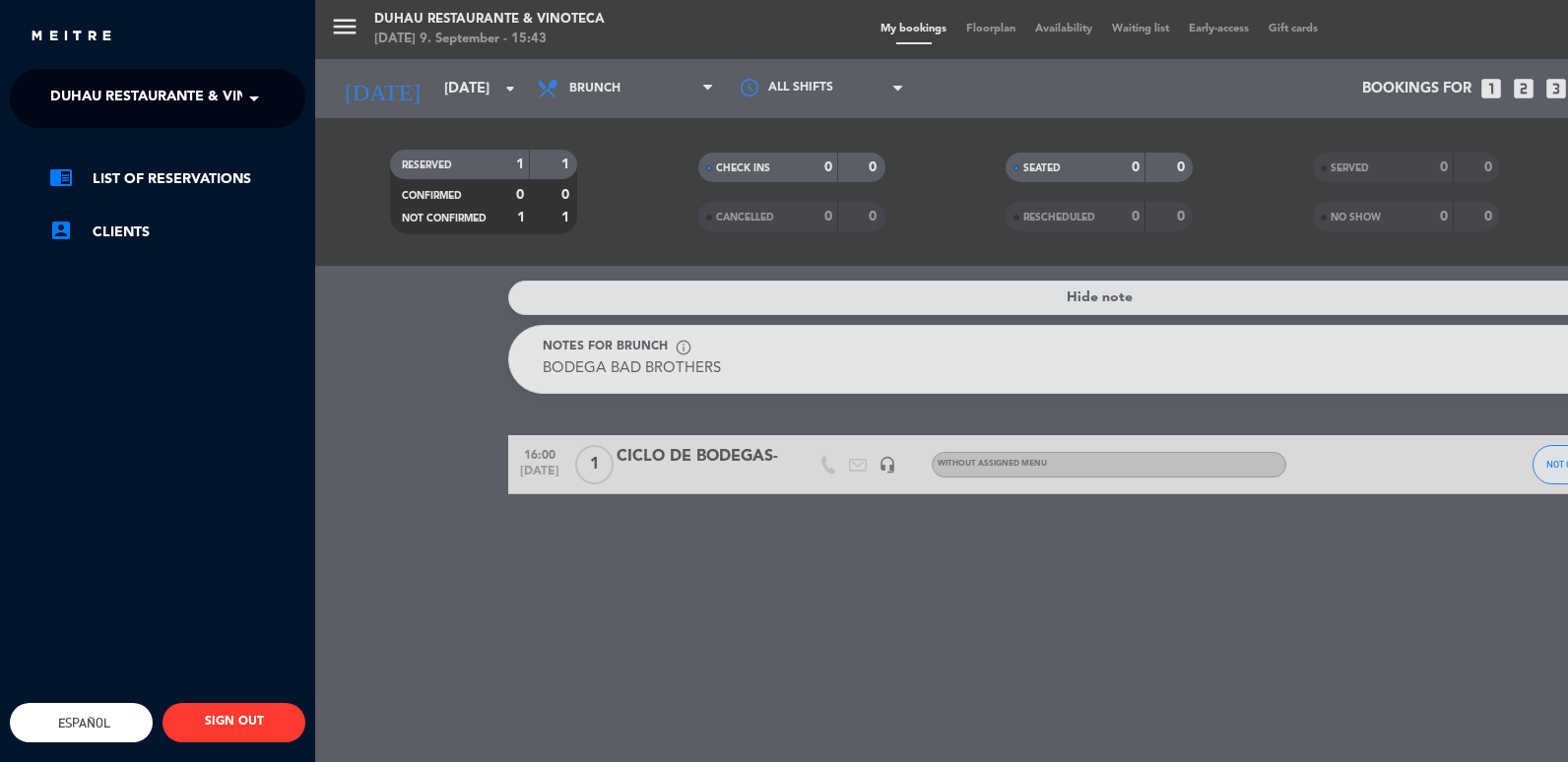
click at [206, 92] on span "Duhau Restaurante & Vinoteca" at bounding box center [173, 99] width 246 height 41
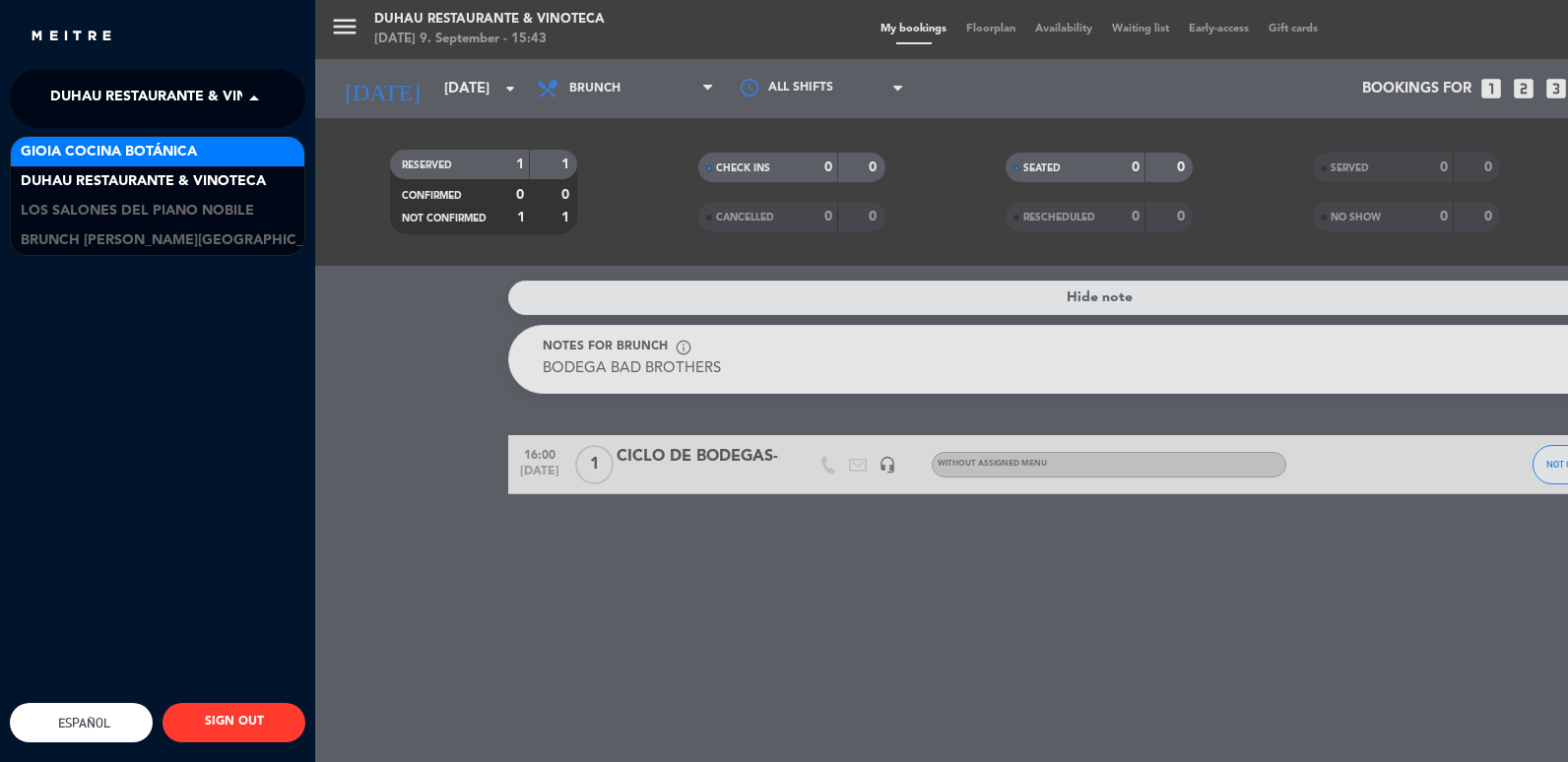
click at [128, 163] on span "Gioia Cocina Botánica" at bounding box center [108, 152] width 177 height 23
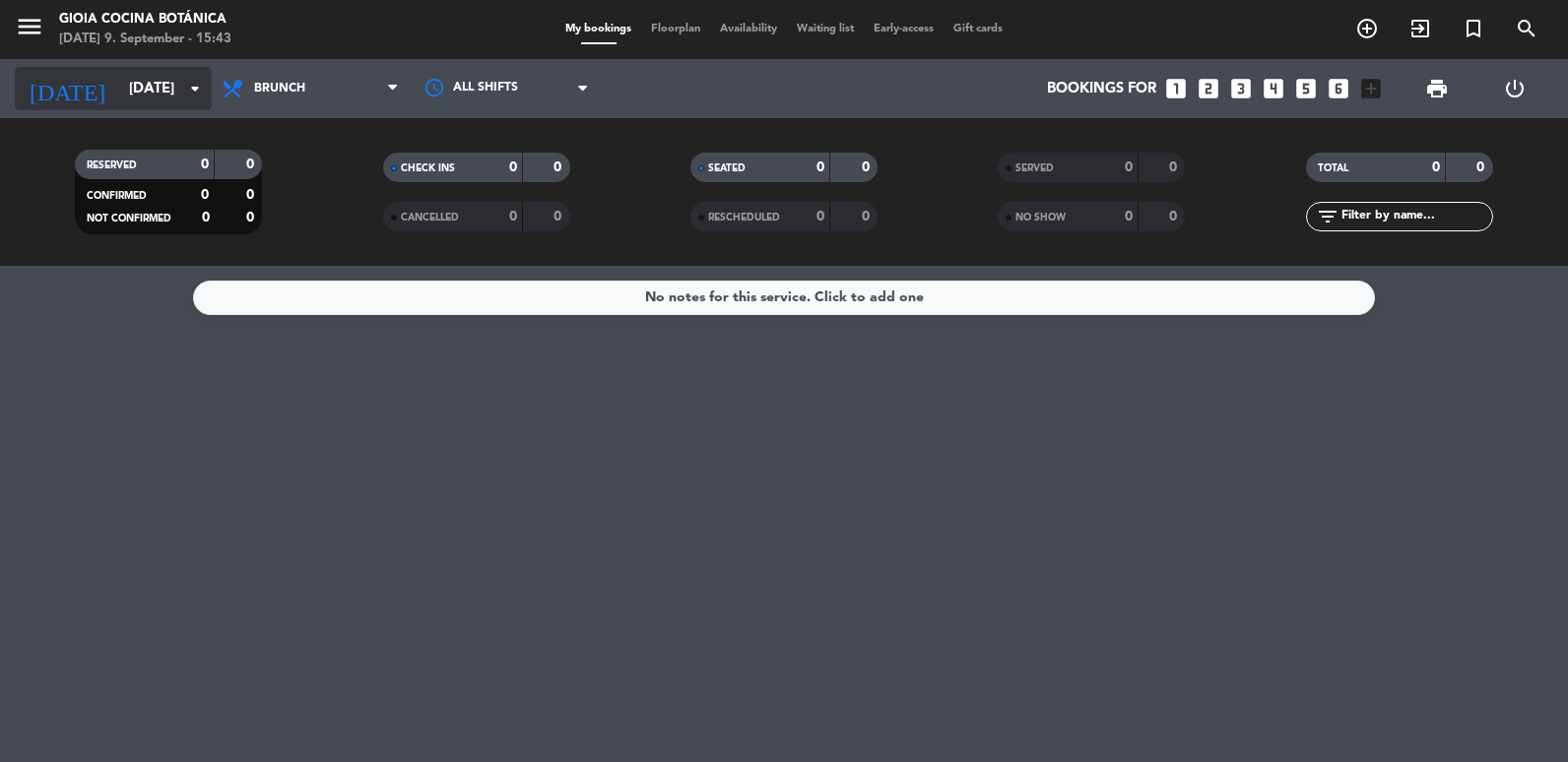
click at [175, 84] on input "[DATE]" at bounding box center [214, 89] width 189 height 36
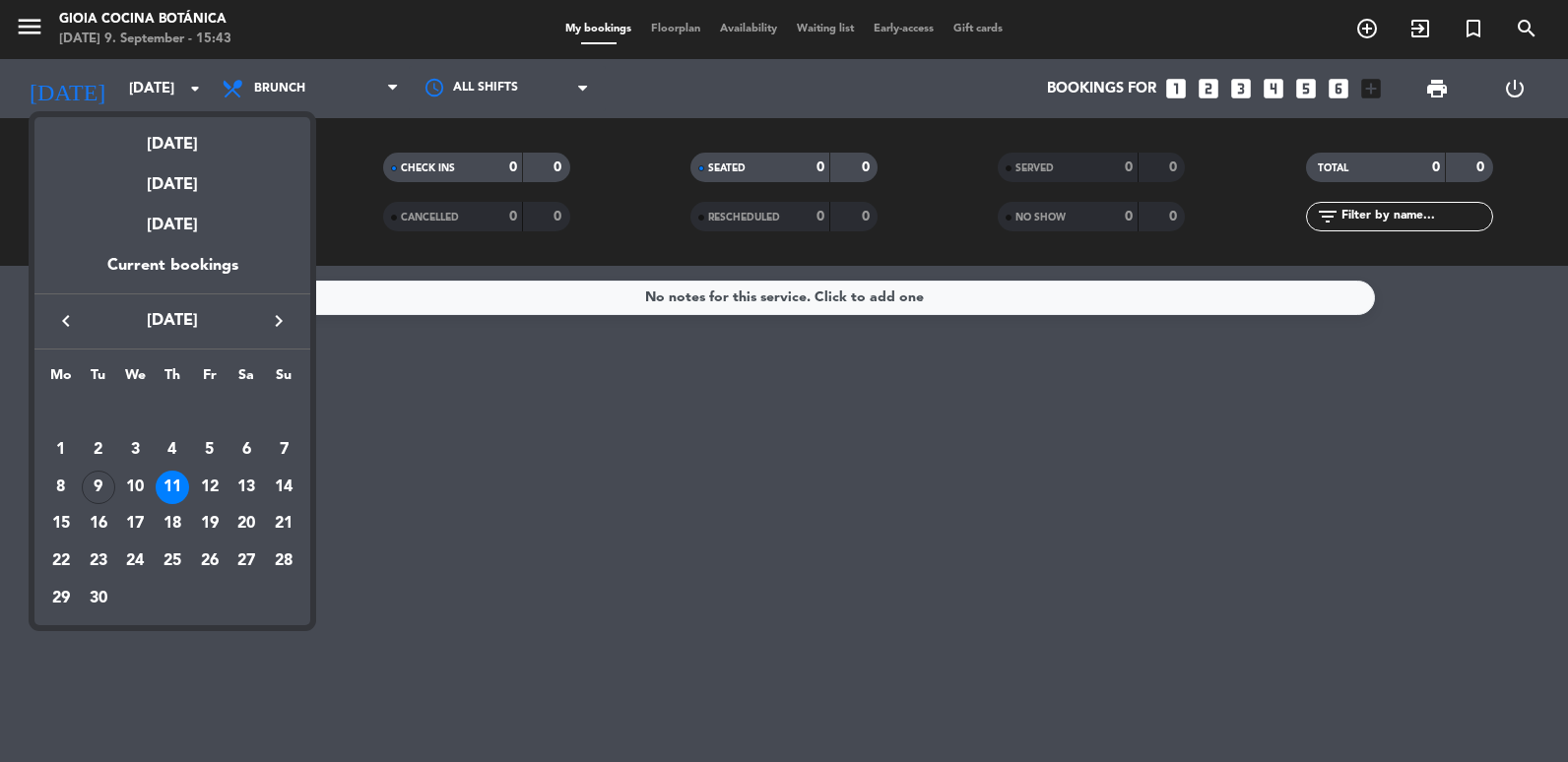
click at [277, 336] on div "keyboard_arrow_left [DATE] keyboard_arrow_right" at bounding box center [173, 321] width 276 height 55
click at [276, 328] on icon "keyboard_arrow_right" at bounding box center [279, 321] width 24 height 24
click at [241, 487] on div "11" at bounding box center [247, 487] width 34 height 34
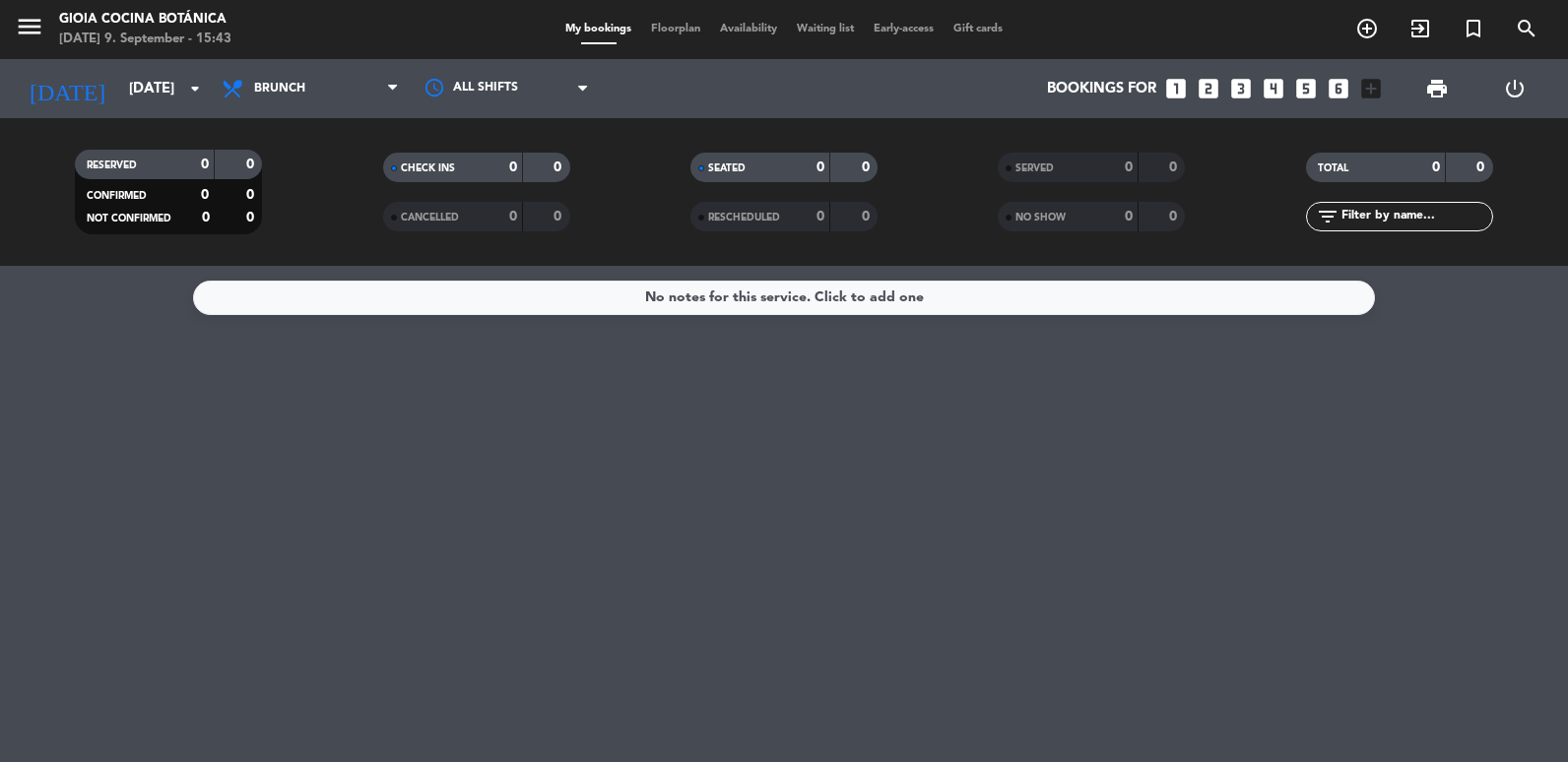
click at [12, 35] on div "menu [PERSON_NAME] Cocina Botánica [DATE] 9. September - 15:43" at bounding box center [196, 30] width 392 height 46
click at [24, 37] on icon "menu" at bounding box center [30, 27] width 30 height 30
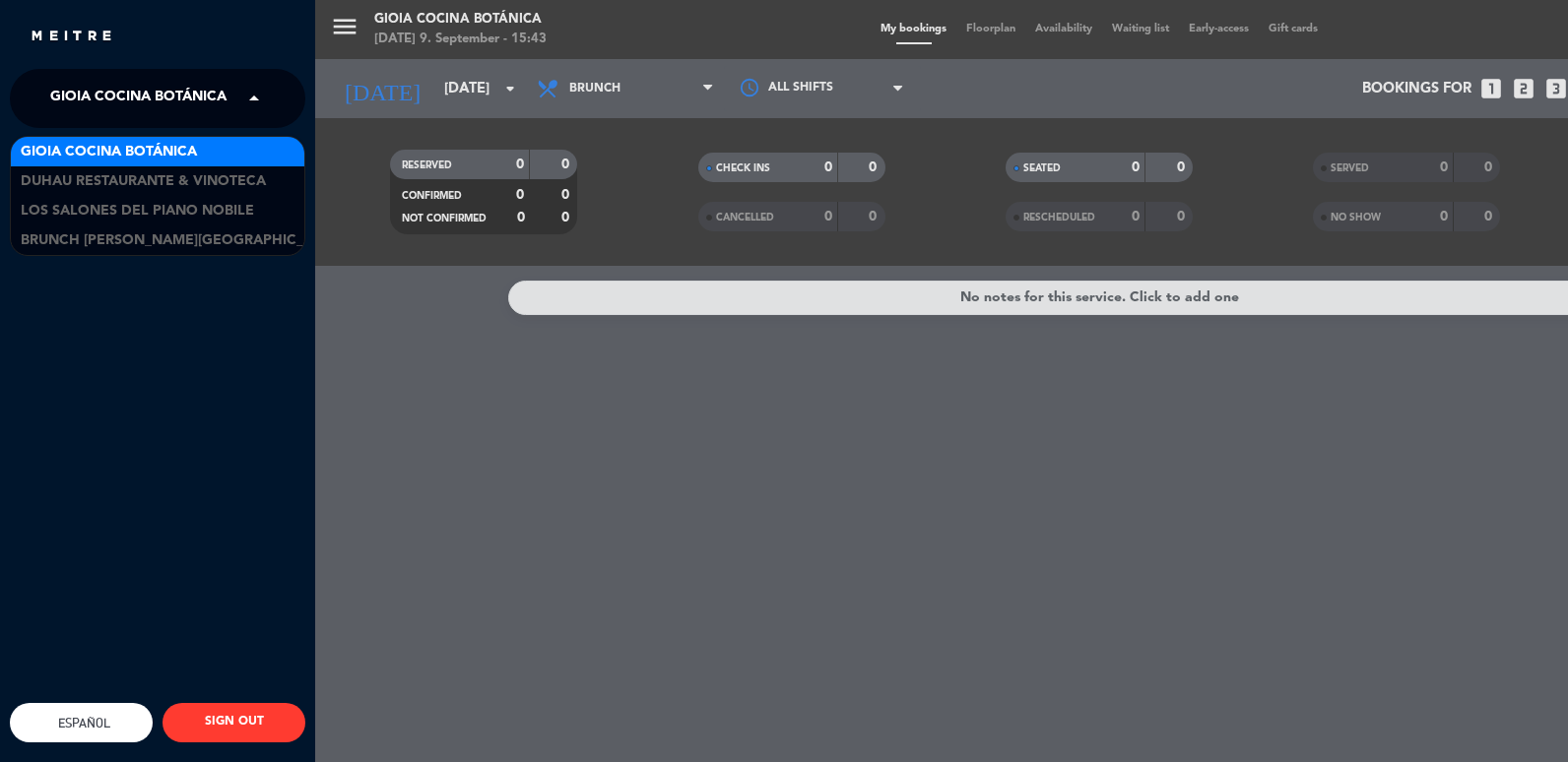
click at [269, 113] on span at bounding box center [259, 99] width 34 height 41
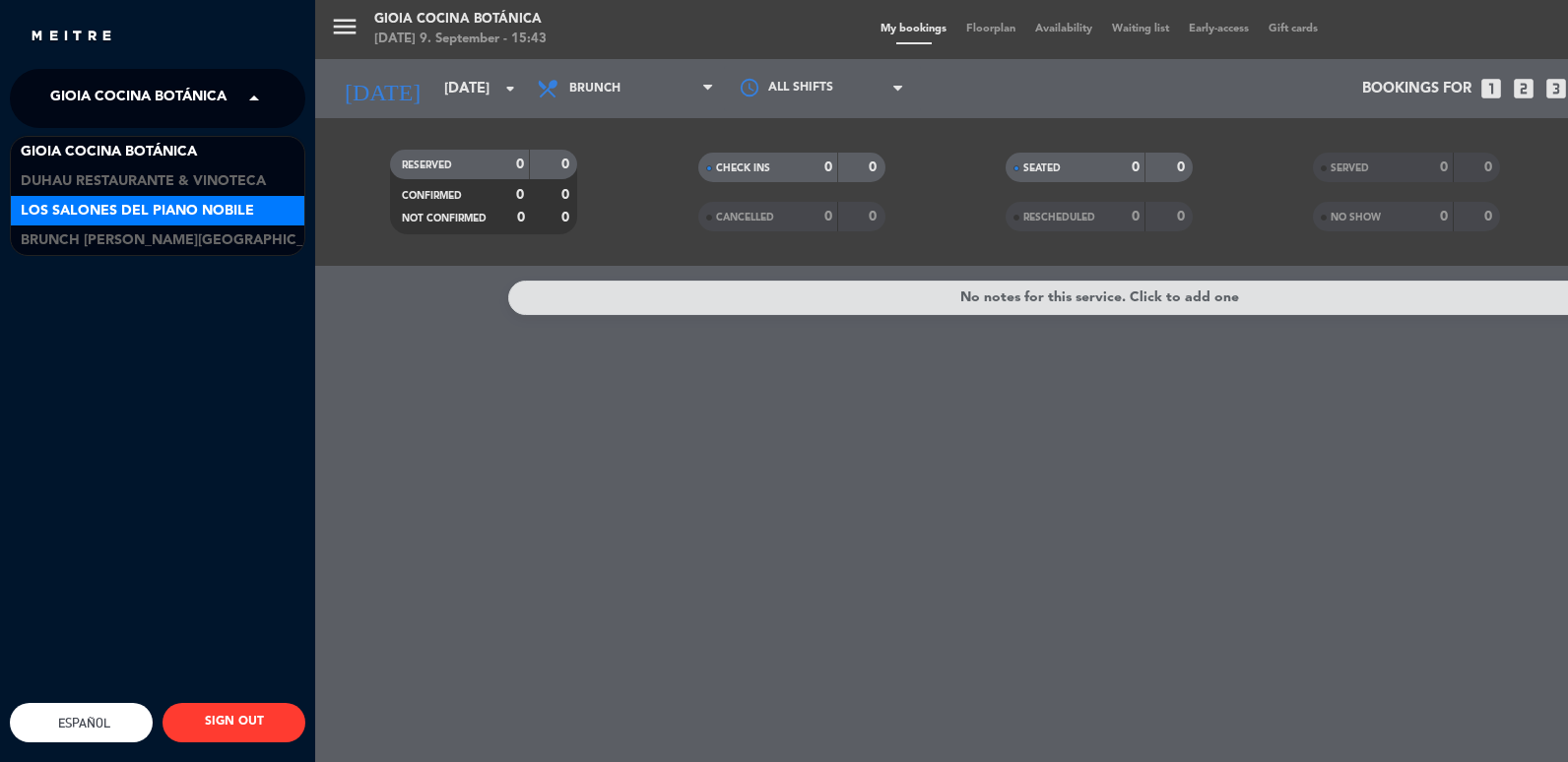
click at [205, 201] on span "Los Salones del Piano Nobile" at bounding box center [137, 211] width 234 height 23
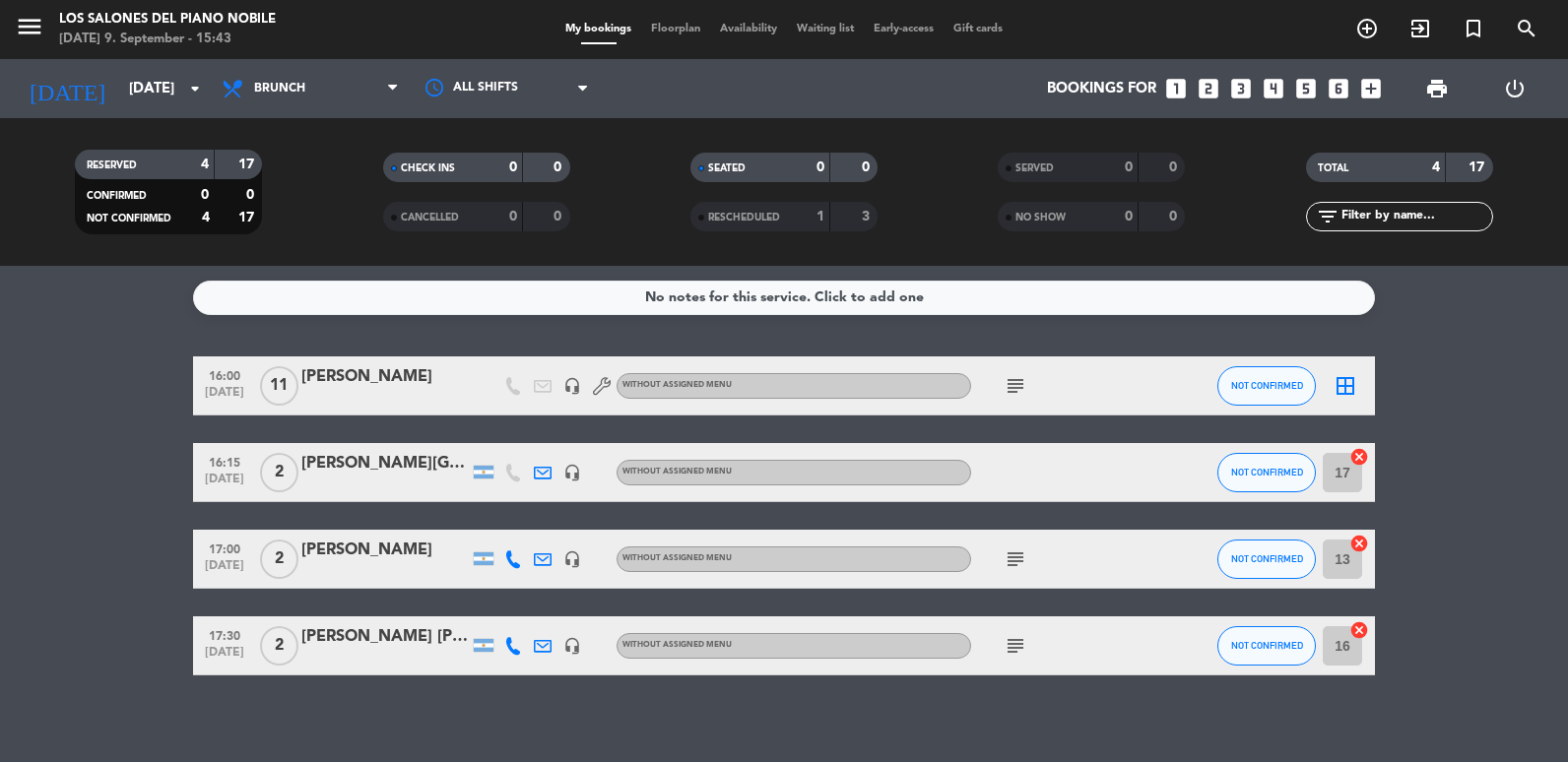
click at [336, 547] on div "[PERSON_NAME]" at bounding box center [386, 550] width 168 height 26
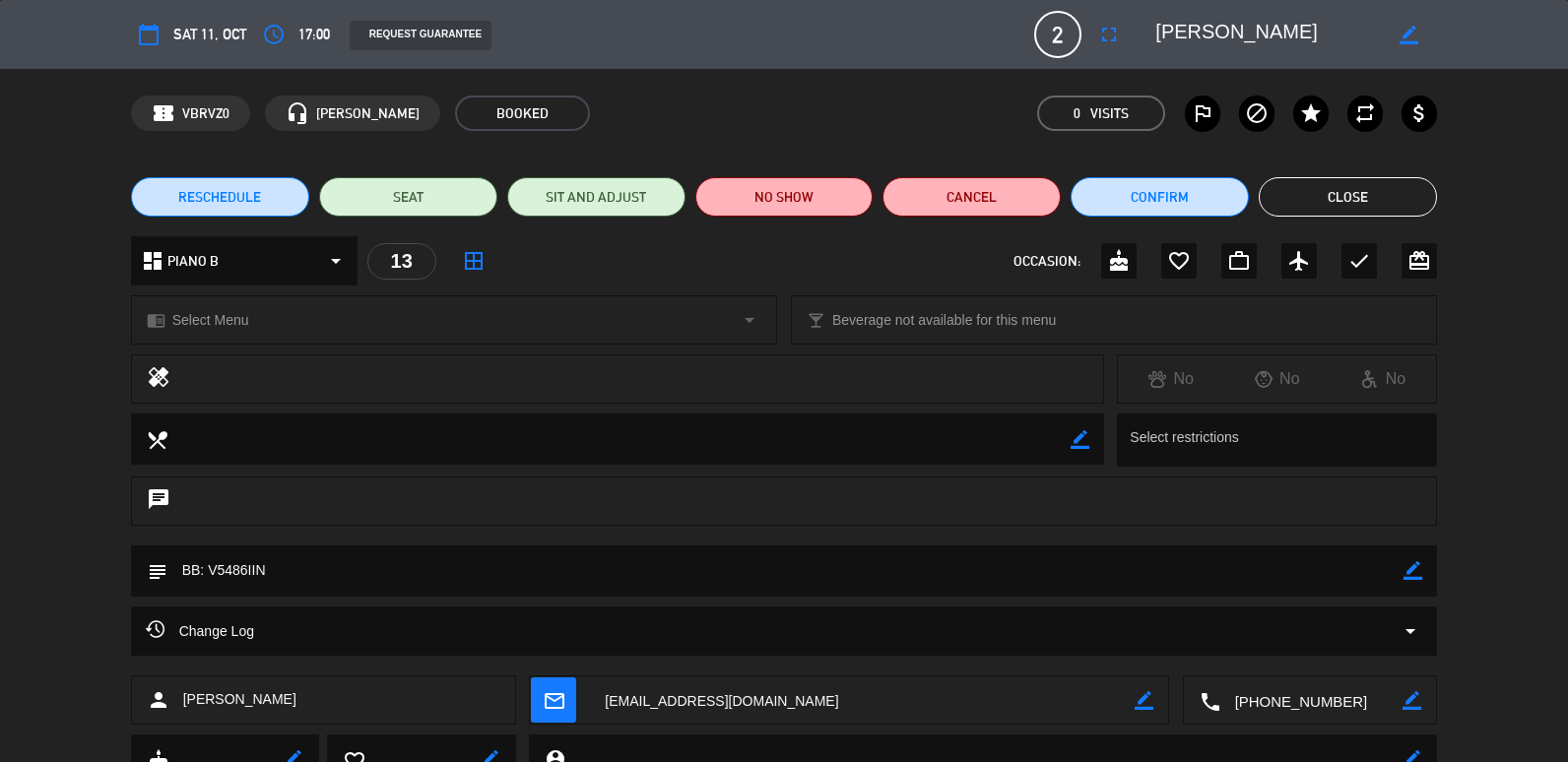
click at [1333, 198] on button "Close" at bounding box center [1348, 197] width 178 height 39
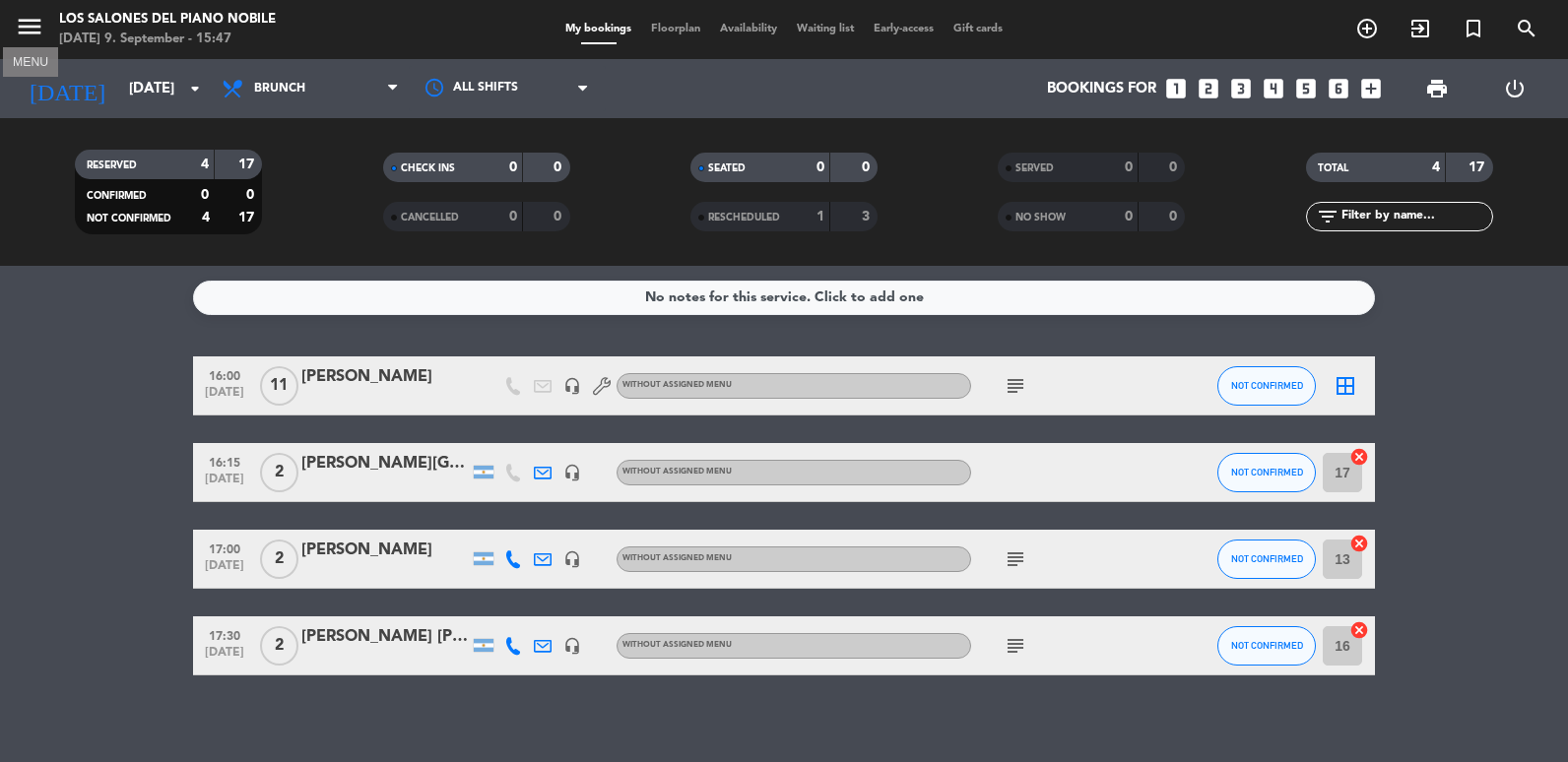
click at [28, 17] on icon "menu" at bounding box center [30, 27] width 30 height 30
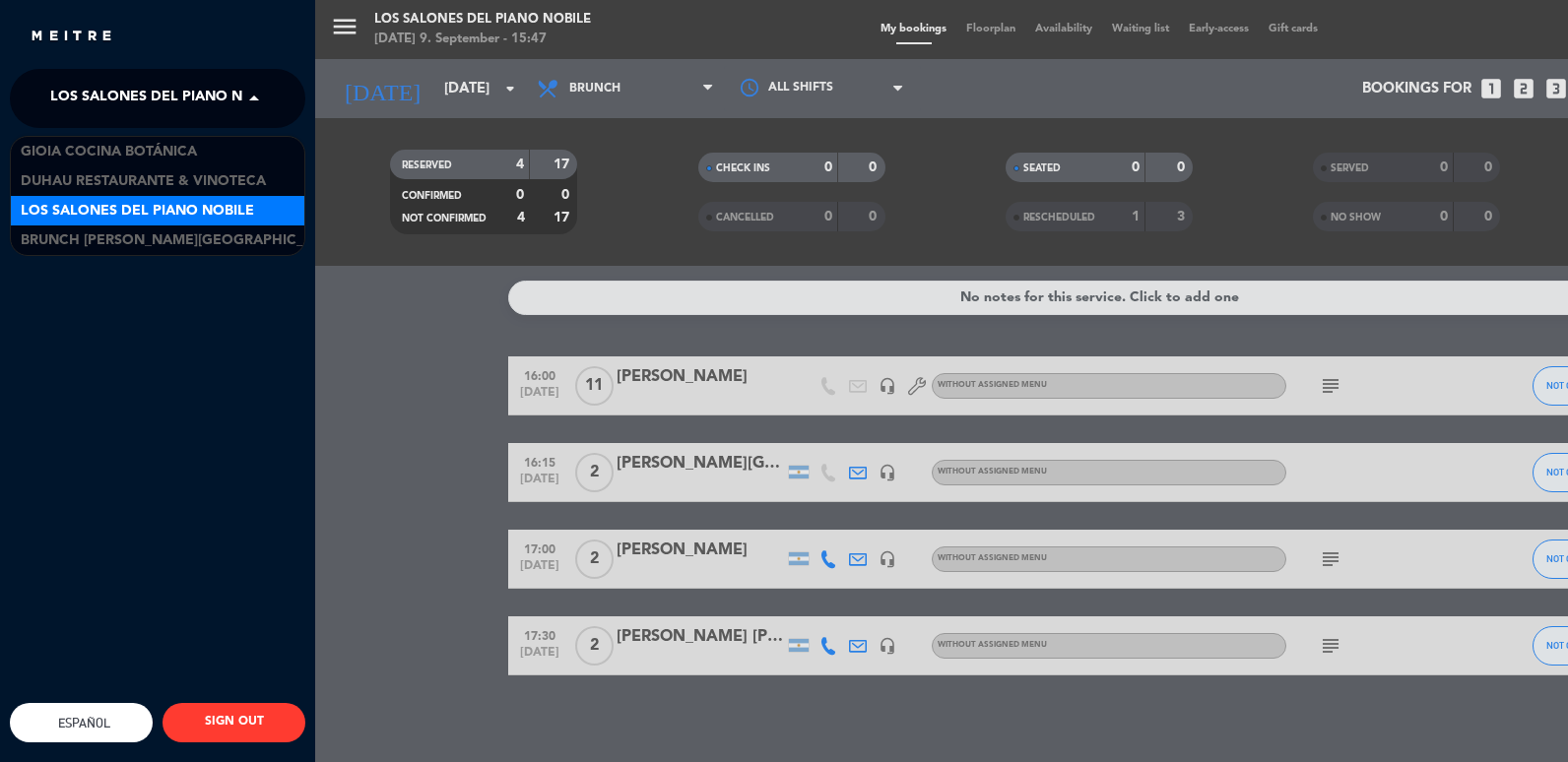
click at [249, 85] on span at bounding box center [259, 99] width 34 height 41
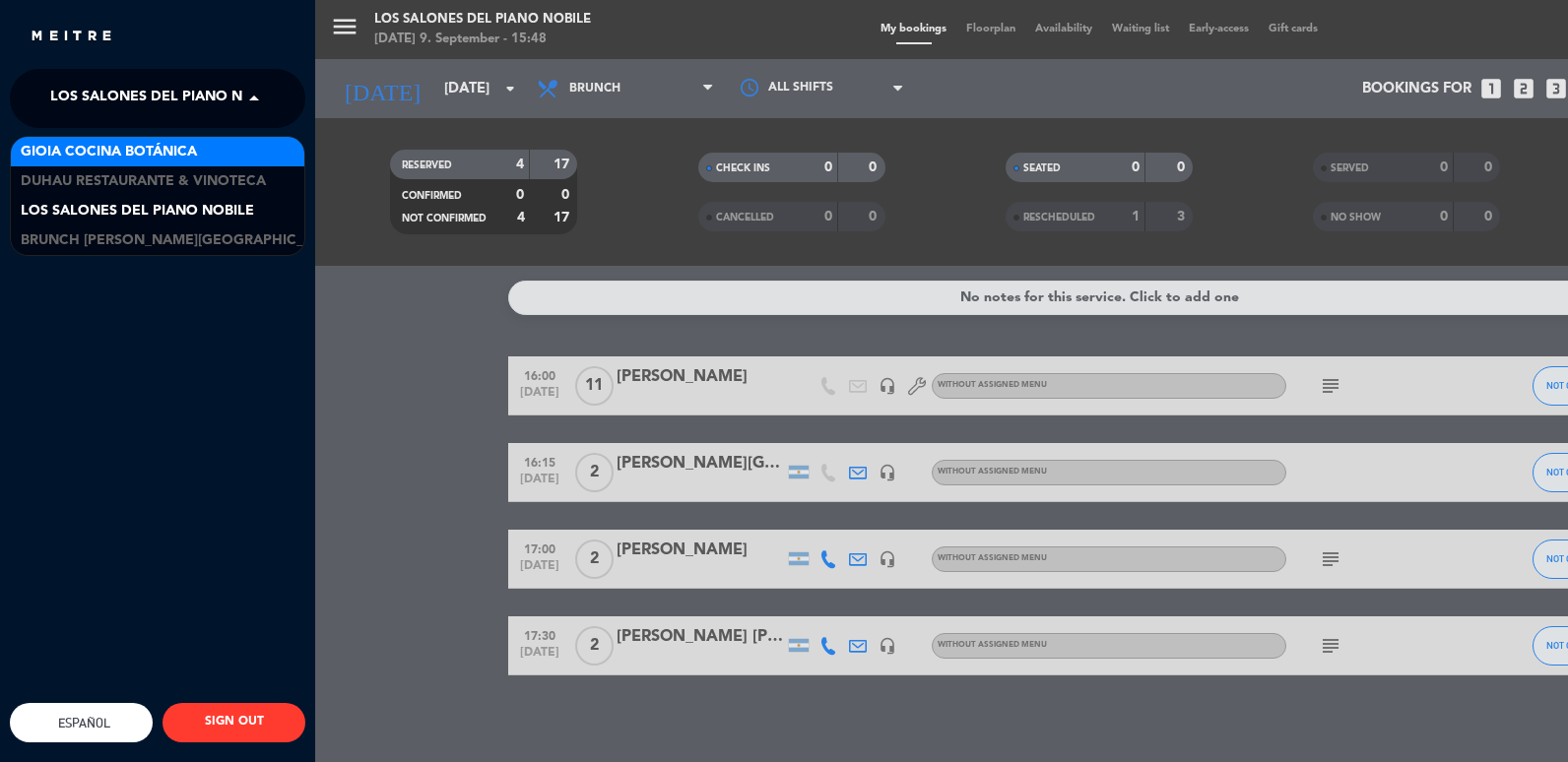
click at [138, 150] on span "Gioia Cocina Botánica" at bounding box center [108, 152] width 177 height 23
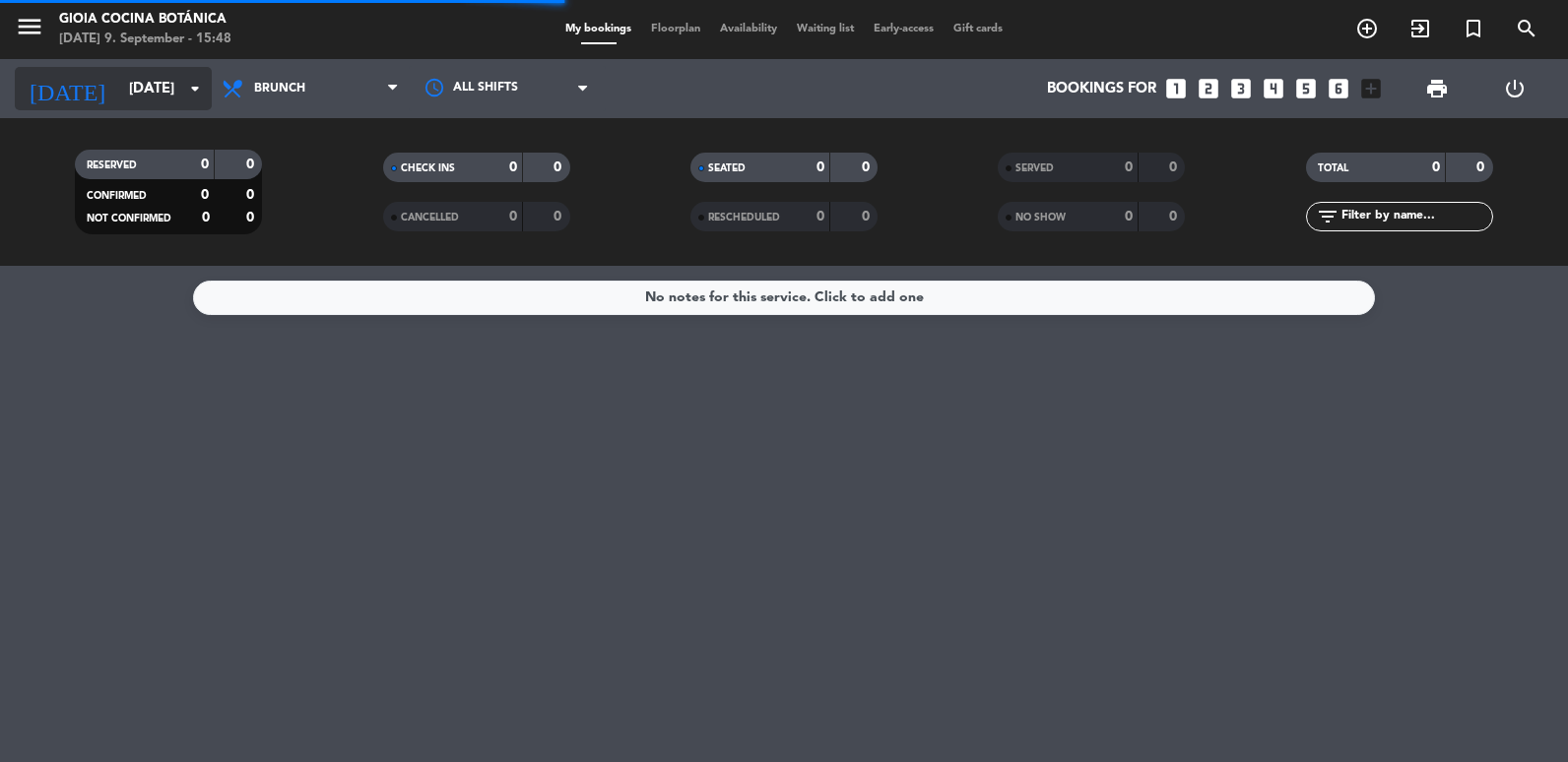
click at [202, 88] on icon "arrow_drop_down" at bounding box center [195, 89] width 24 height 24
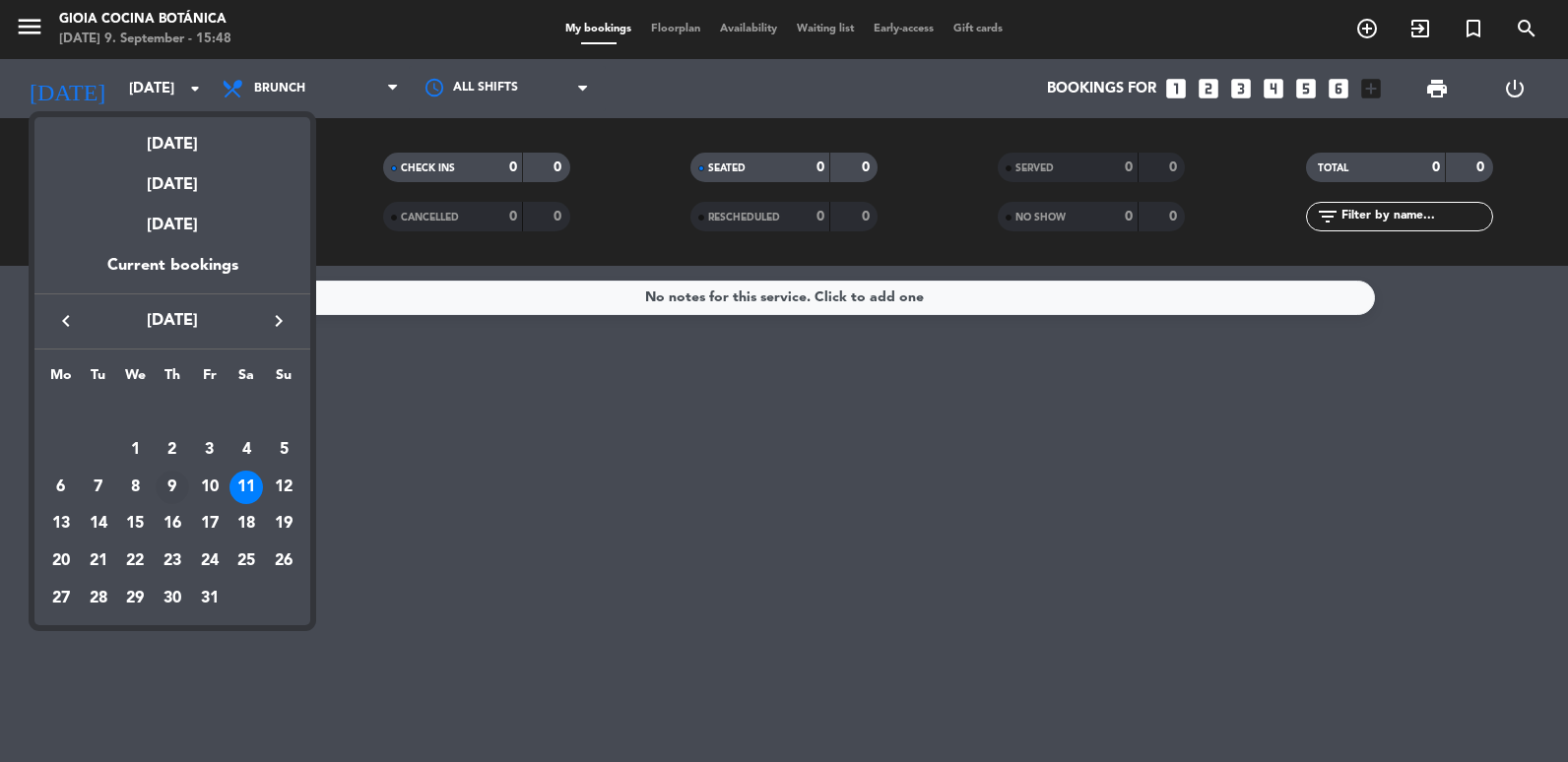
click at [161, 469] on td "9" at bounding box center [173, 487] width 37 height 37
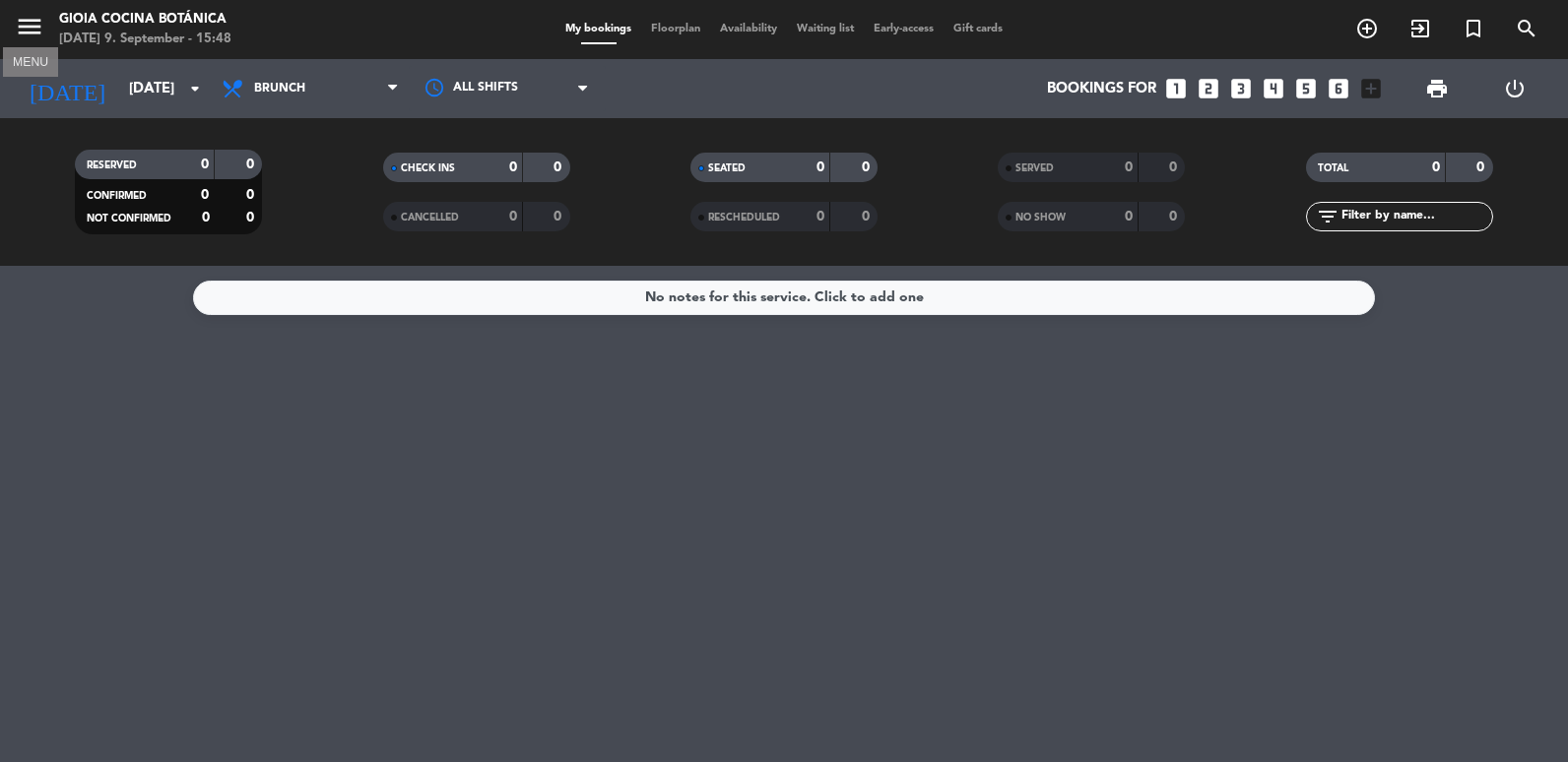
click at [36, 35] on icon "menu" at bounding box center [30, 27] width 30 height 30
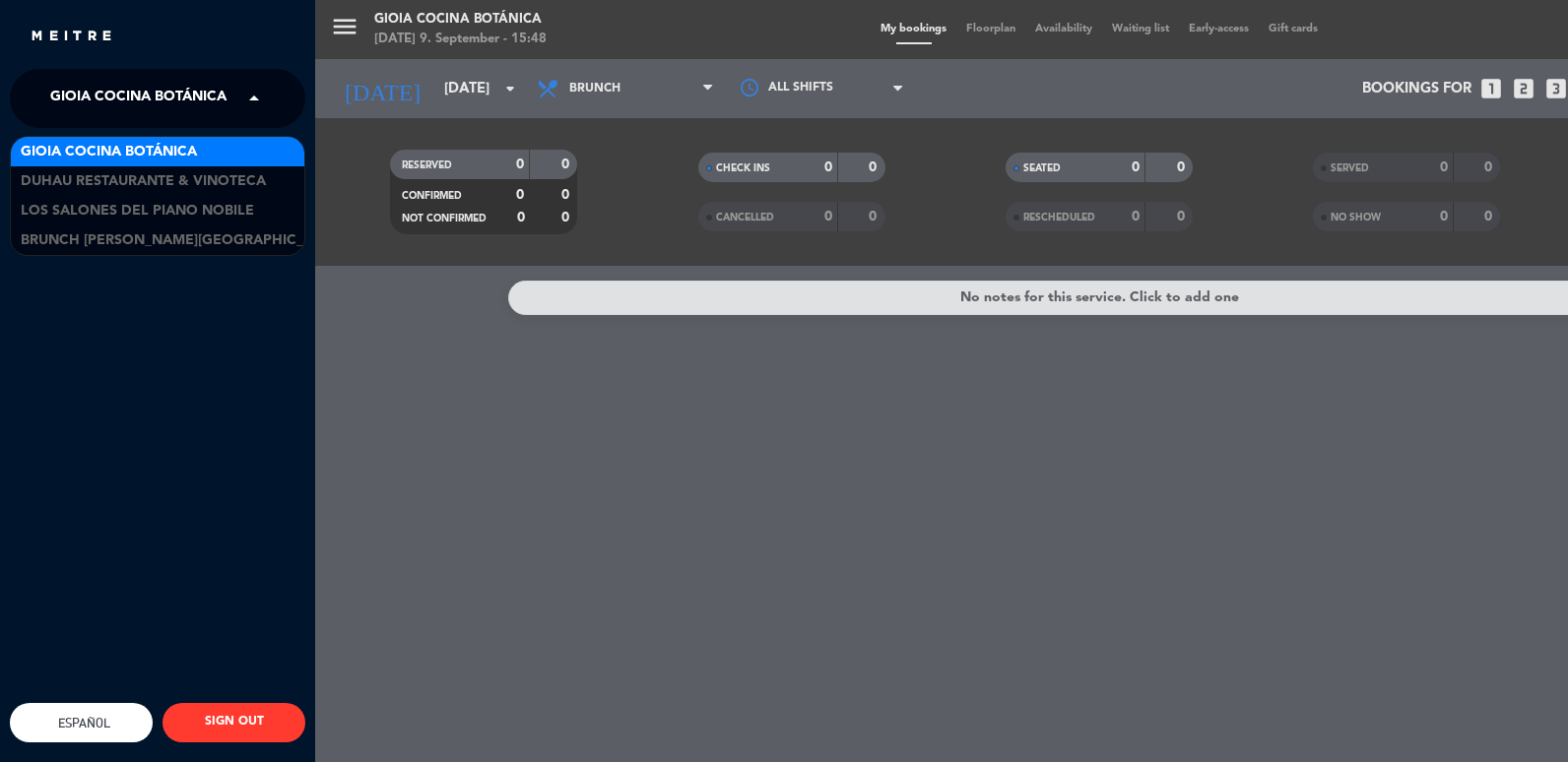
click at [252, 100] on span at bounding box center [259, 99] width 34 height 41
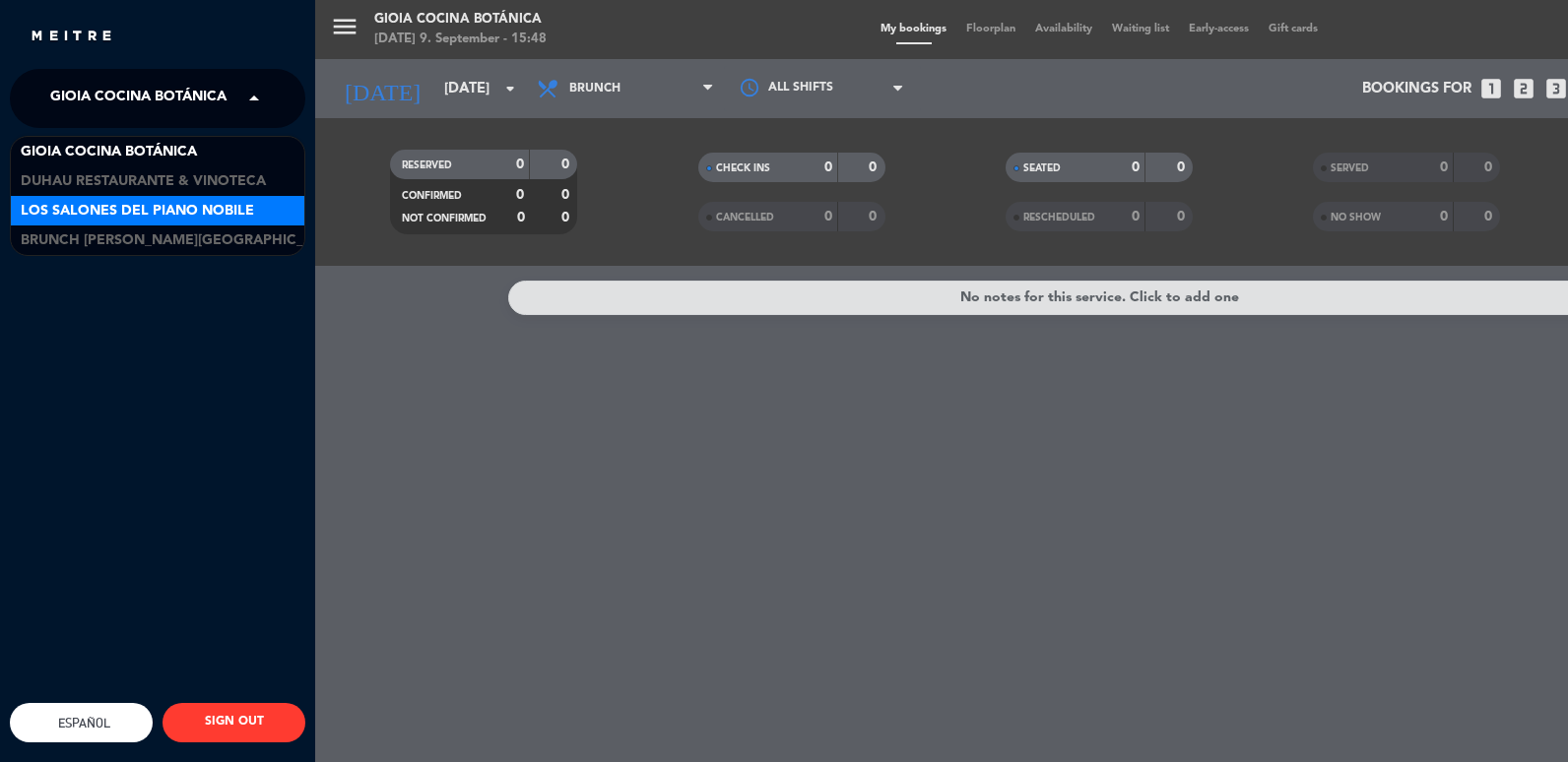
click at [207, 201] on span "Los Salones del Piano Nobile" at bounding box center [137, 211] width 234 height 23
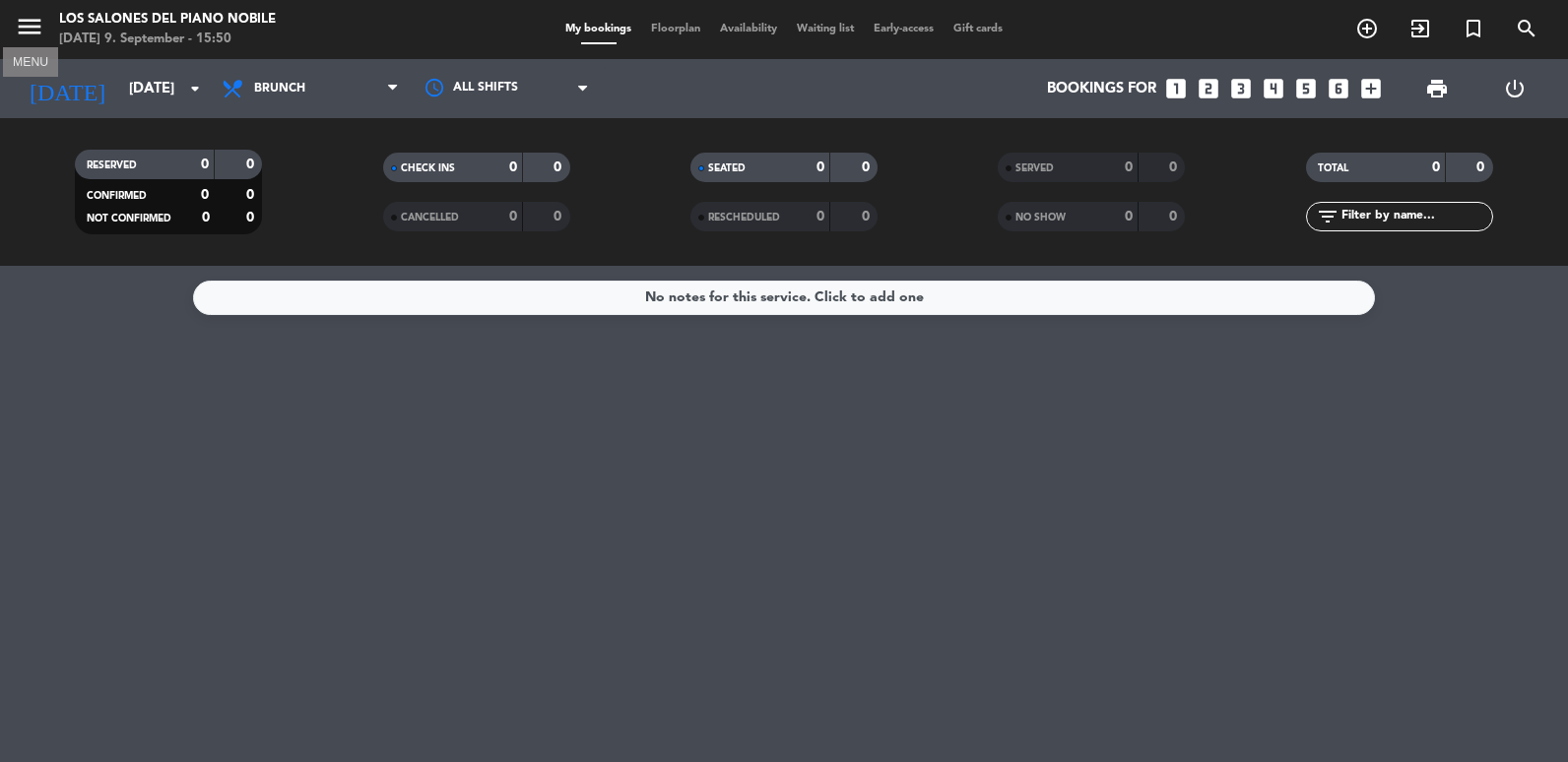
click at [37, 35] on icon "menu" at bounding box center [30, 27] width 30 height 30
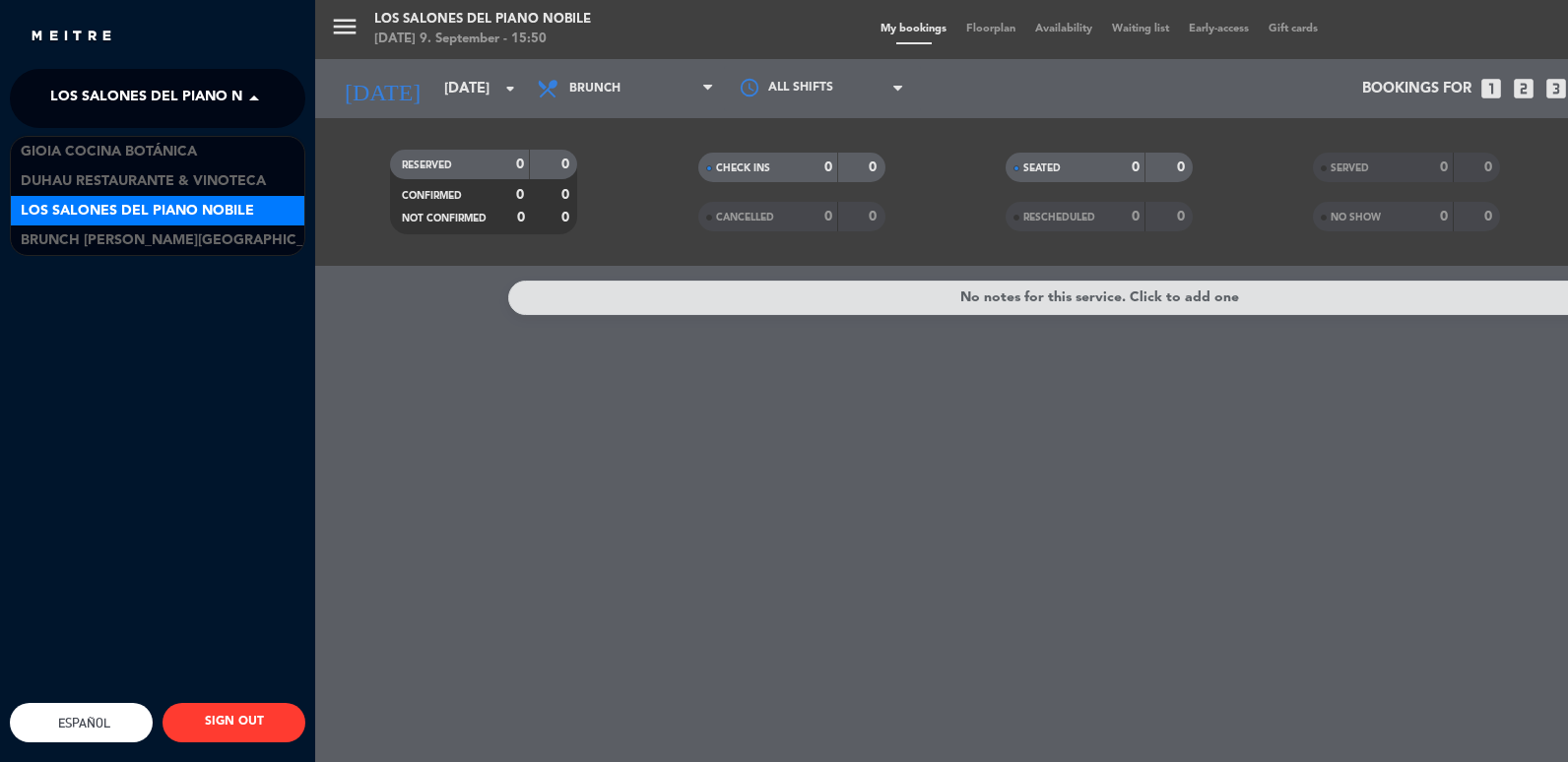
click at [253, 107] on span at bounding box center [259, 99] width 34 height 41
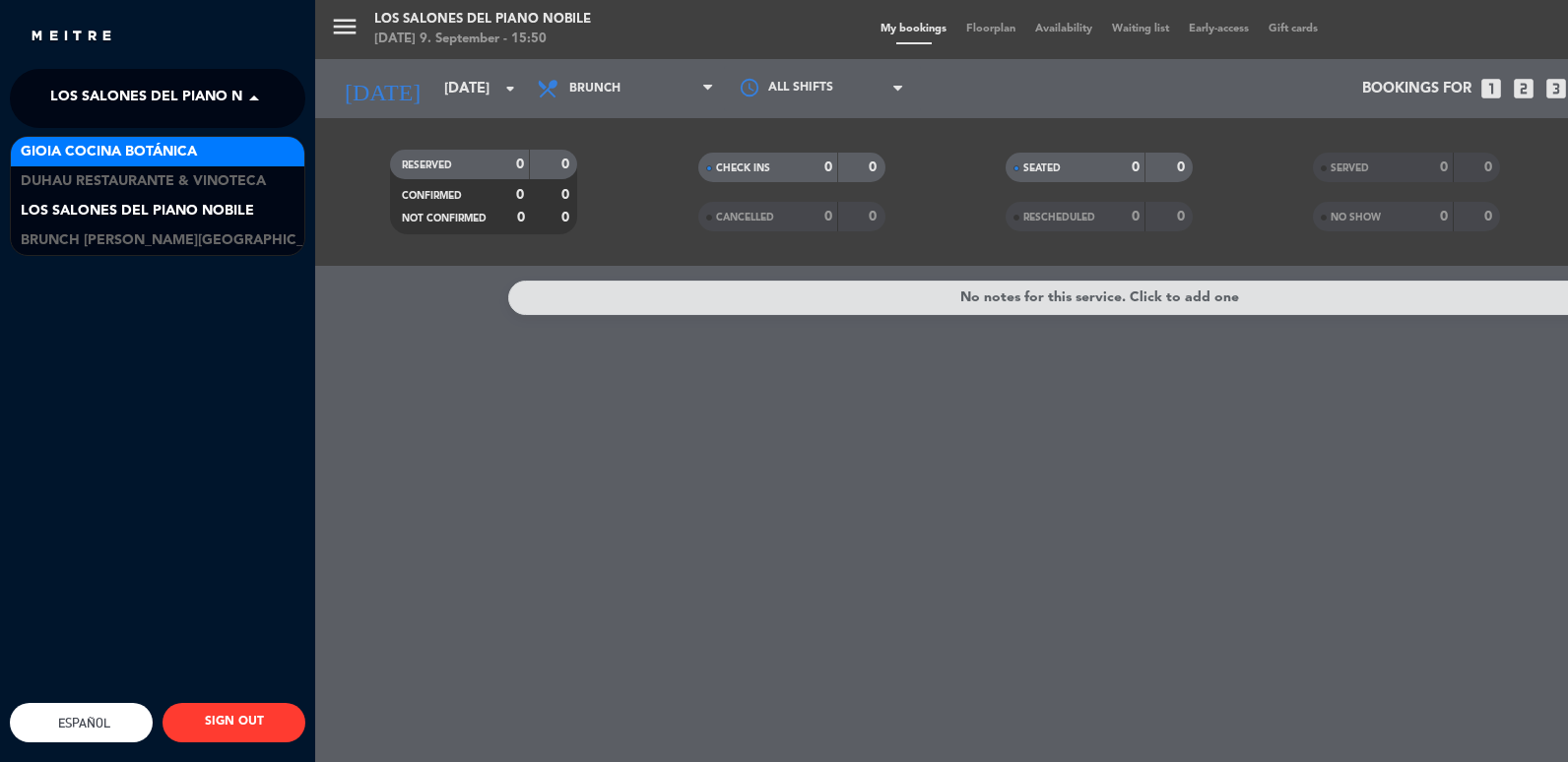
click at [97, 153] on span "Gioia Cocina Botánica" at bounding box center [108, 152] width 177 height 23
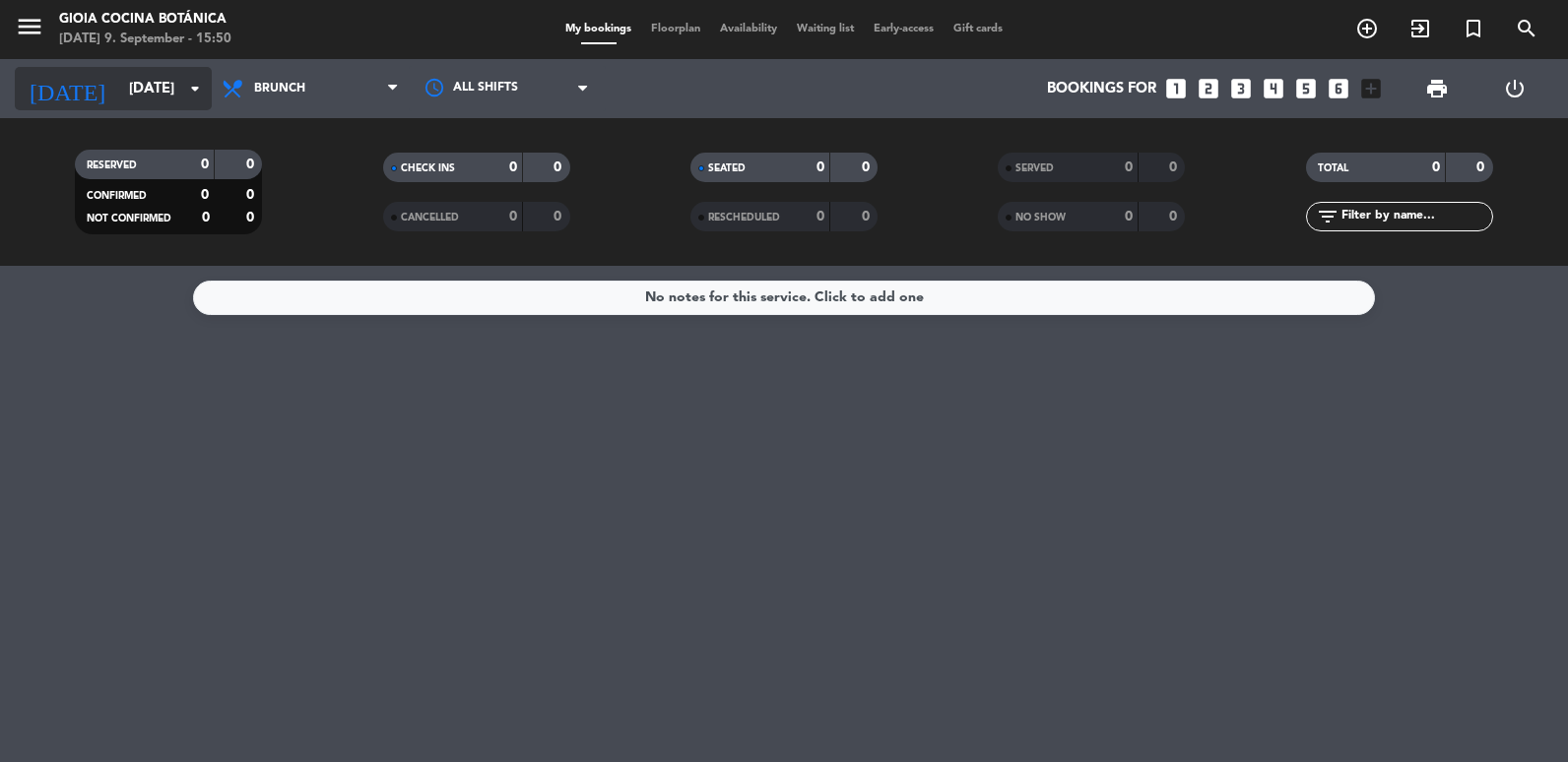
click at [122, 72] on input "[DATE]" at bounding box center [214, 89] width 189 height 36
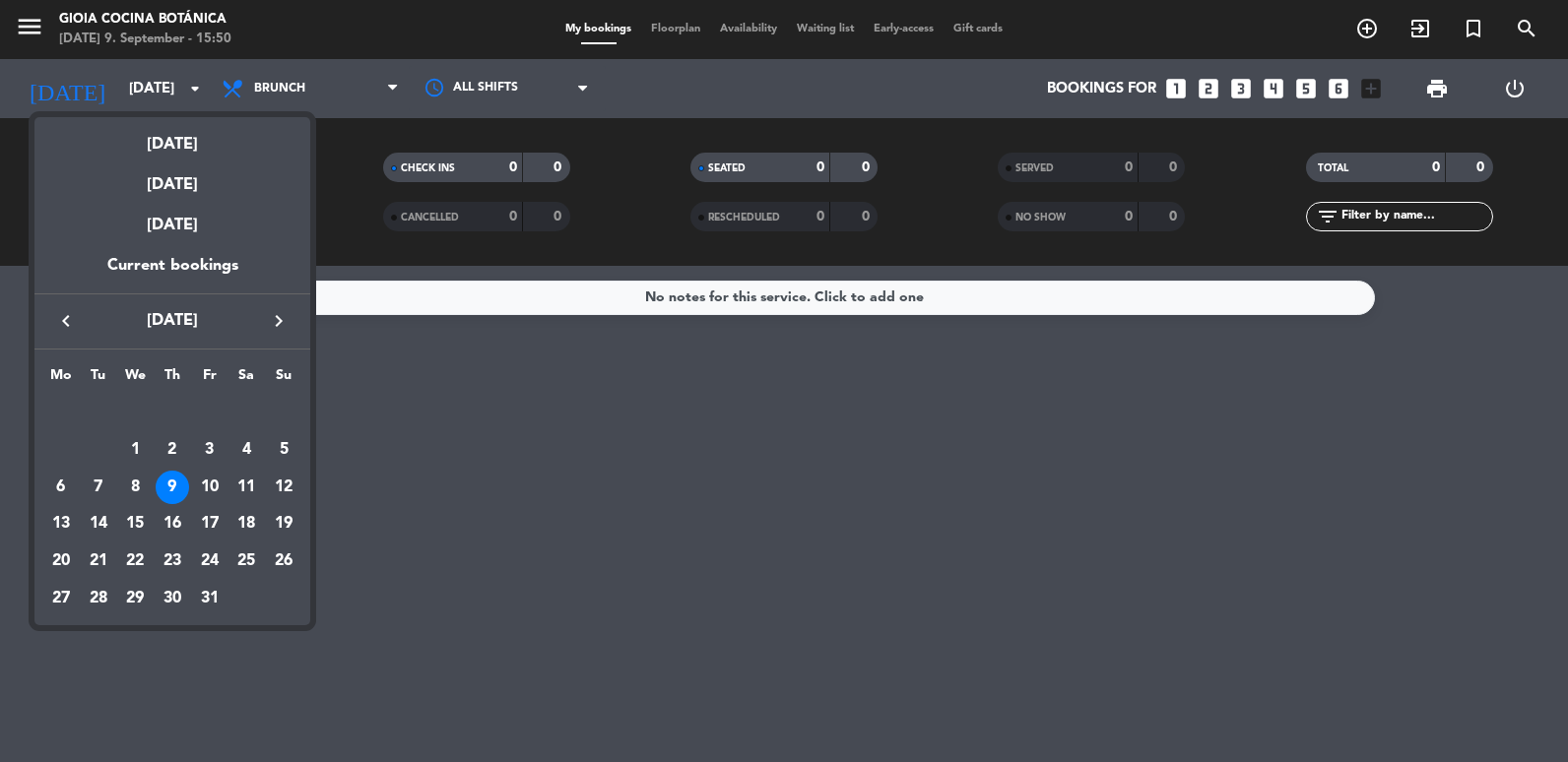
click at [58, 308] on div "keyboard_arrow_left [DATE] keyboard_arrow_right" at bounding box center [173, 321] width 276 height 55
click at [59, 319] on icon "keyboard_arrow_left" at bounding box center [66, 321] width 24 height 24
click at [89, 487] on div "9" at bounding box center [99, 487] width 34 height 34
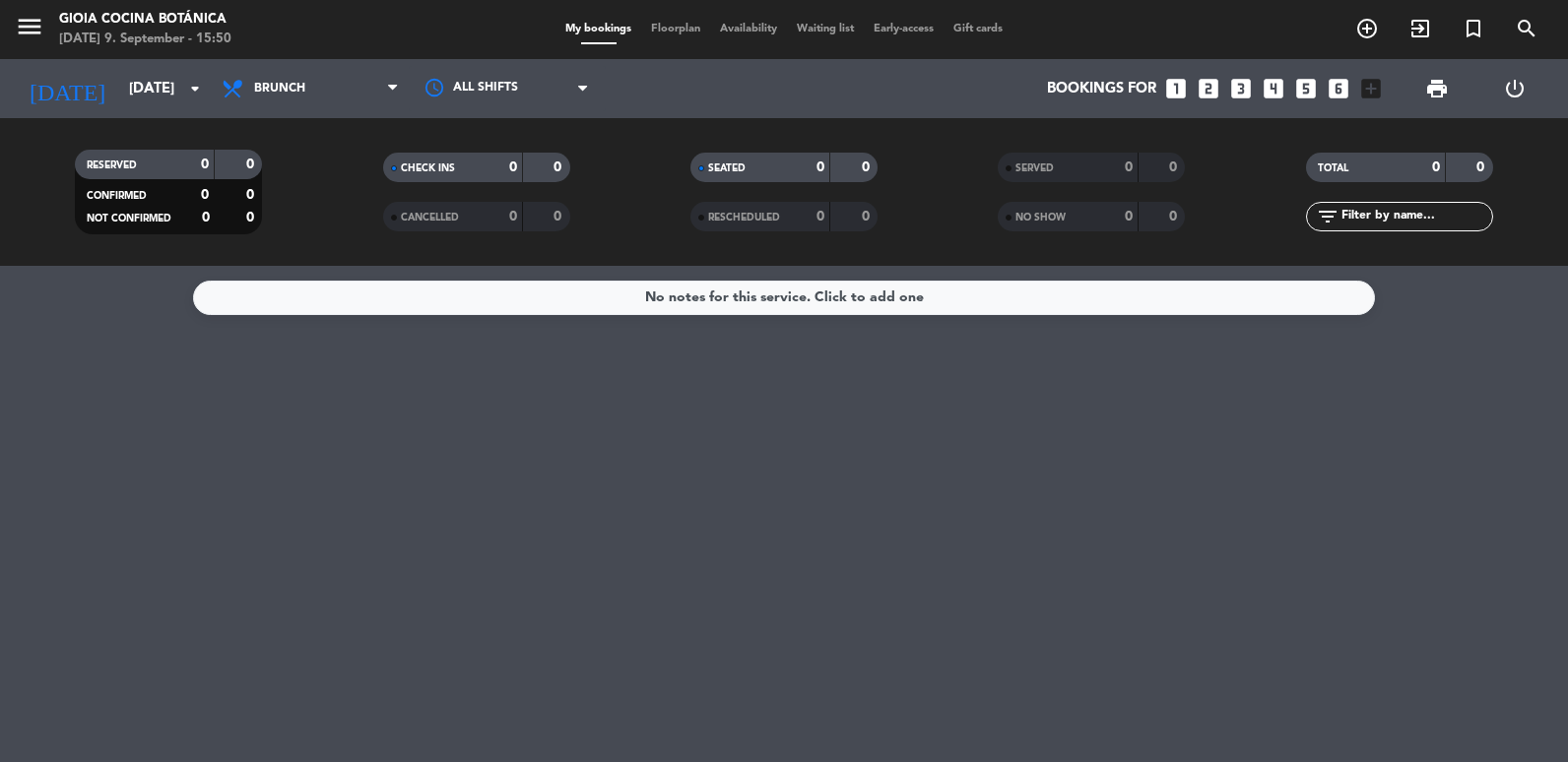
type input "[DATE]"
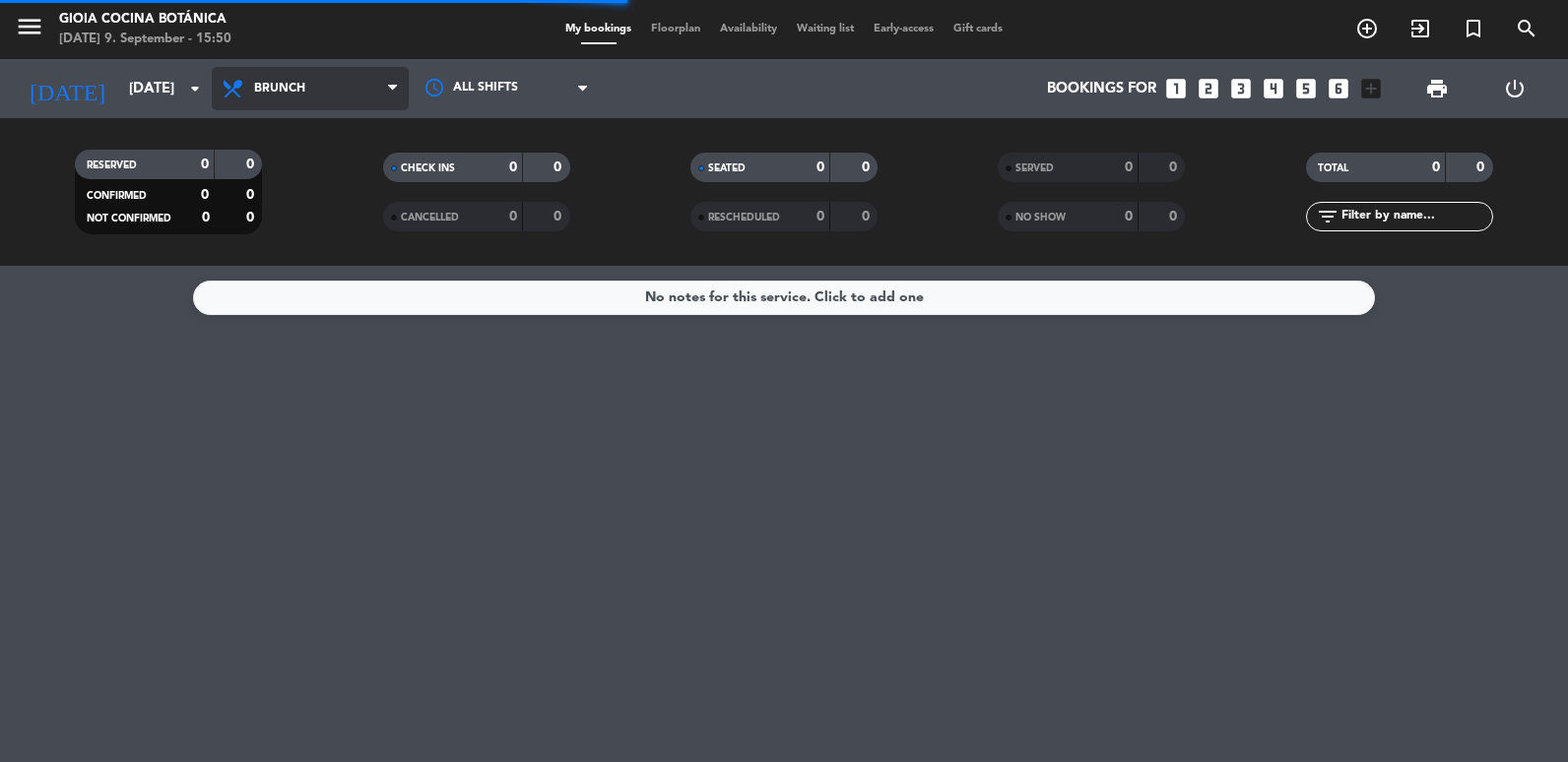
click at [308, 80] on span "Brunch" at bounding box center [311, 89] width 197 height 43
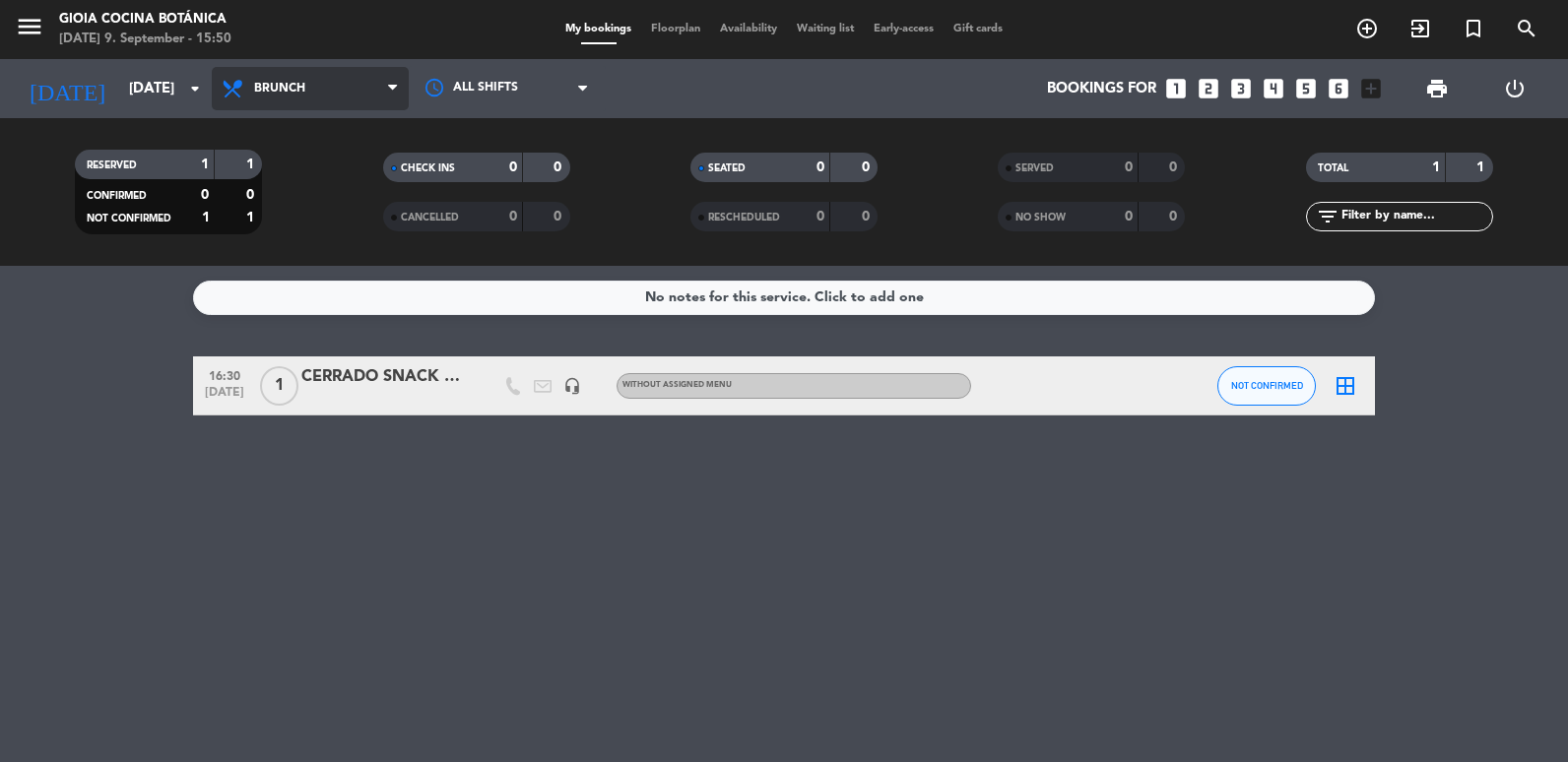
click at [274, 84] on span "Brunch" at bounding box center [280, 89] width 51 height 14
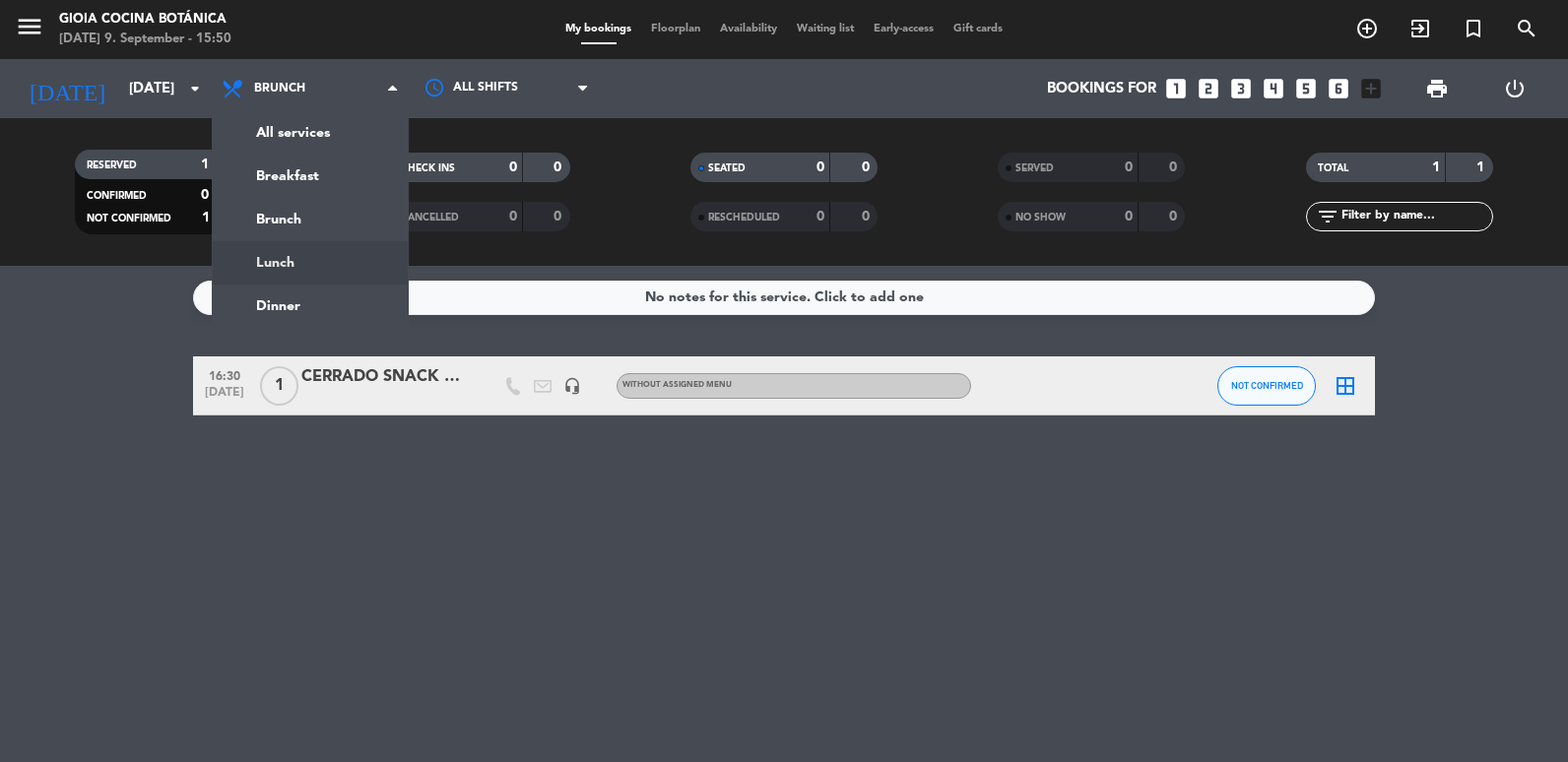
click at [318, 286] on ng-component "menu [PERSON_NAME] Cocina Botánica [DATE] 9. September - 15:50 My bookings Floo…" at bounding box center [784, 381] width 1568 height 762
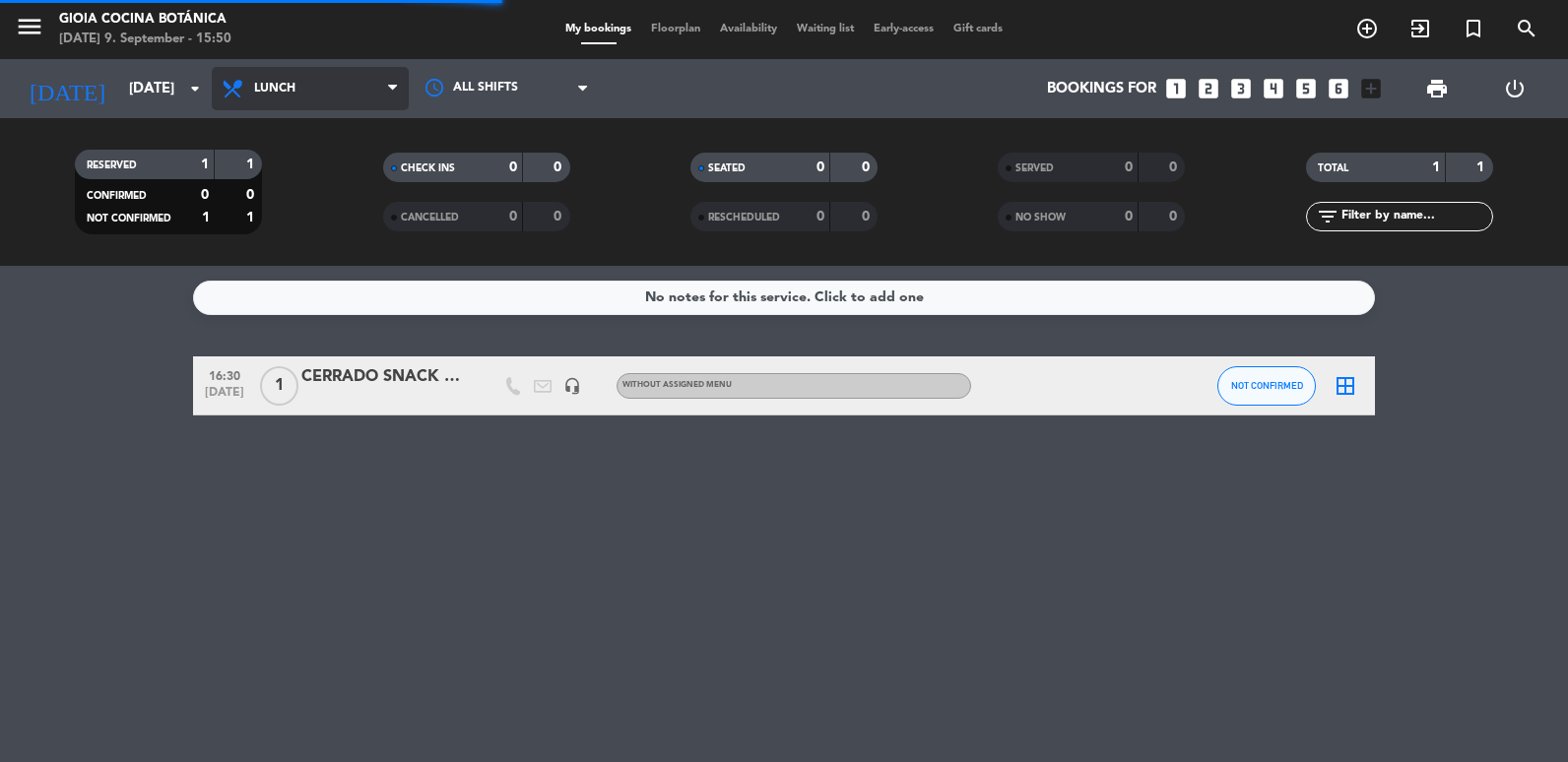
click at [253, 69] on span "Lunch" at bounding box center [311, 89] width 197 height 43
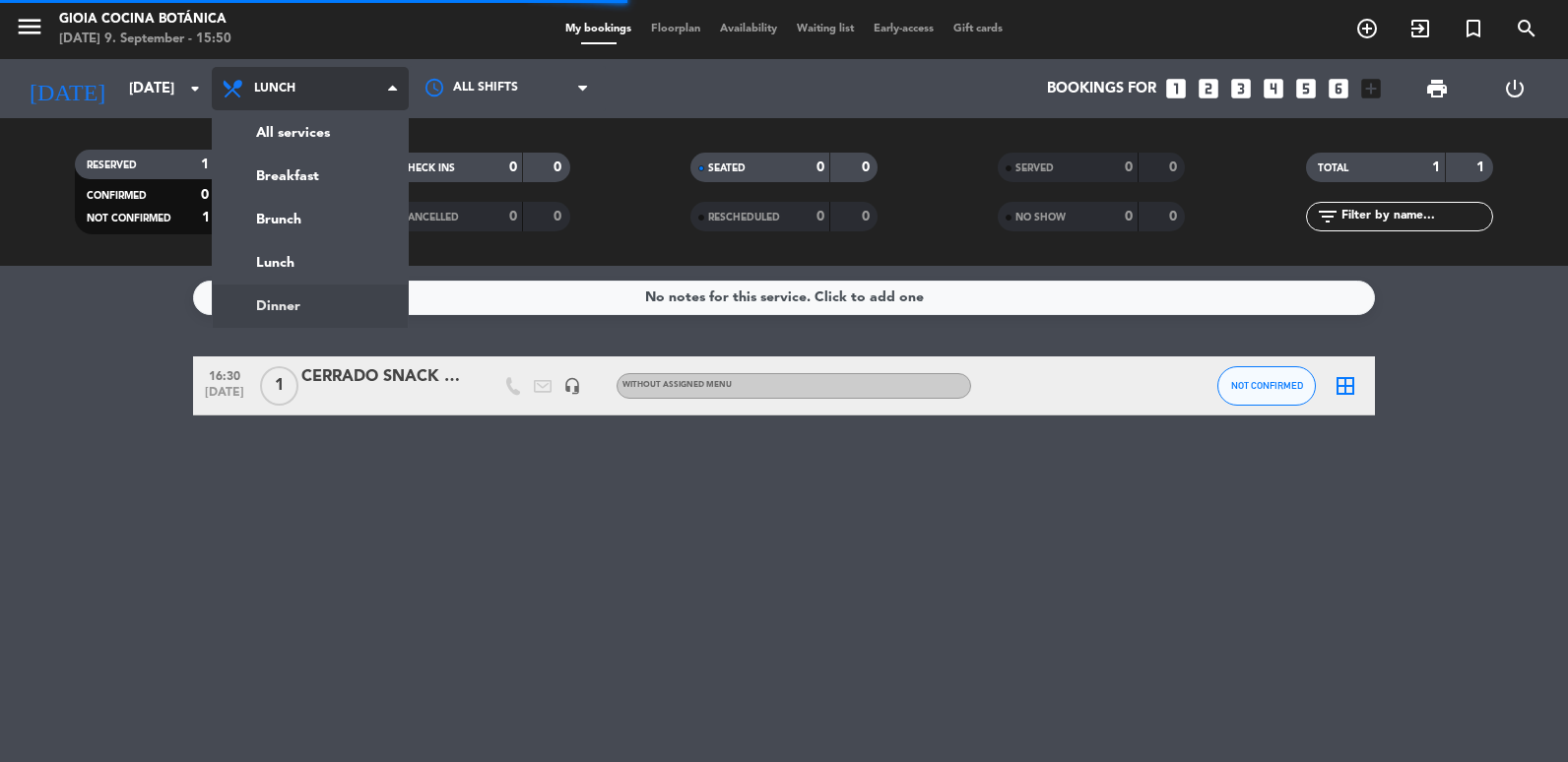
click at [275, 311] on ng-component "menu [PERSON_NAME] Cocina Botánica [DATE] 9. September - 15:50 My bookings Floo…" at bounding box center [784, 381] width 1568 height 762
